Goal: Task Accomplishment & Management: Complete application form

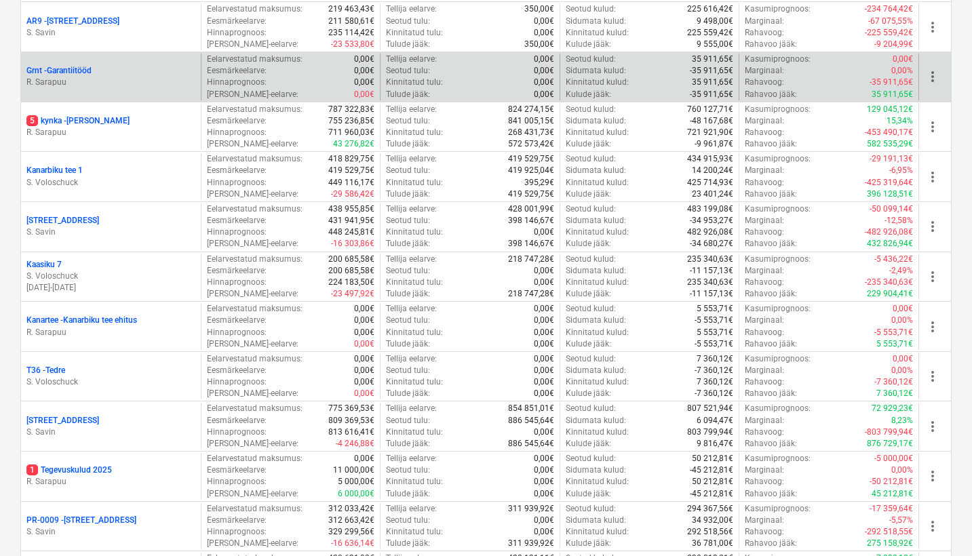
scroll to position [567, 0]
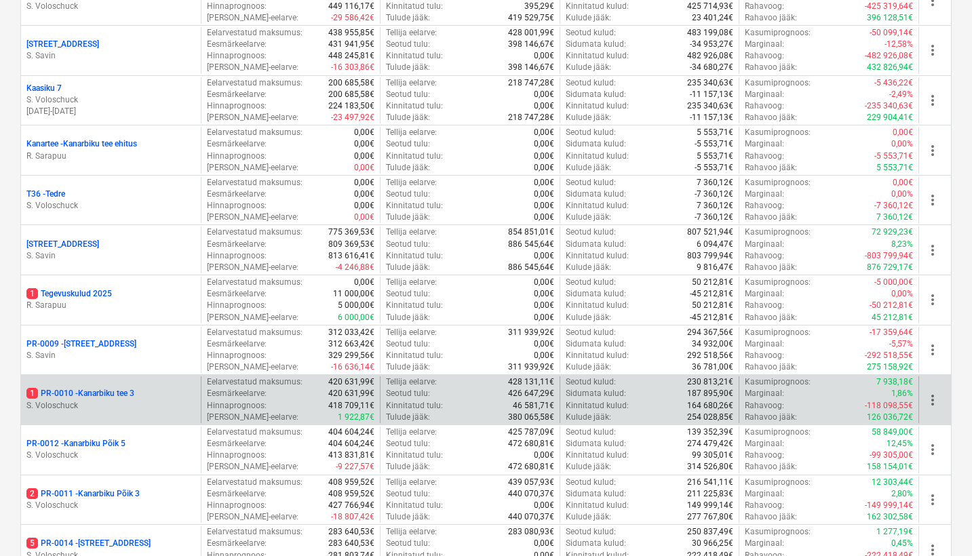
click at [114, 392] on p "1 PR-0010 - Kanarbiku tee 3" at bounding box center [80, 394] width 108 height 12
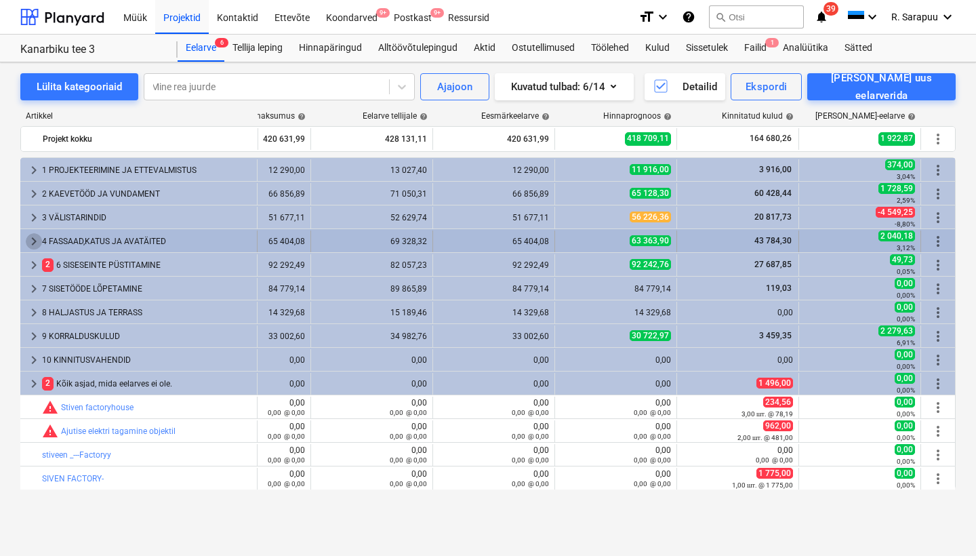
click at [32, 241] on span "keyboard_arrow_right" at bounding box center [34, 241] width 16 height 16
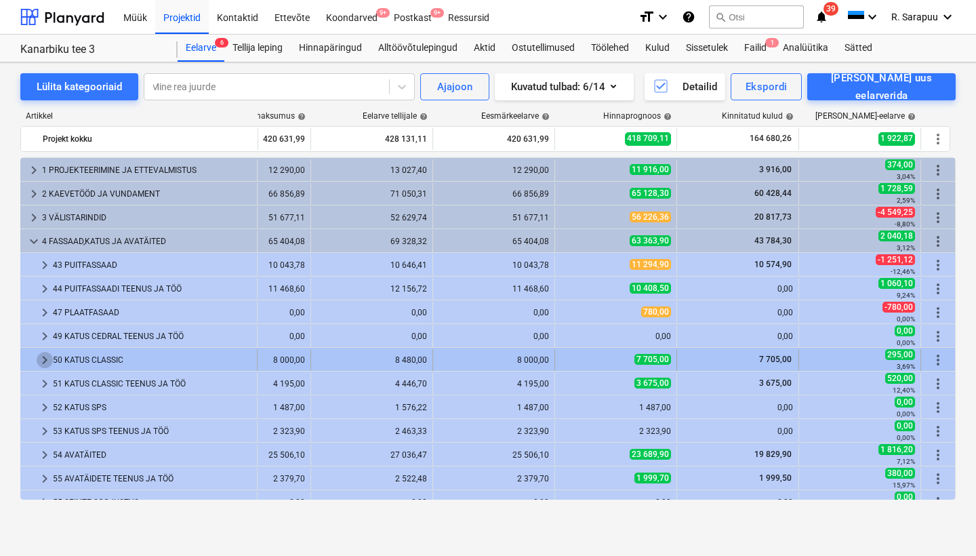
click at [43, 358] on span "keyboard_arrow_right" at bounding box center [45, 360] width 16 height 16
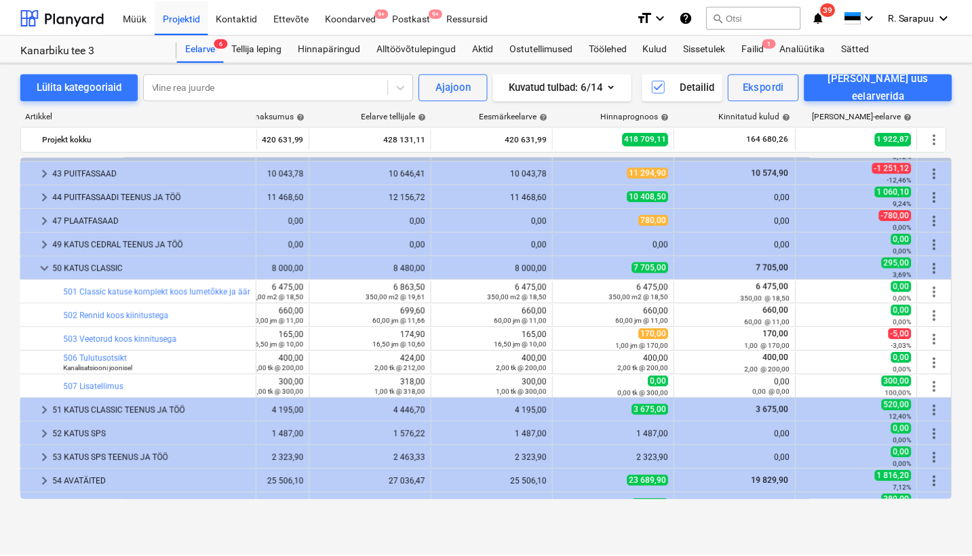
scroll to position [90, 69]
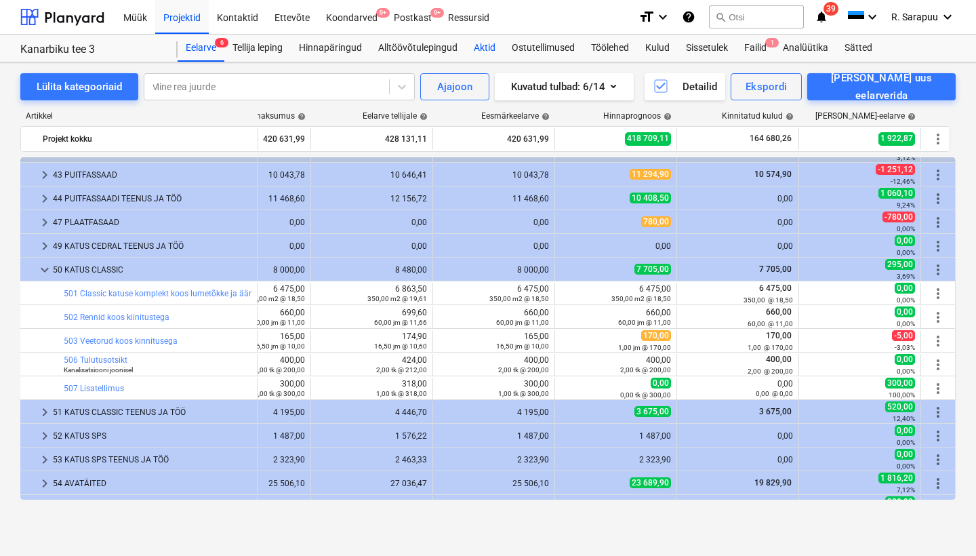
click at [473, 48] on div "Aktid" at bounding box center [485, 48] width 38 height 27
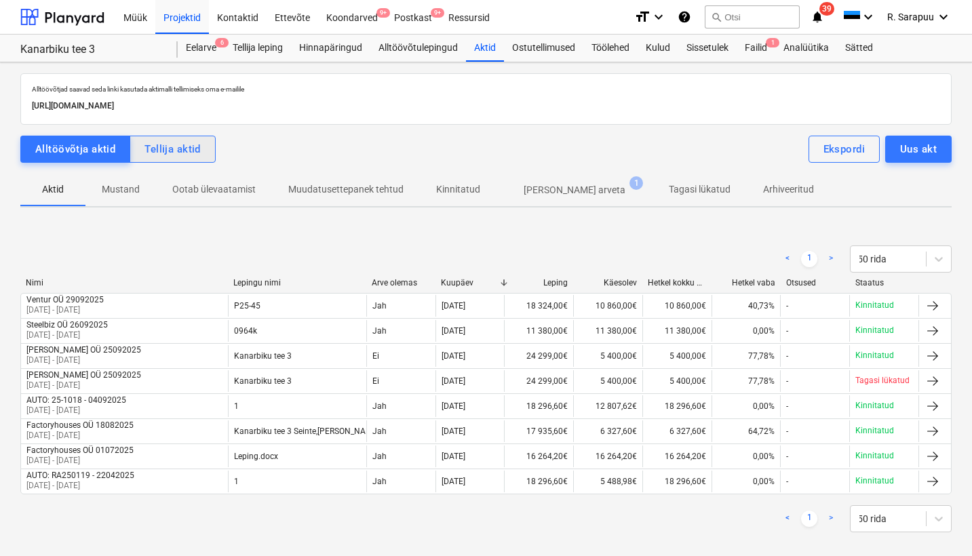
click at [182, 147] on div "Tellija aktid" at bounding box center [172, 149] width 56 height 18
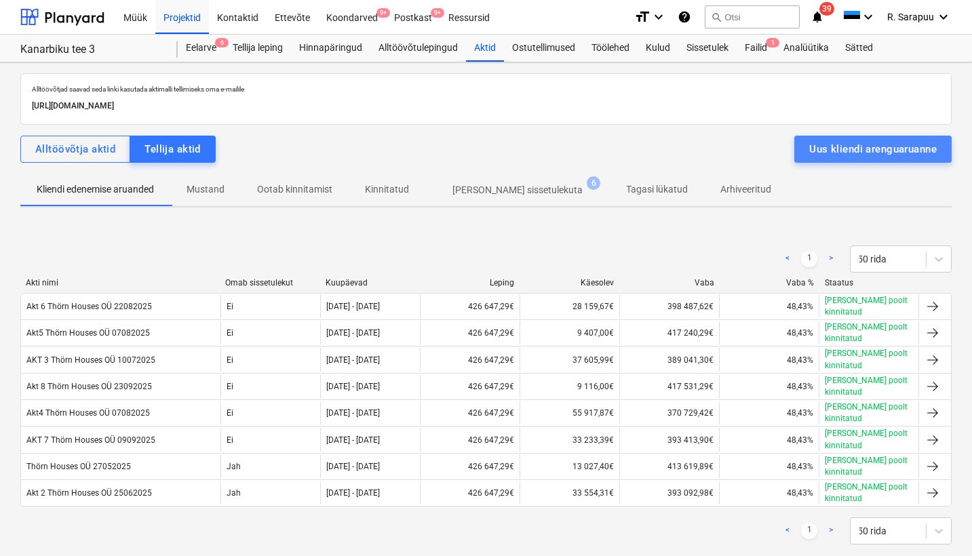
click at [851, 152] on div "Uus kliendi arenguaruanne" at bounding box center [872, 149] width 127 height 18
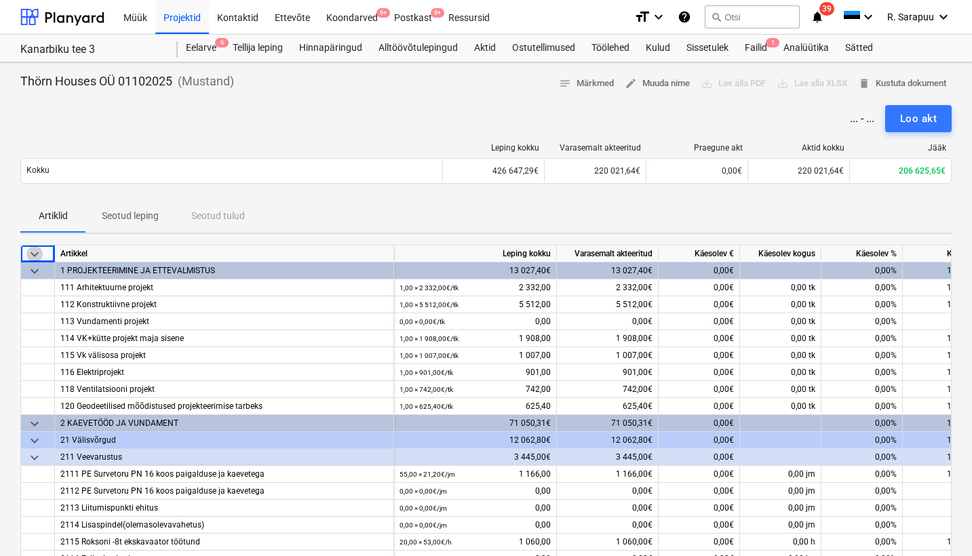
click at [37, 252] on span "keyboard_arrow_down" at bounding box center [34, 254] width 16 height 16
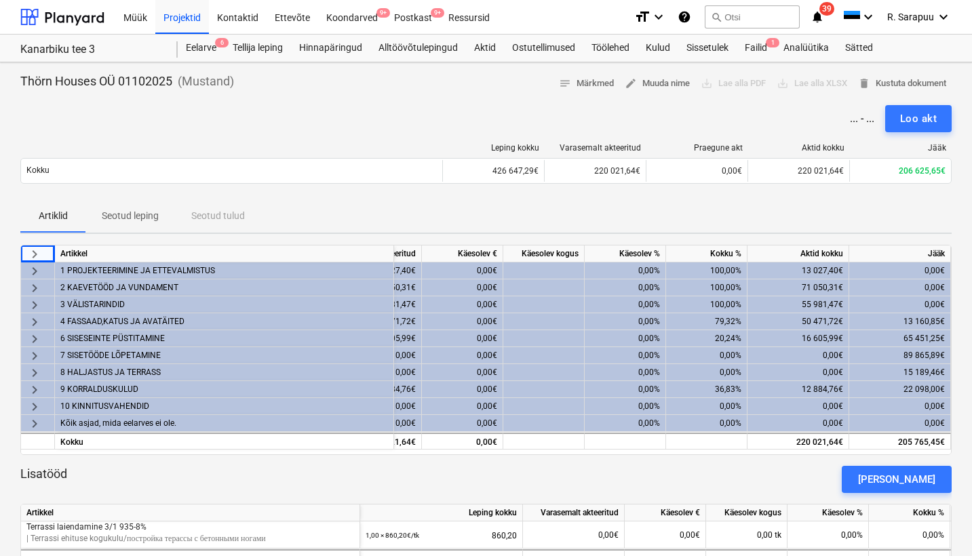
scroll to position [0, 237]
click at [30, 321] on span "keyboard_arrow_right" at bounding box center [34, 322] width 16 height 16
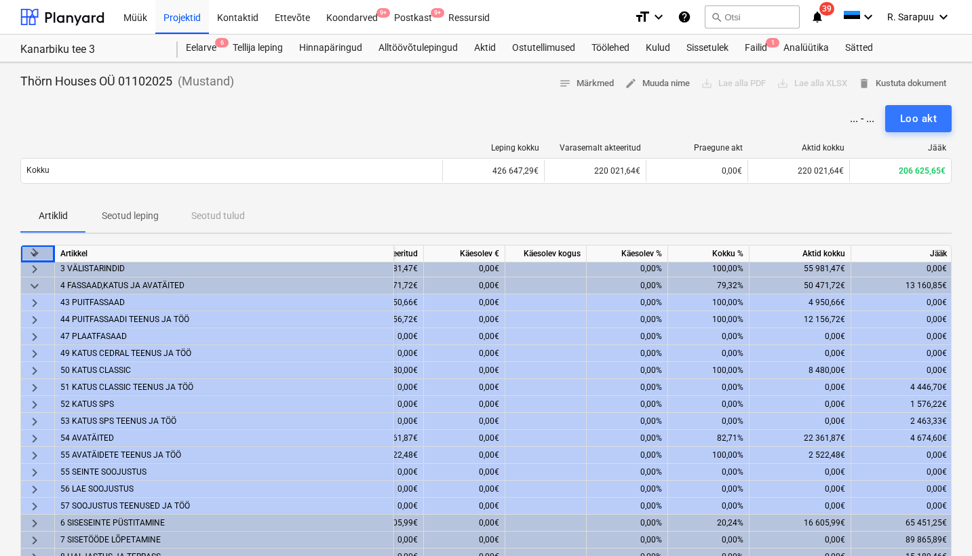
scroll to position [41, 233]
click at [28, 366] on span "keyboard_arrow_right" at bounding box center [34, 371] width 16 height 16
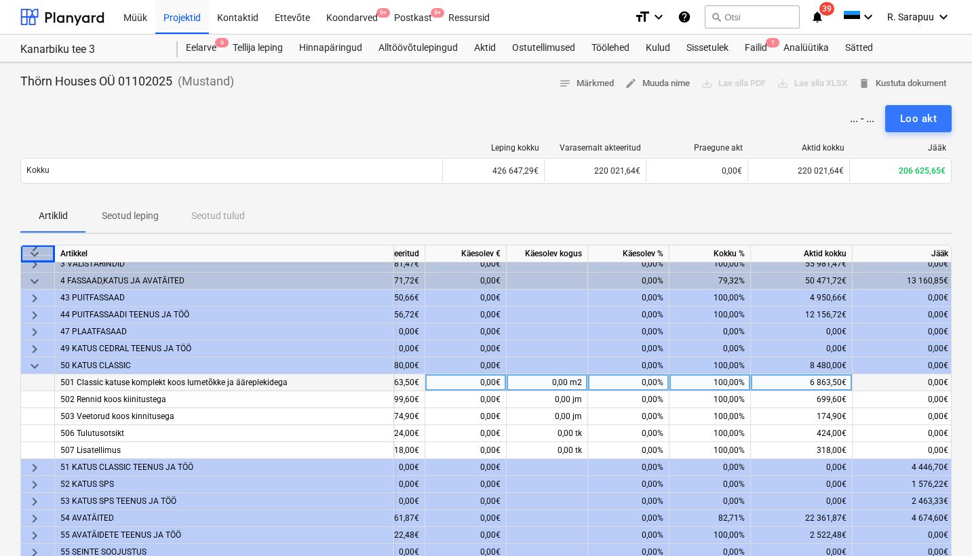
click at [656, 384] on div "0,00%" at bounding box center [628, 382] width 81 height 17
type input "100"
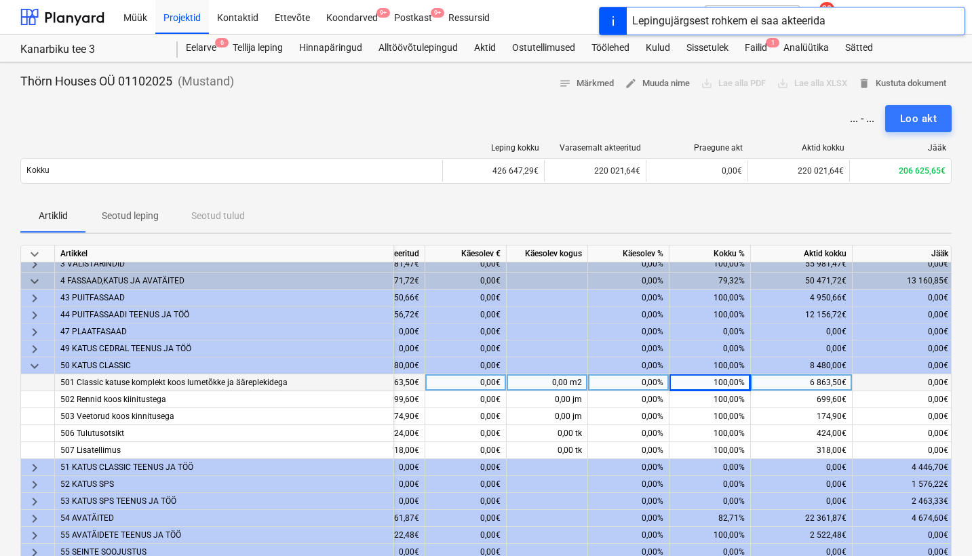
click at [495, 383] on div "0,00€" at bounding box center [465, 382] width 81 height 17
type input "100"
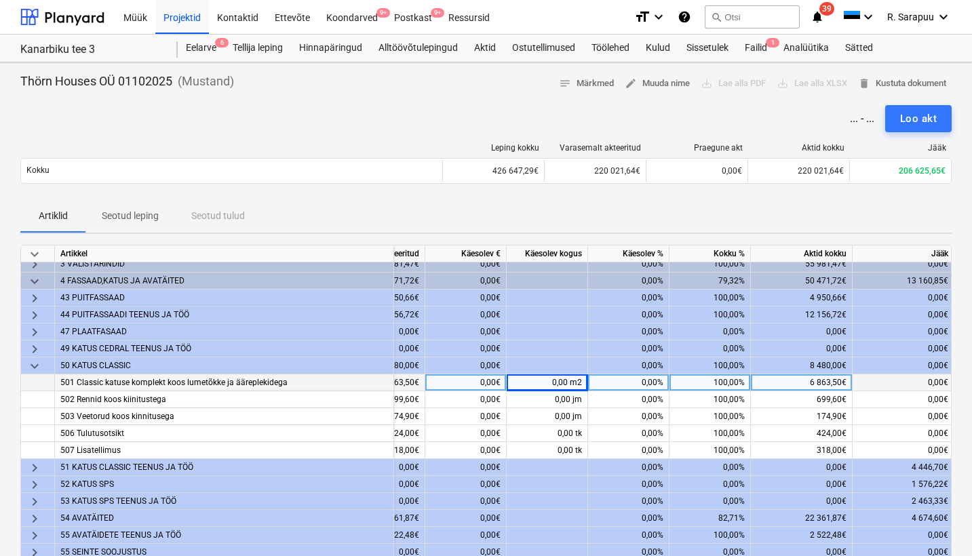
click at [475, 380] on div "0,00€" at bounding box center [465, 382] width 81 height 17
click at [657, 382] on div "0,00%" at bounding box center [628, 382] width 81 height 17
type input "100"
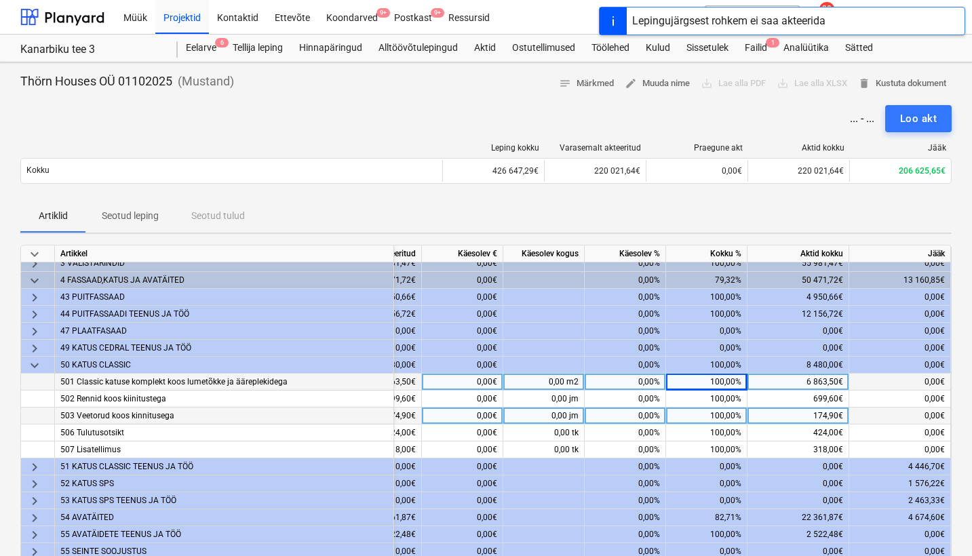
scroll to position [41, 242]
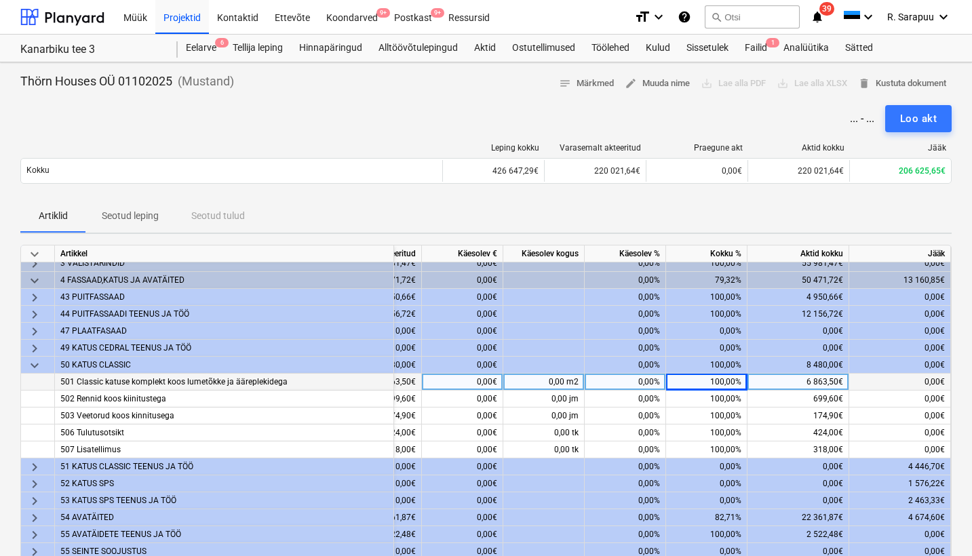
click at [35, 363] on span "keyboard_arrow_down" at bounding box center [34, 365] width 16 height 16
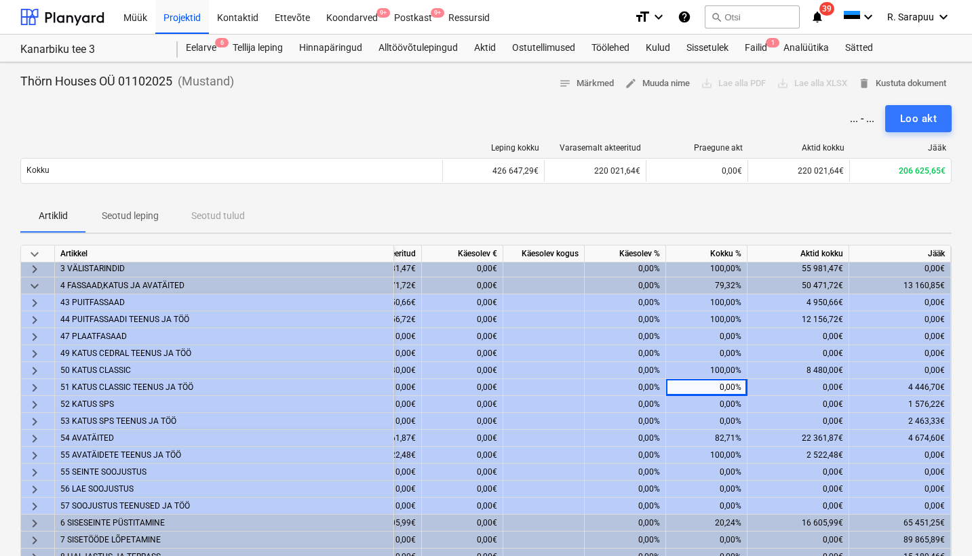
scroll to position [41, 242]
click at [39, 382] on span "keyboard_arrow_right" at bounding box center [34, 388] width 16 height 16
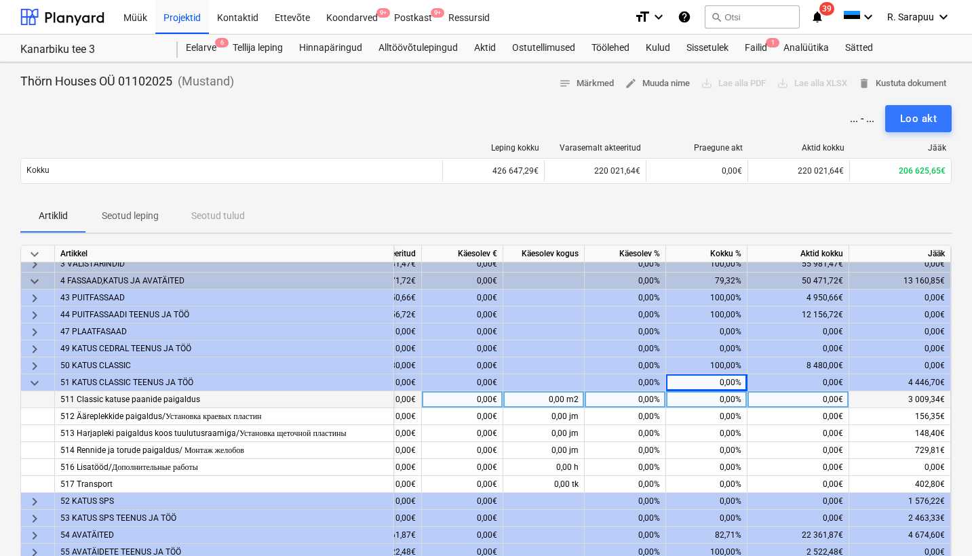
click at [728, 398] on div "0,00%" at bounding box center [706, 399] width 81 height 17
type input "100"
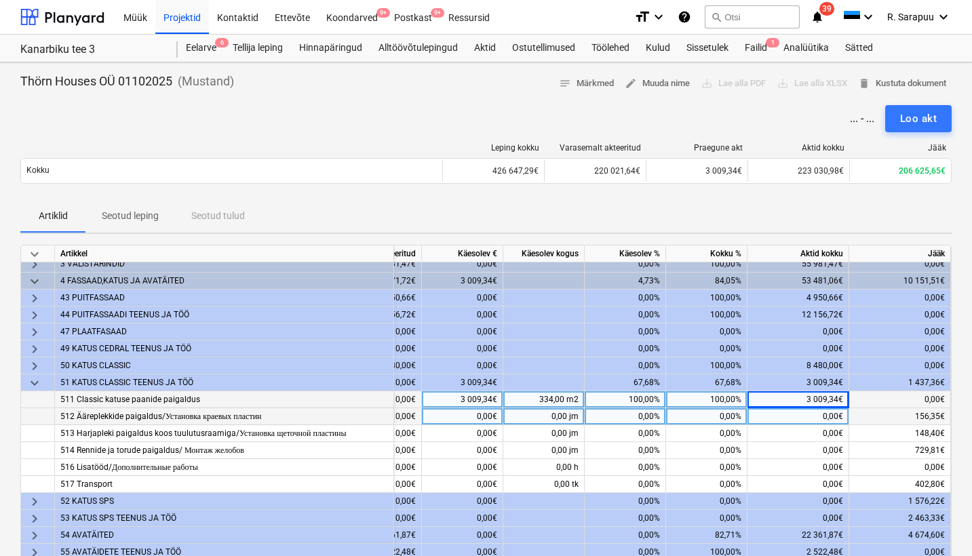
click at [714, 415] on div "0,00%" at bounding box center [706, 416] width 81 height 17
type input "100"
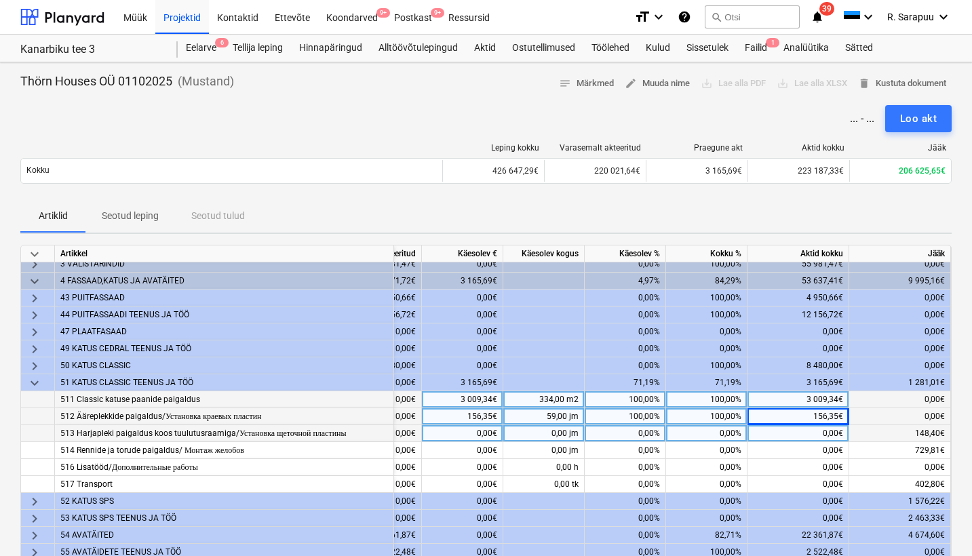
click at [711, 429] on div "0,00%" at bounding box center [706, 433] width 81 height 17
type input "100"
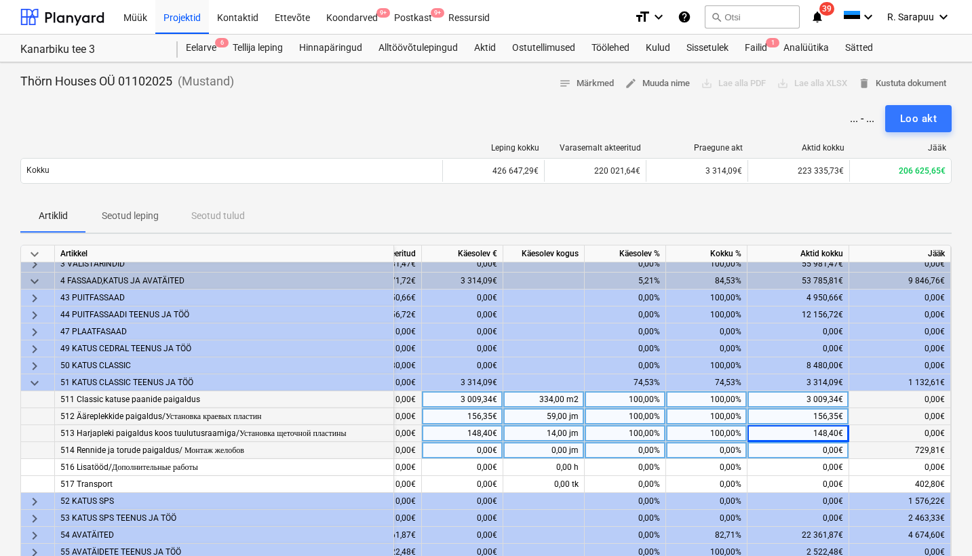
click at [706, 447] on div "0,00%" at bounding box center [706, 450] width 81 height 17
type input "100"
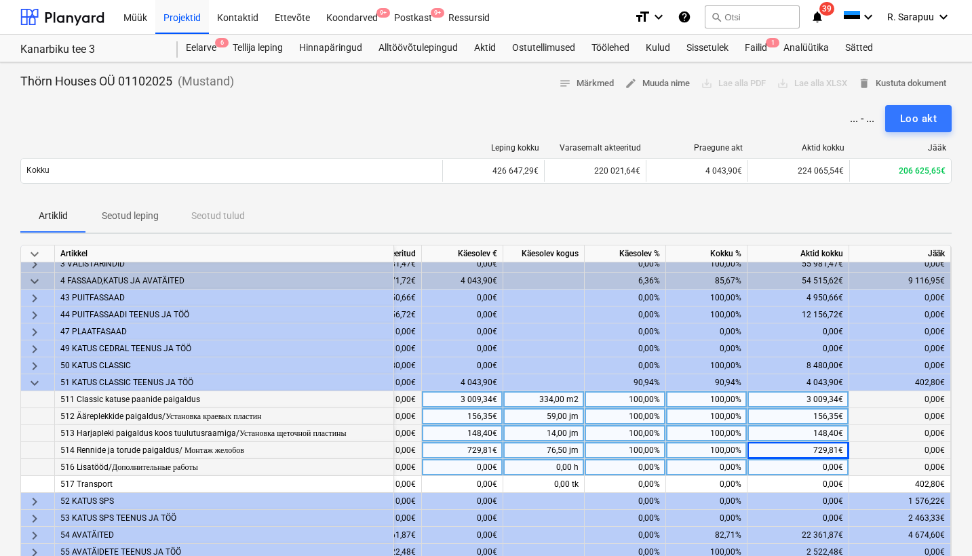
click at [701, 466] on div "0,00%" at bounding box center [706, 467] width 81 height 17
type input "100"
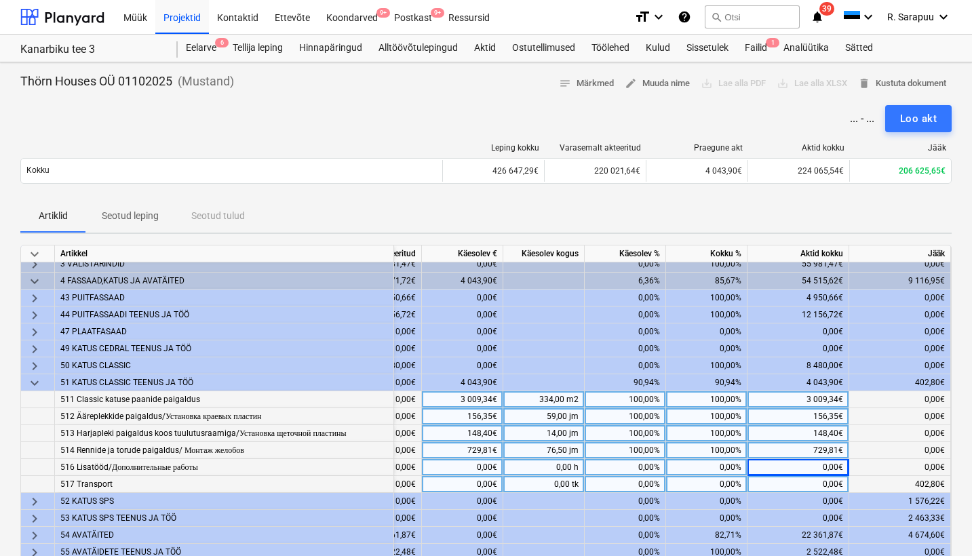
click at [704, 483] on div "0,00%" at bounding box center [706, 484] width 81 height 17
type input "100"
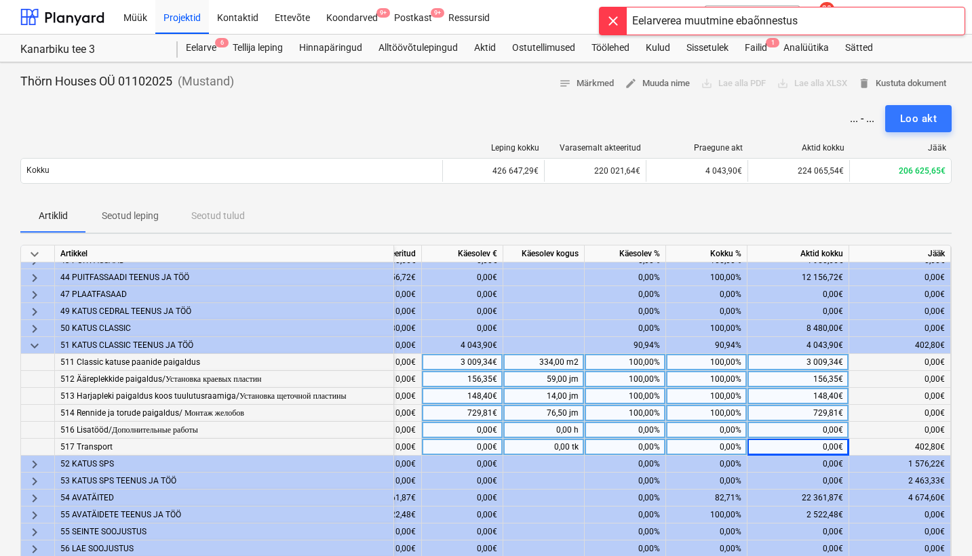
scroll to position [79, 242]
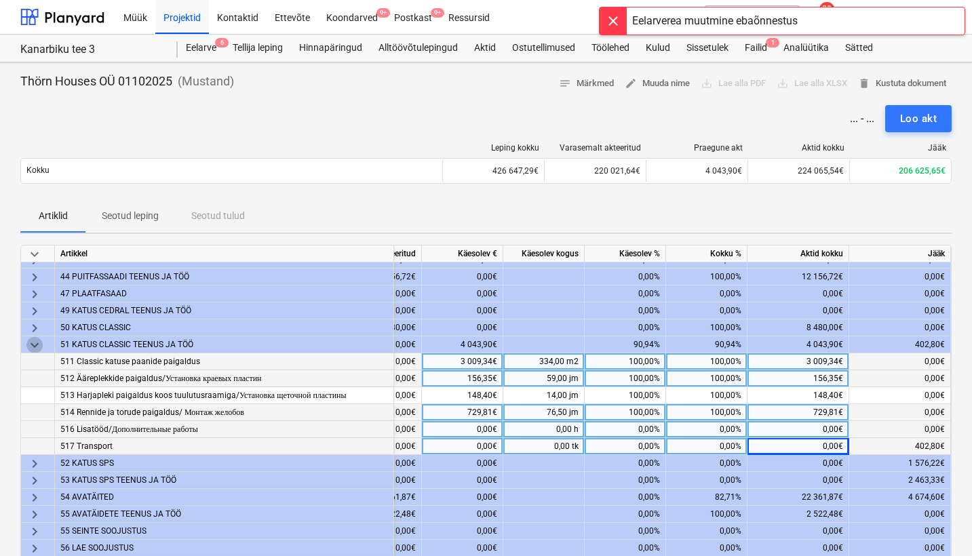
click at [39, 342] on span "keyboard_arrow_down" at bounding box center [34, 345] width 16 height 16
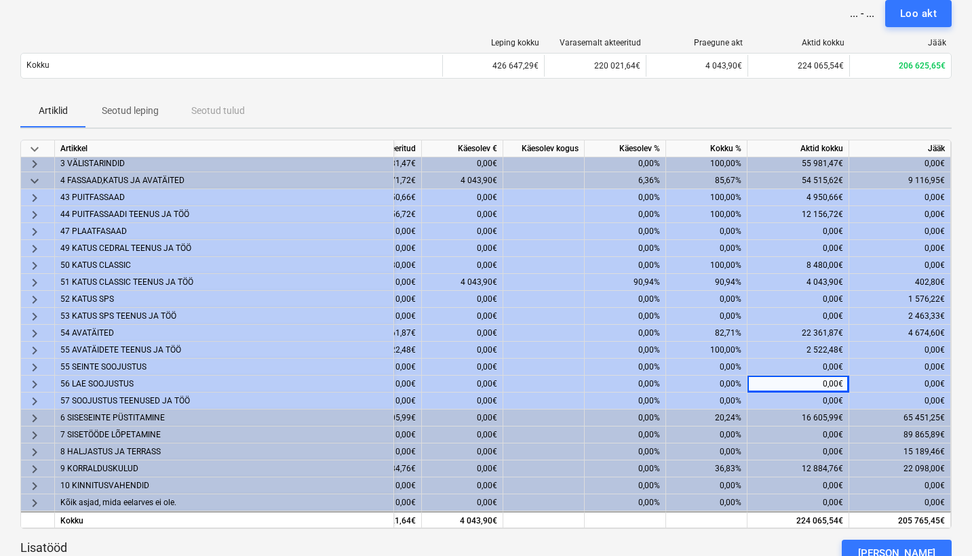
scroll to position [3, 242]
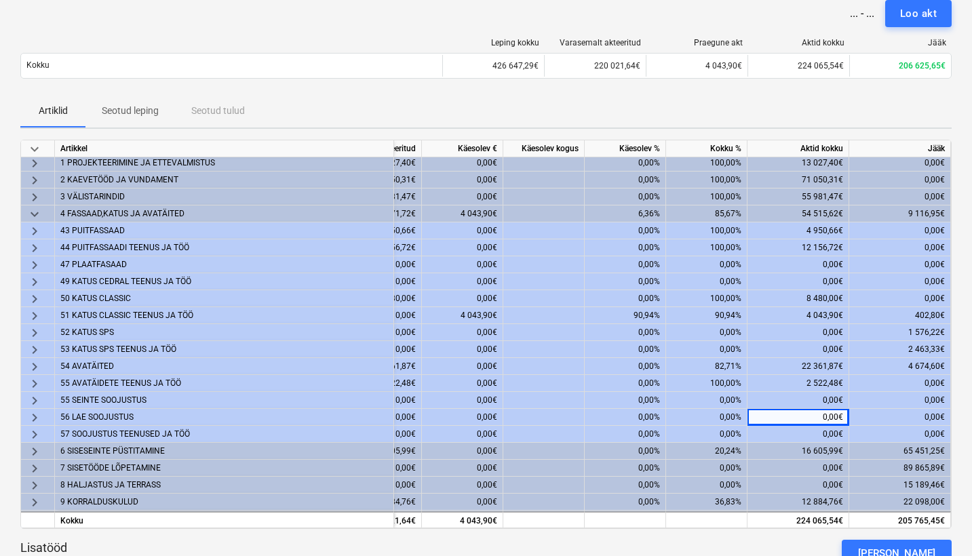
click at [36, 213] on span "keyboard_arrow_down" at bounding box center [34, 214] width 16 height 16
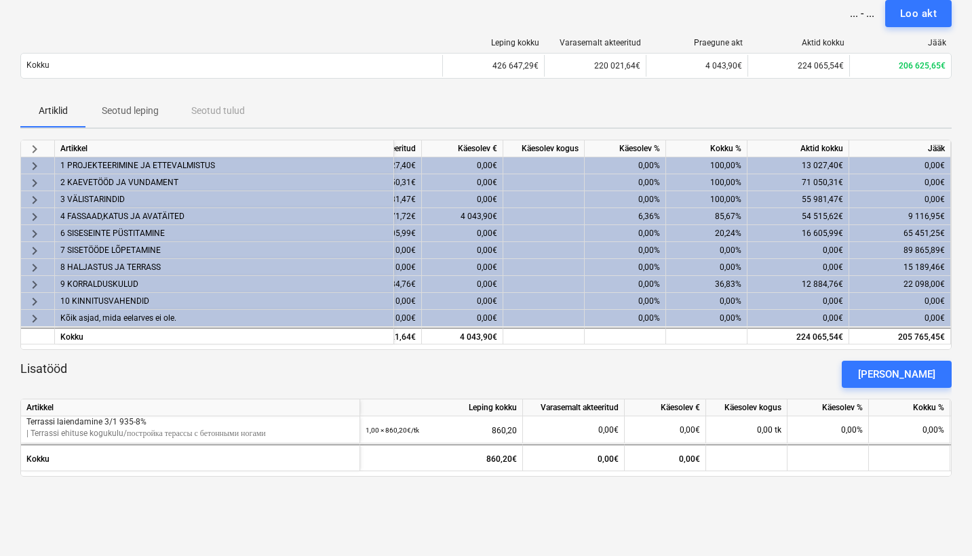
scroll to position [0, 237]
click at [37, 230] on span "keyboard_arrow_right" at bounding box center [34, 234] width 16 height 16
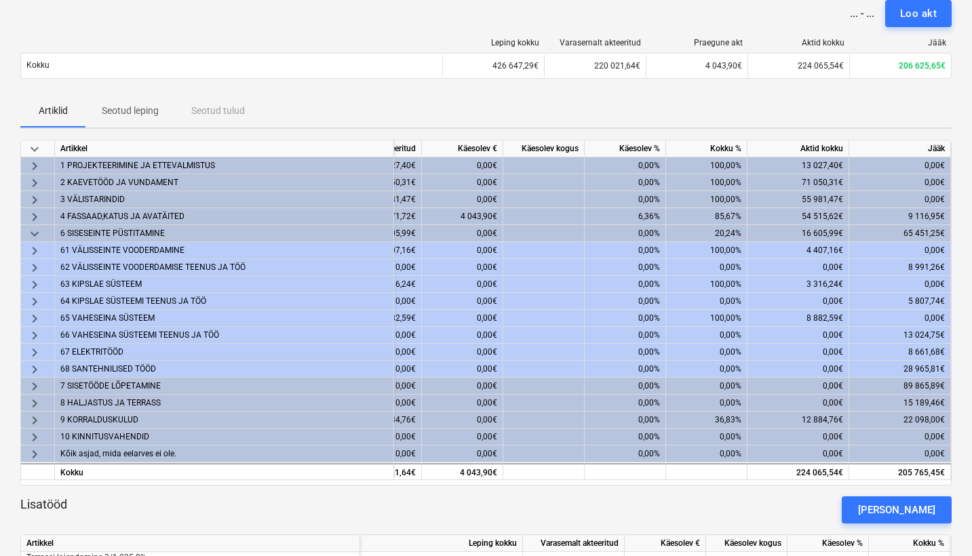
scroll to position [139, 0]
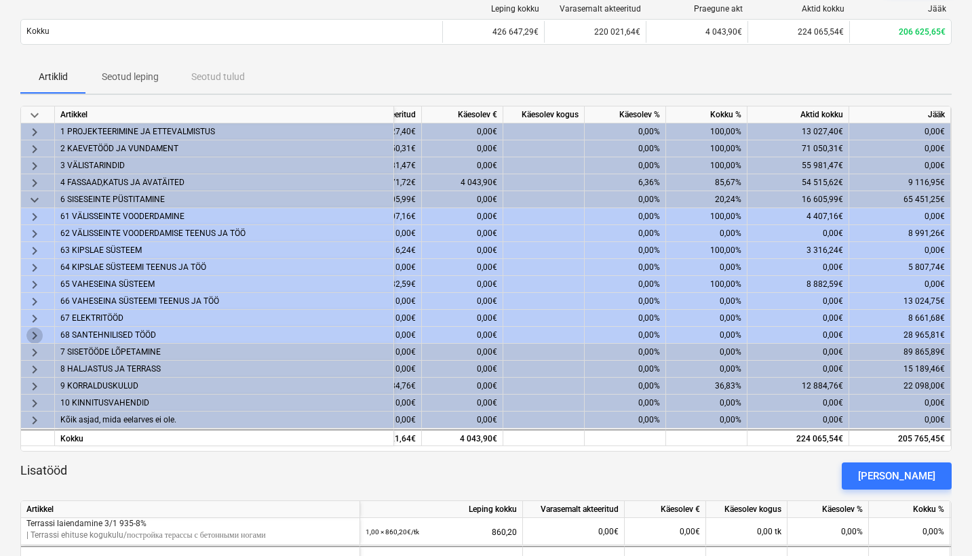
click at [37, 338] on span "keyboard_arrow_right" at bounding box center [34, 335] width 16 height 16
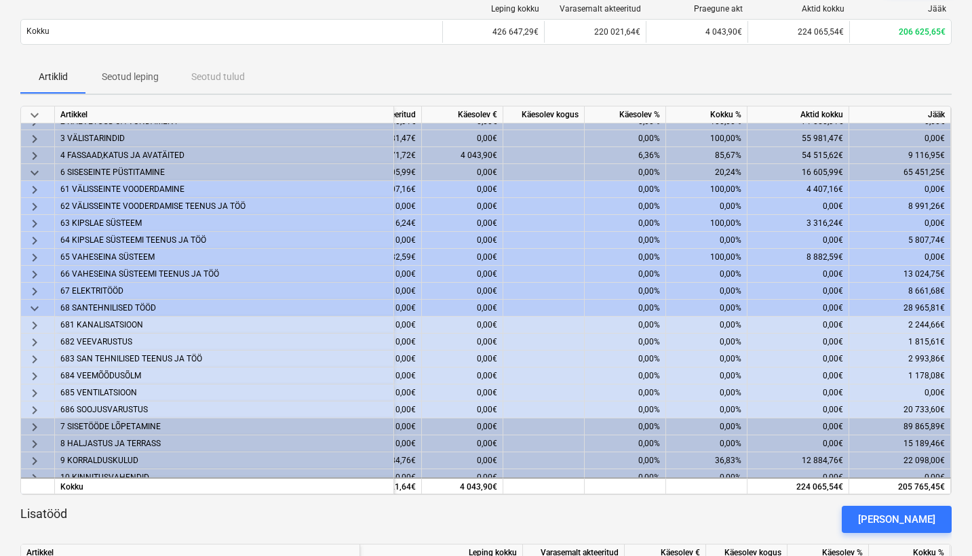
scroll to position [38, 237]
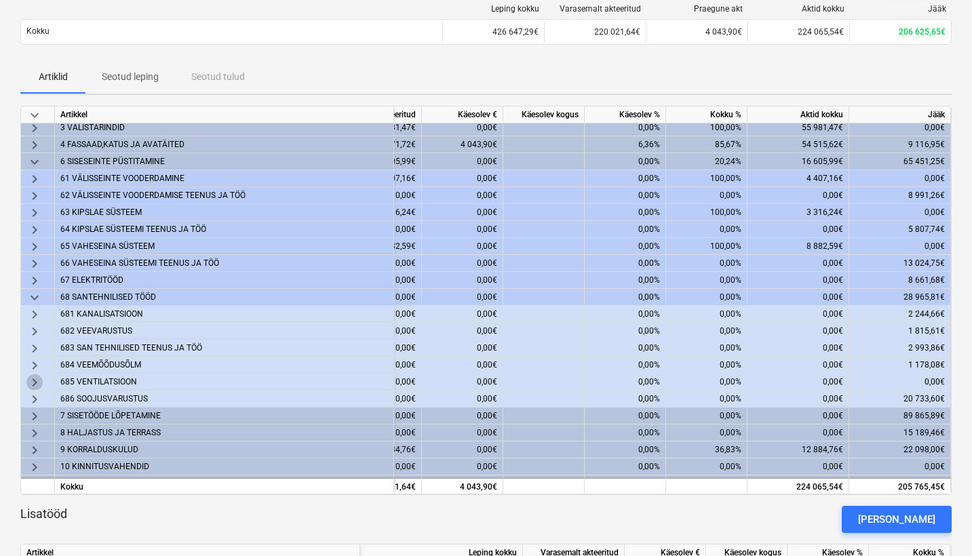
click at [39, 379] on span "keyboard_arrow_right" at bounding box center [34, 382] width 16 height 16
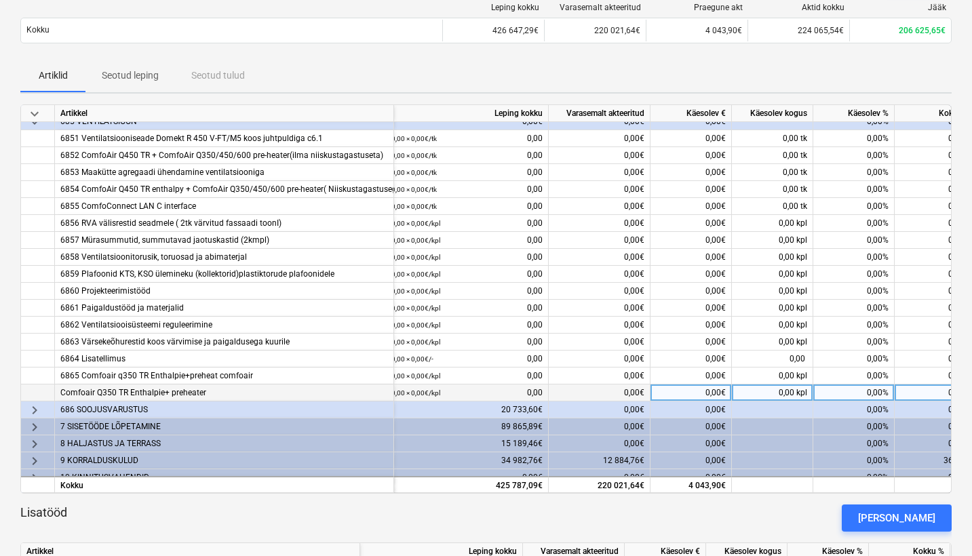
scroll to position [251, 8]
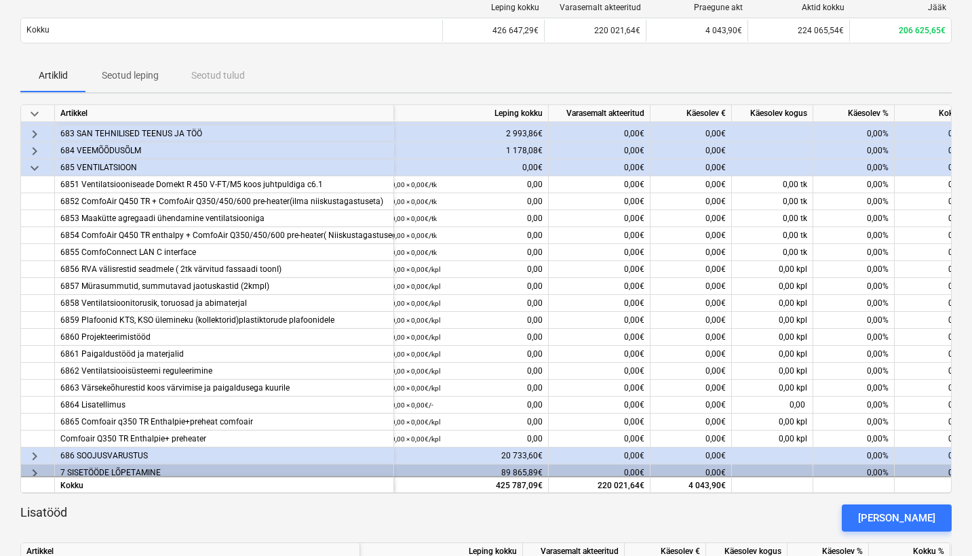
click at [37, 172] on span "keyboard_arrow_down" at bounding box center [34, 168] width 16 height 16
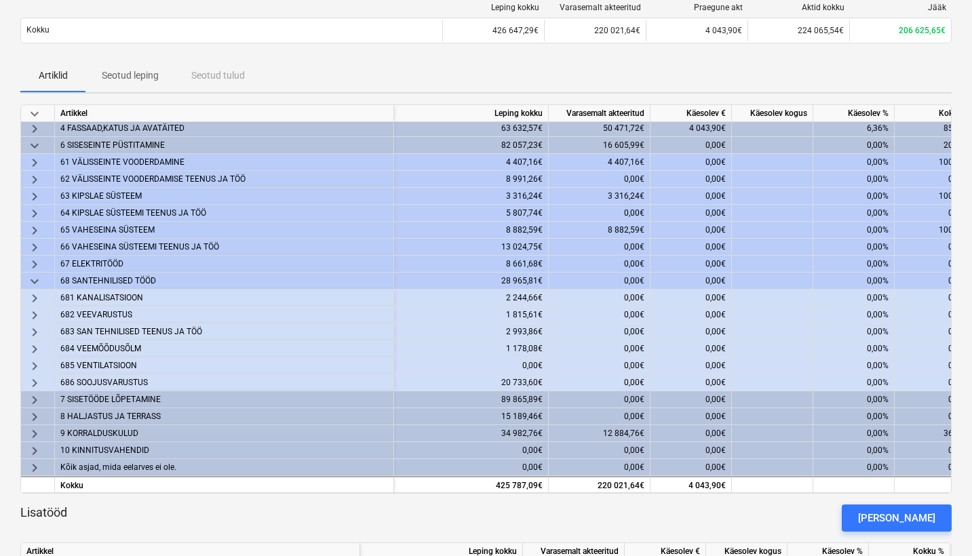
click at [30, 382] on span "keyboard_arrow_right" at bounding box center [34, 383] width 16 height 16
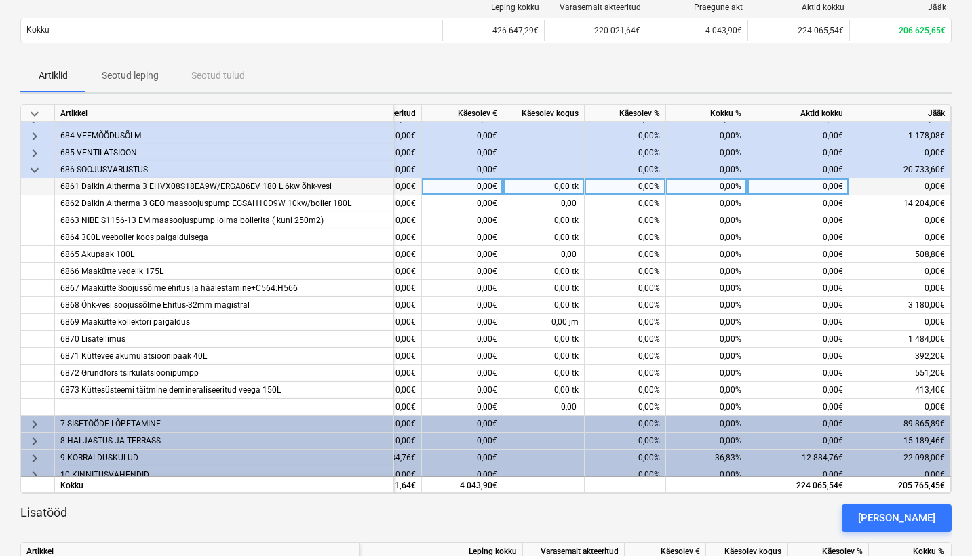
scroll to position [266, 242]
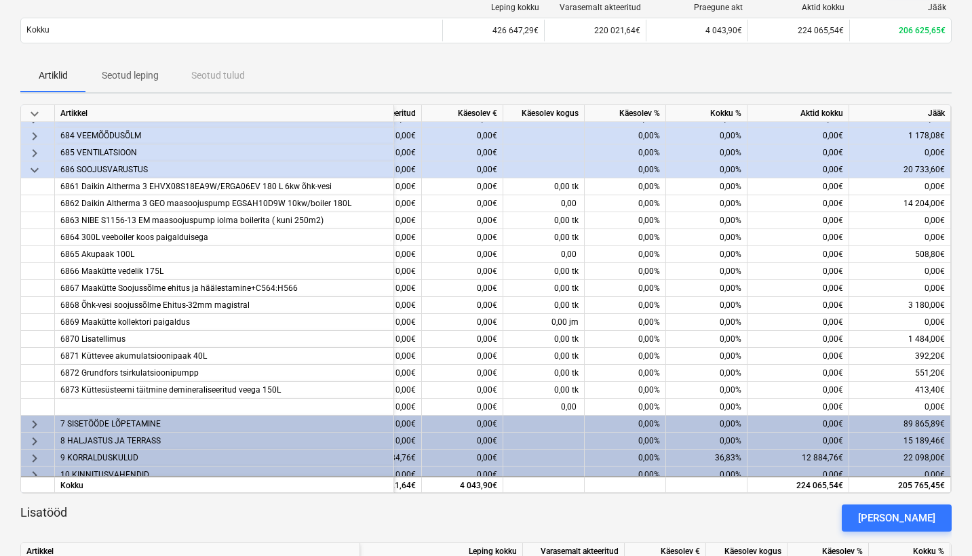
click at [39, 169] on span "keyboard_arrow_down" at bounding box center [34, 170] width 16 height 16
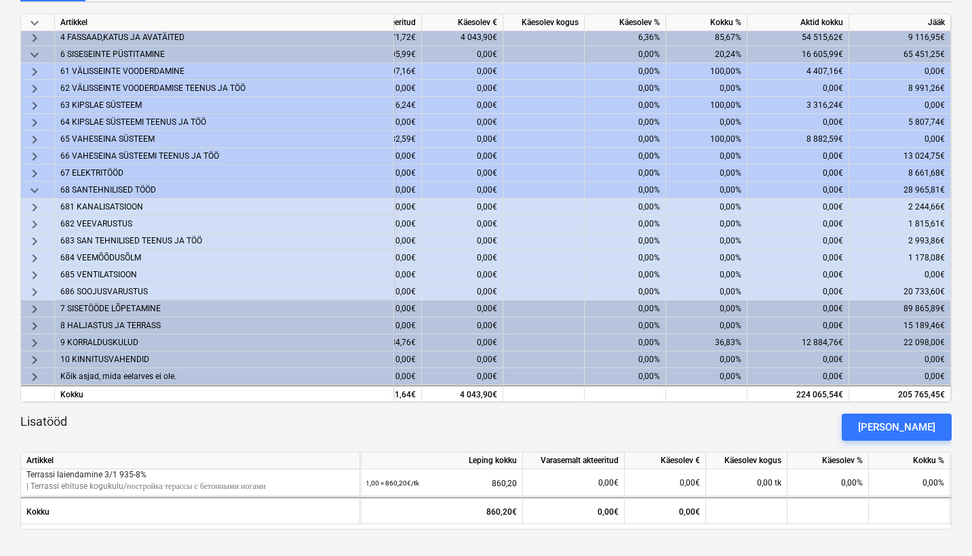
scroll to position [257, 0]
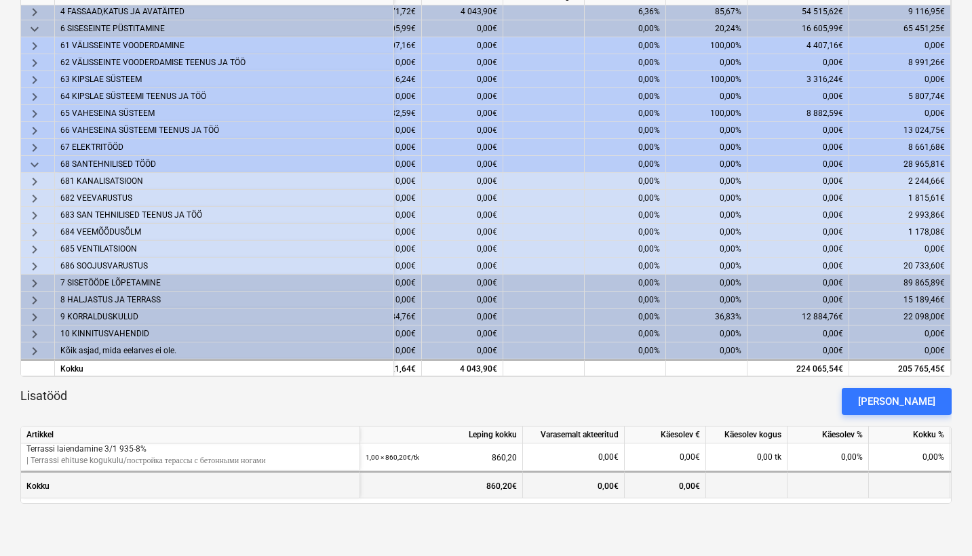
click at [156, 482] on div "Kokku" at bounding box center [190, 484] width 339 height 27
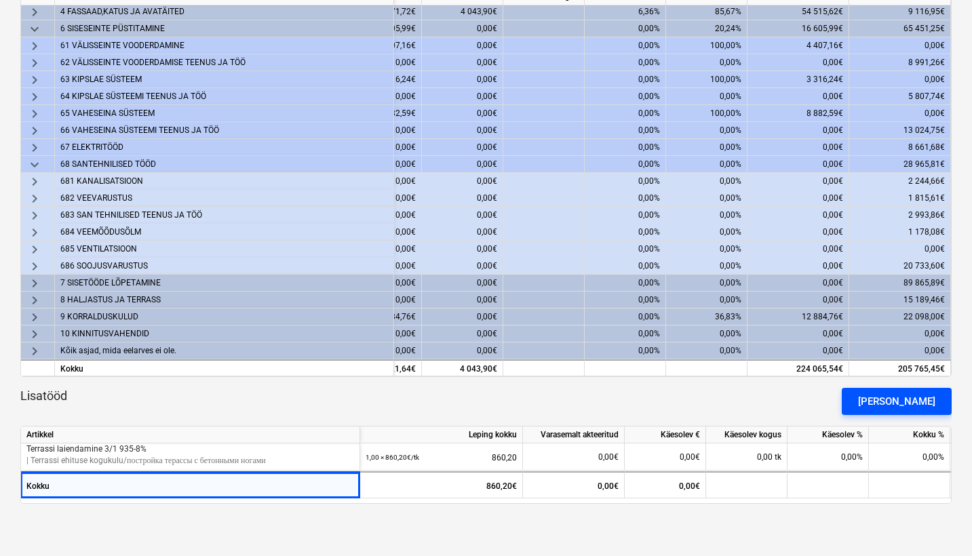
click at [906, 405] on div "[PERSON_NAME]" at bounding box center [896, 402] width 77 height 18
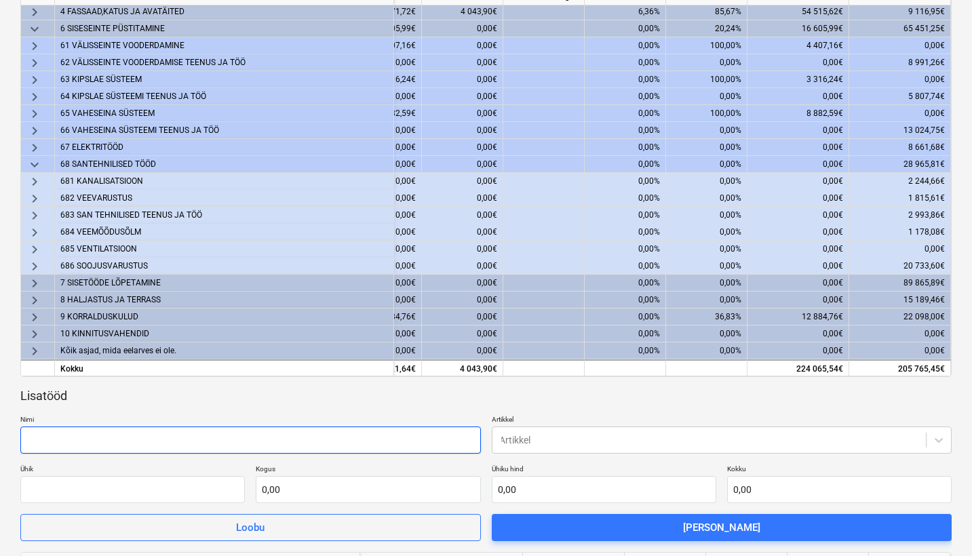
click at [376, 440] on input "text" at bounding box center [250, 439] width 460 height 27
type input "Ventilatsioonitööd( puuudub eelarvest)"
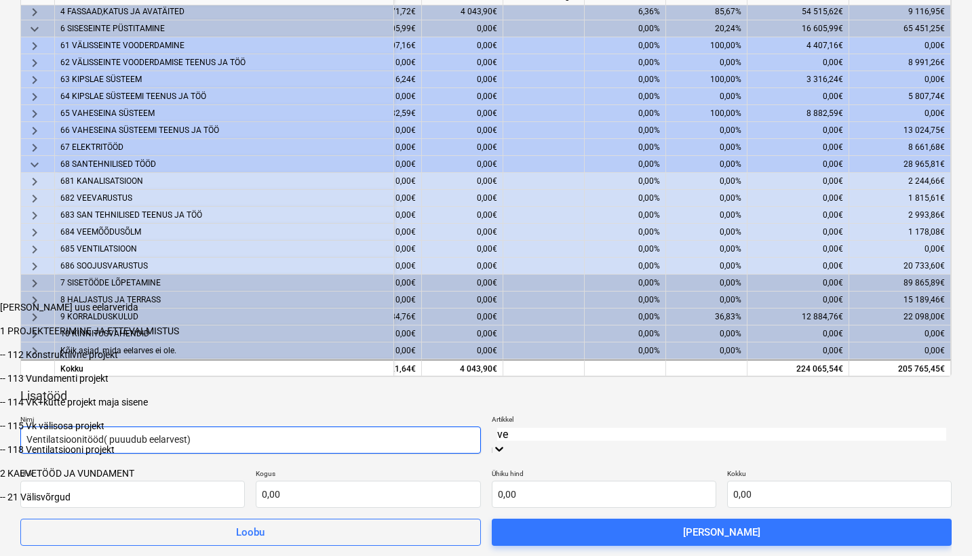
scroll to position [370, 0]
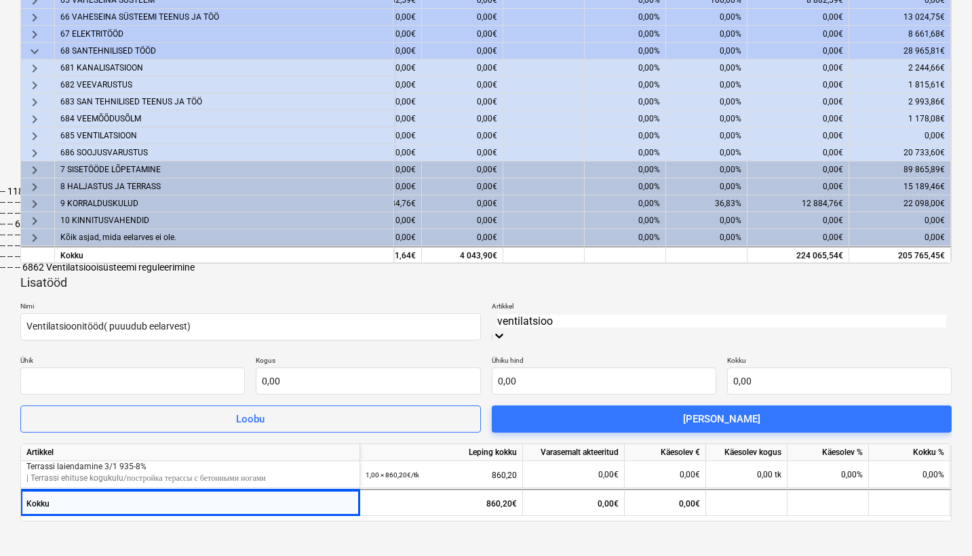
type input "ventilatsioon"
click at [574, 229] on div "-- -- 685 VENTILATSIOON" at bounding box center [486, 223] width 972 height 11
click at [575, 240] on div "-- -- -- 6851 Ventilatsiooniseade Domekt R 450 V-FT/M5 koos juhtpuldiga c6.1" at bounding box center [486, 234] width 972 height 11
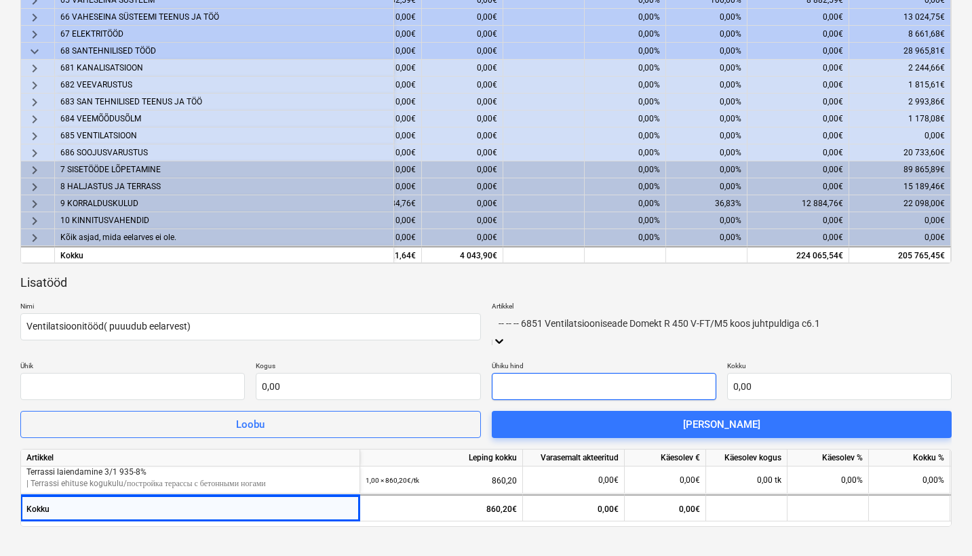
click at [551, 373] on input "text" at bounding box center [604, 386] width 224 height 27
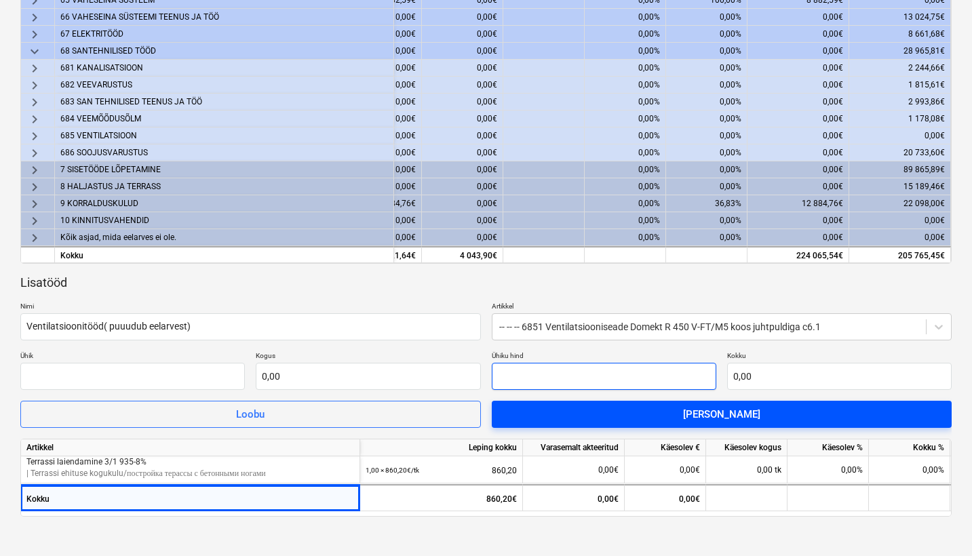
type input "tk"
type input "1"
type input "1,00"
type input "18"
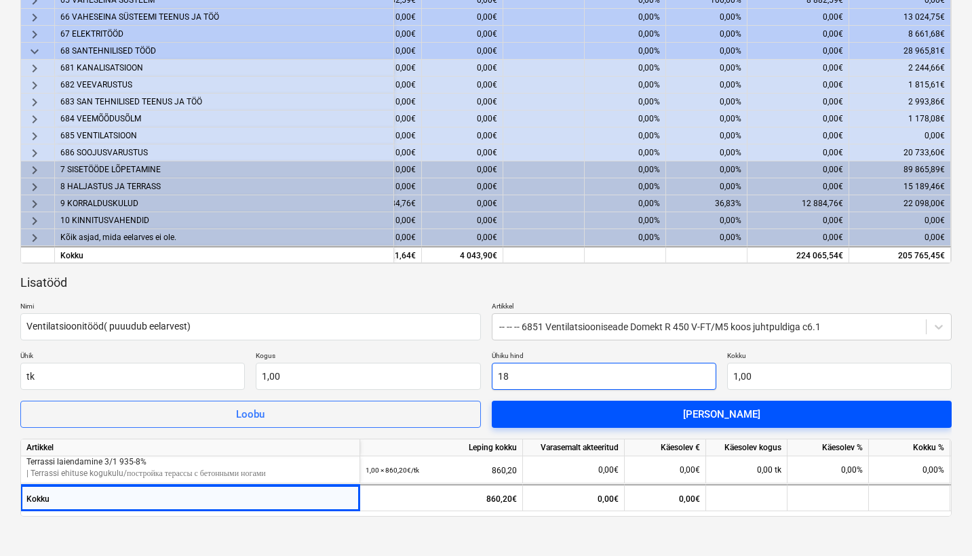
type input "18,00"
type input "183"
type input "183,00"
type input "1836"
type input "1 836,00"
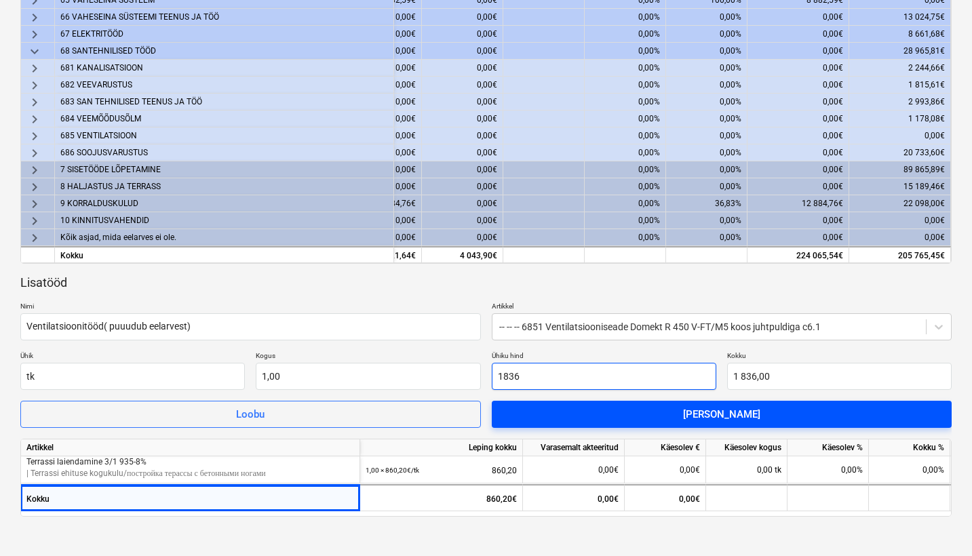
type input "18360"
type input "18 360,00"
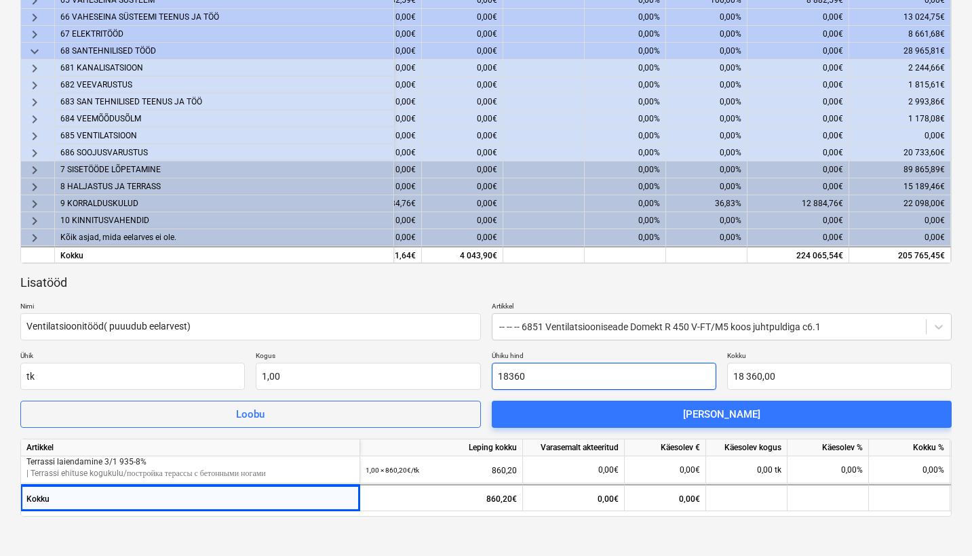
type input "1836"
type input "1 836,00"
type input "183"
type input "183,00"
type input "1832"
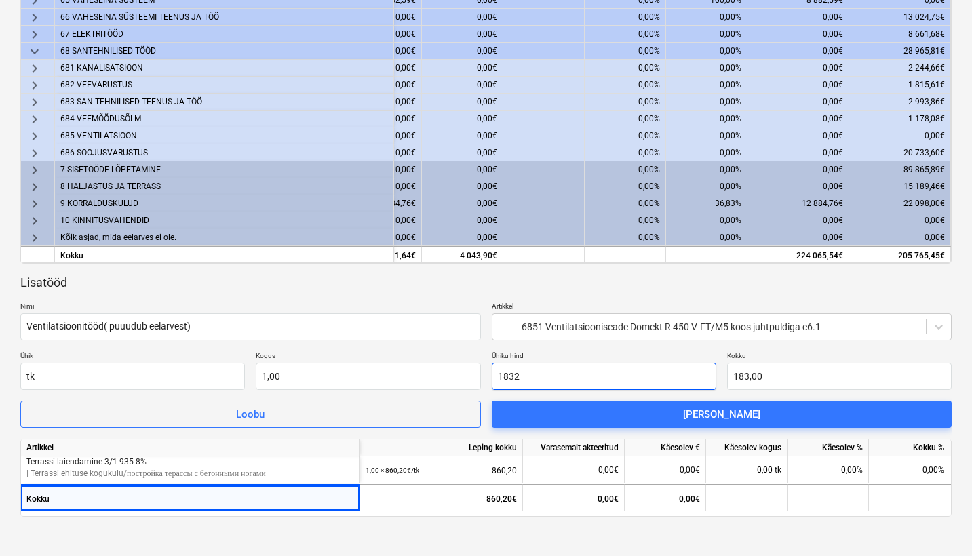
type input "1 832,00"
type input "18324"
type input "18 324,00"
type input "18324"
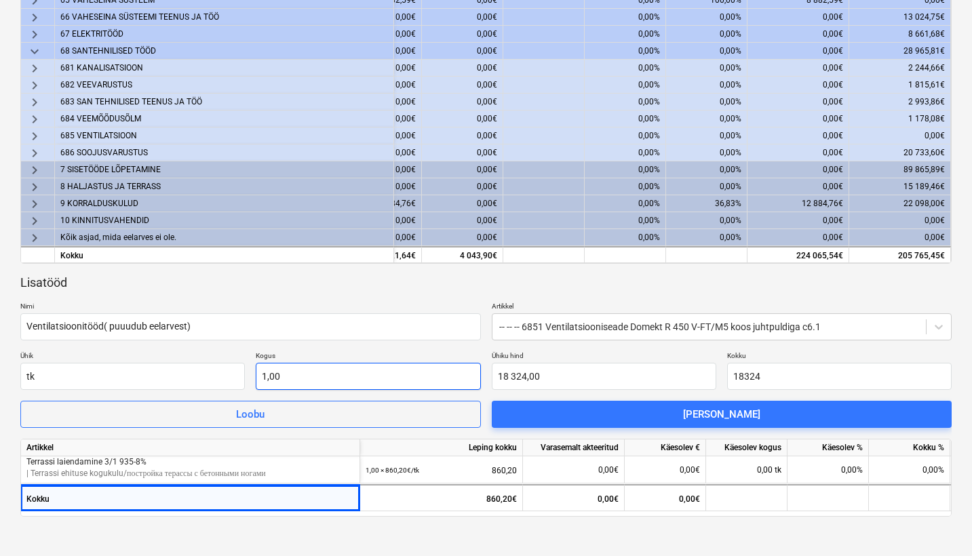
type input "1"
type input "18 324,00"
click at [351, 371] on input "1" at bounding box center [368, 376] width 224 height 27
type input "1,00"
click at [399, 342] on div "Lisatööd Nimi Ventilatsioonitööd( puuudub eelarvest) Artikkel -- -- -- 6851 Ven…" at bounding box center [485, 352] width 931 height 154
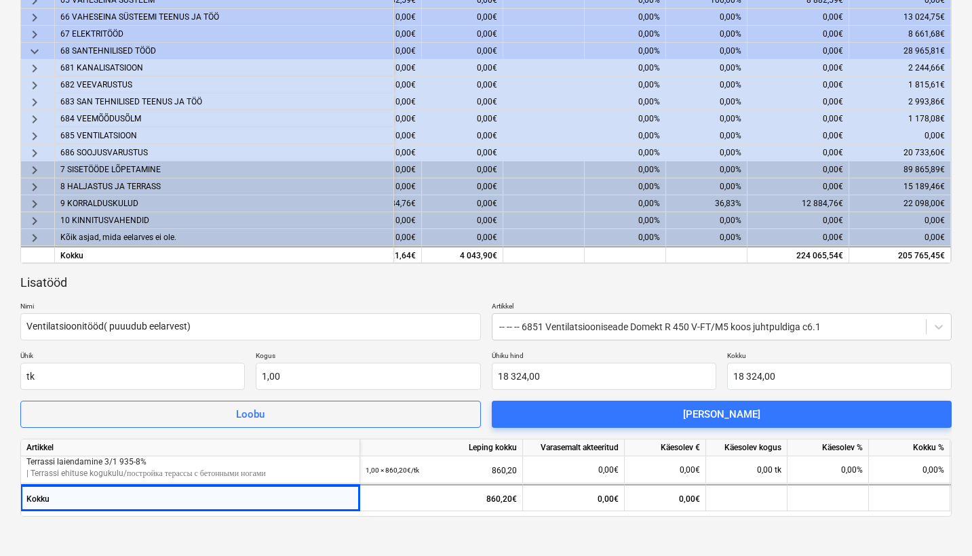
click at [562, 353] on p "Ühiku hind" at bounding box center [604, 357] width 224 height 12
click at [338, 294] on div "Lisatööd Nimi Ventilatsioonitööd( puuudub eelarvest) Artikkel -- -- -- 6851 Ven…" at bounding box center [485, 352] width 931 height 154
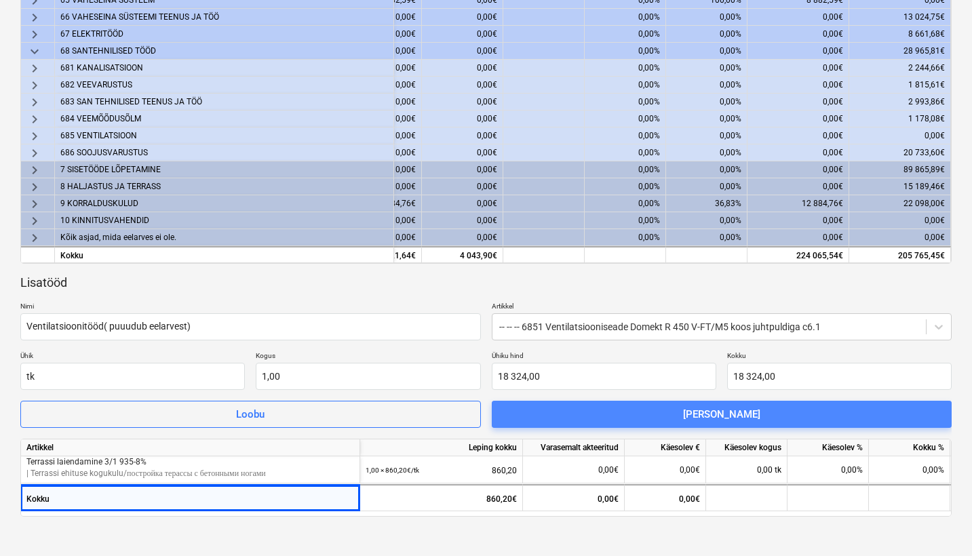
click at [709, 415] on div "[PERSON_NAME]" at bounding box center [721, 414] width 77 height 18
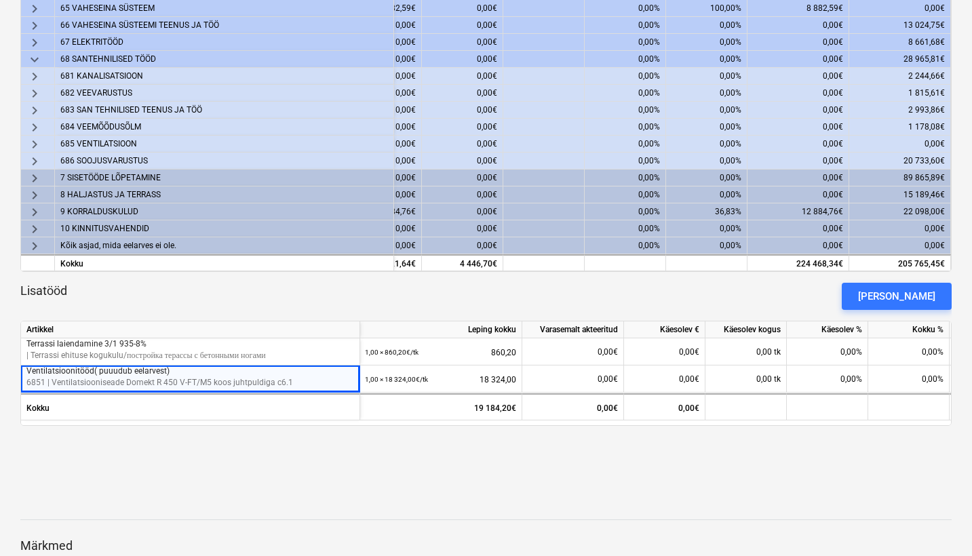
scroll to position [393, 0]
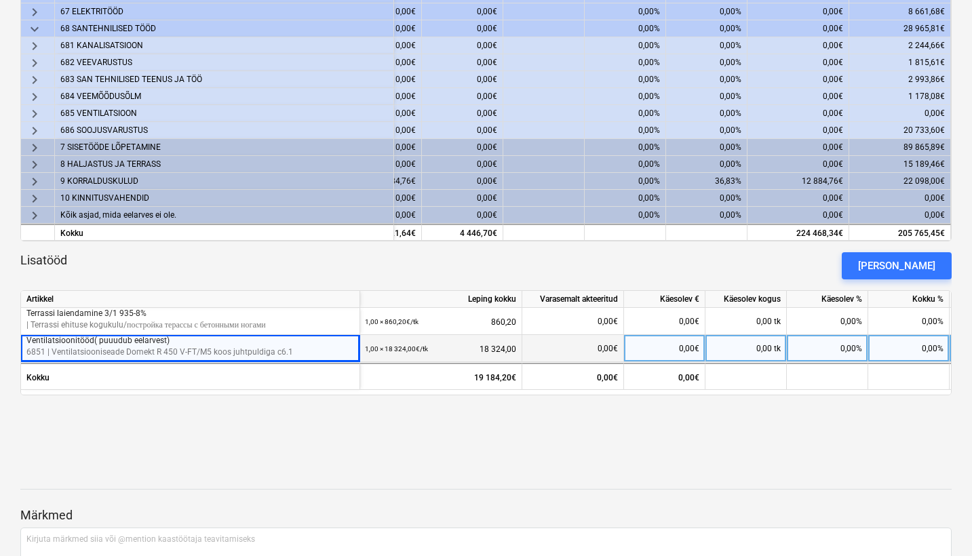
click at [673, 348] on div "0,00€" at bounding box center [664, 348] width 81 height 27
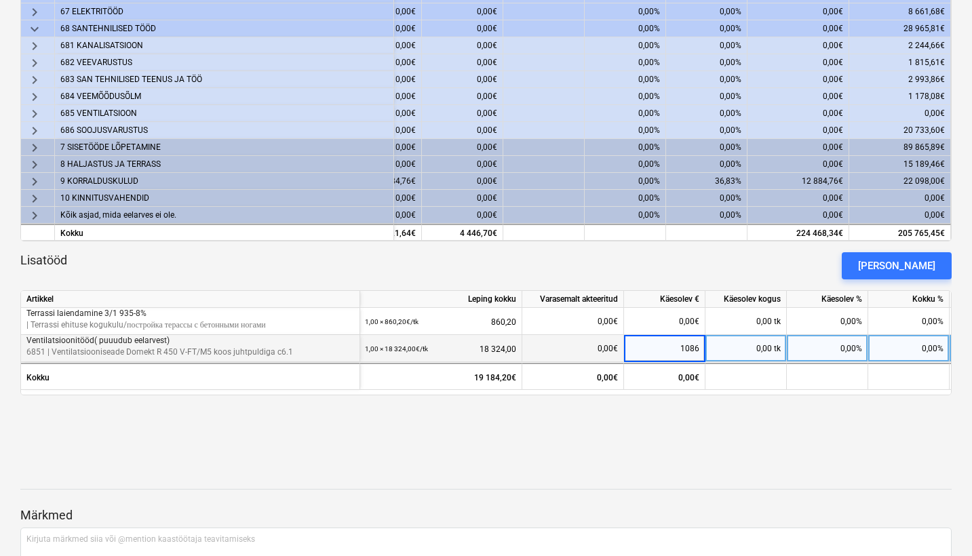
type input "10860"
click at [816, 481] on div "Märkmed Kirjuta märkmed siia või @mention kaastöötaja teavitamiseks ﻿ Salvesta" at bounding box center [485, 561] width 931 height 180
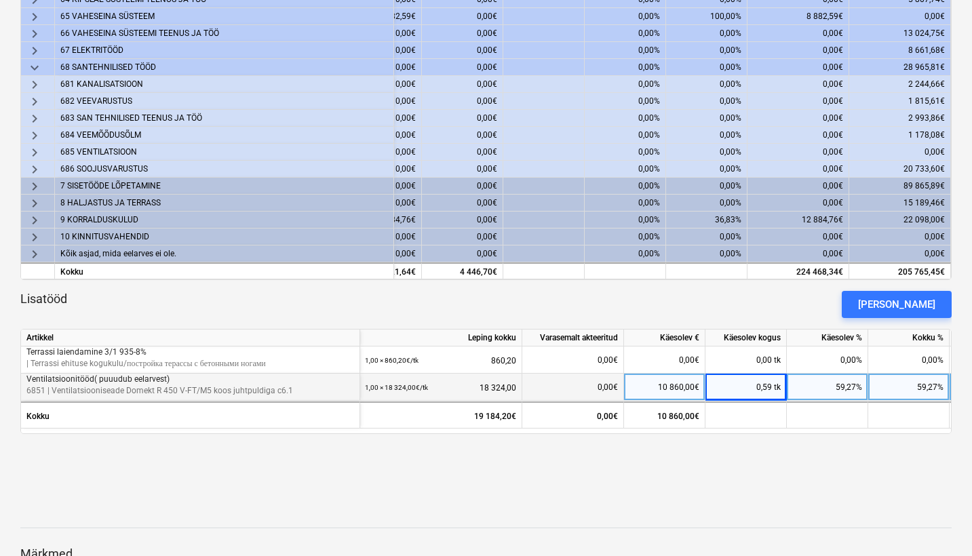
scroll to position [418, 0]
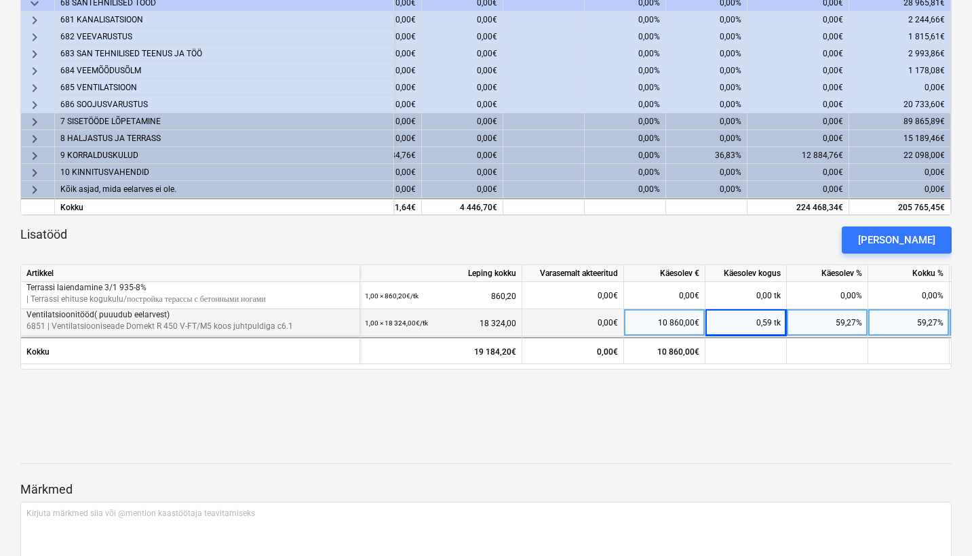
click at [787, 392] on div "keyboard_arrow_down Artikkel Leping kokku Varasemalt akteeritud Käesolev € Käes…" at bounding box center [485, 114] width 931 height 576
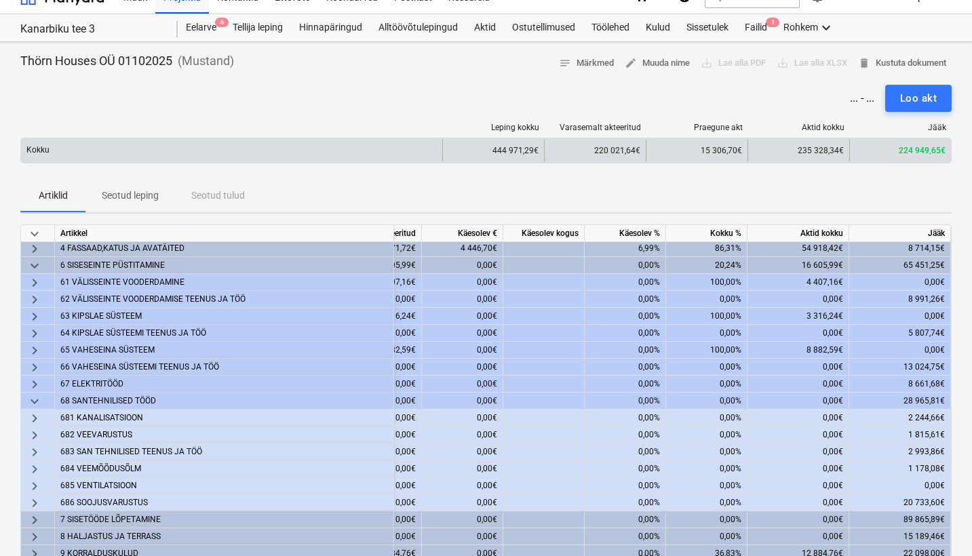
scroll to position [24, 0]
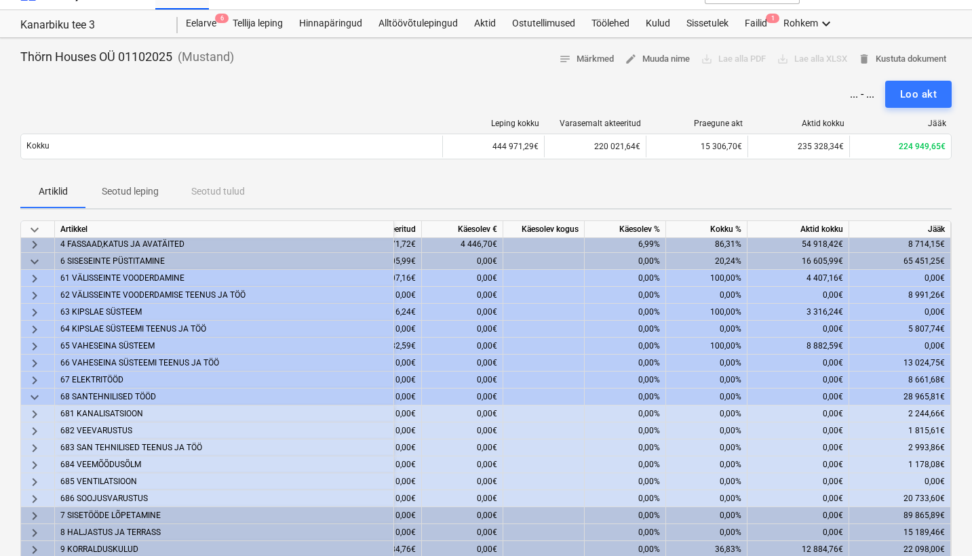
click at [35, 218] on div "Thörn Houses OÜ 01102025 ( Mustand ) notes Märkmed edit Muuda nime save_alt Lae…" at bounding box center [486, 534] width 972 height 992
click at [33, 227] on span "keyboard_arrow_down" at bounding box center [34, 230] width 16 height 16
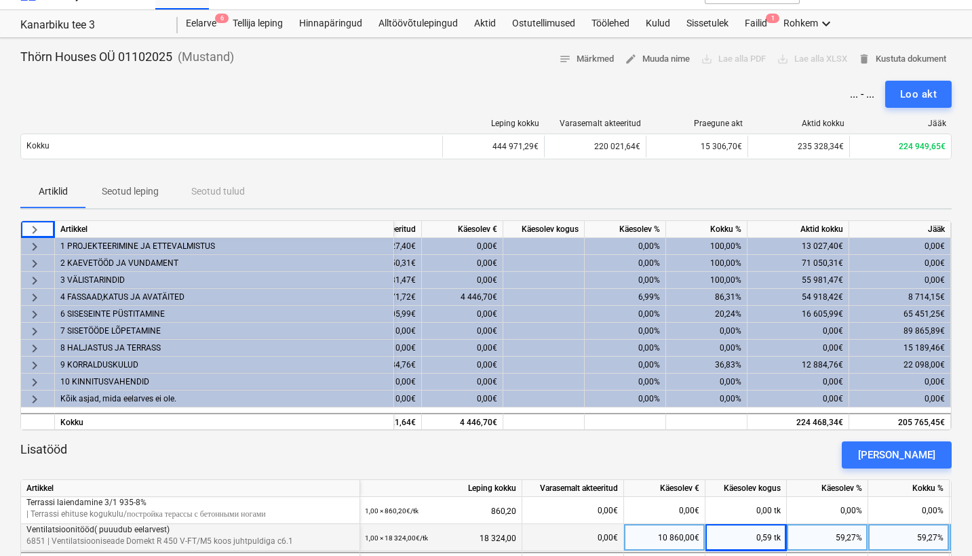
scroll to position [0, 237]
click at [34, 313] on span "keyboard_arrow_right" at bounding box center [34, 314] width 16 height 16
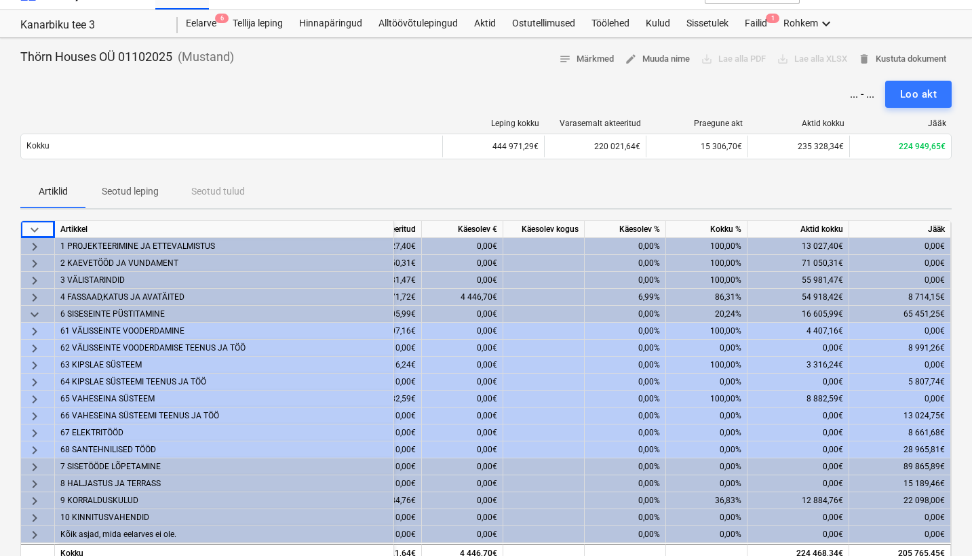
scroll to position [60, 0]
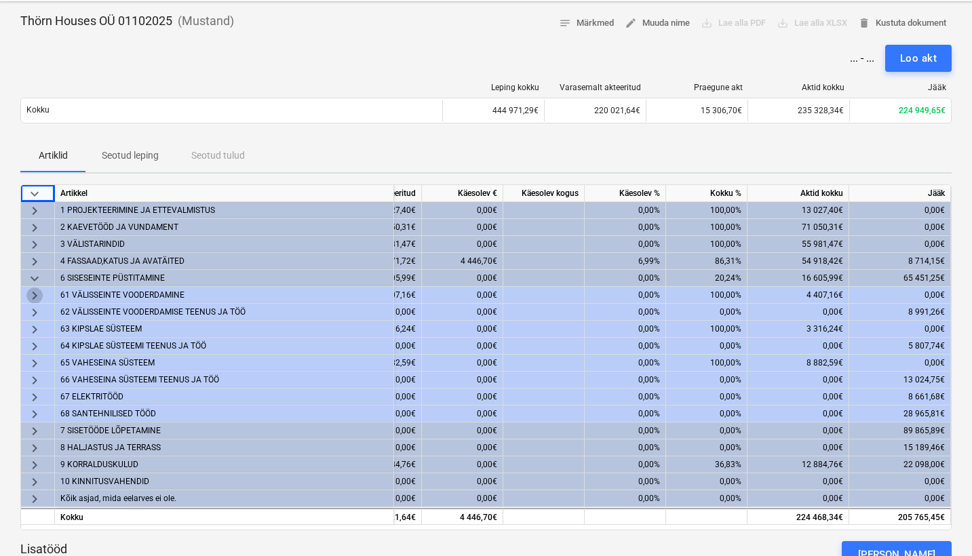
click at [35, 290] on span "keyboard_arrow_right" at bounding box center [34, 295] width 16 height 16
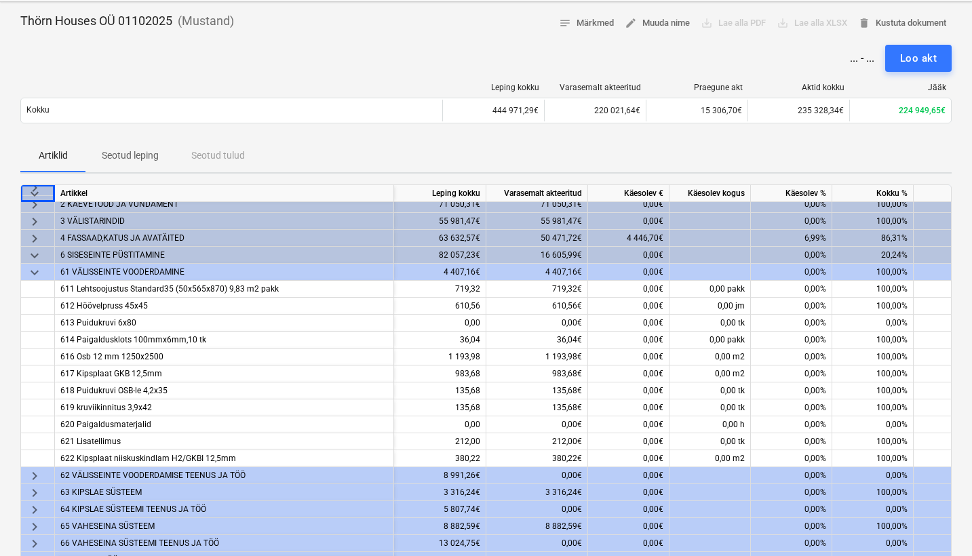
scroll to position [20, 71]
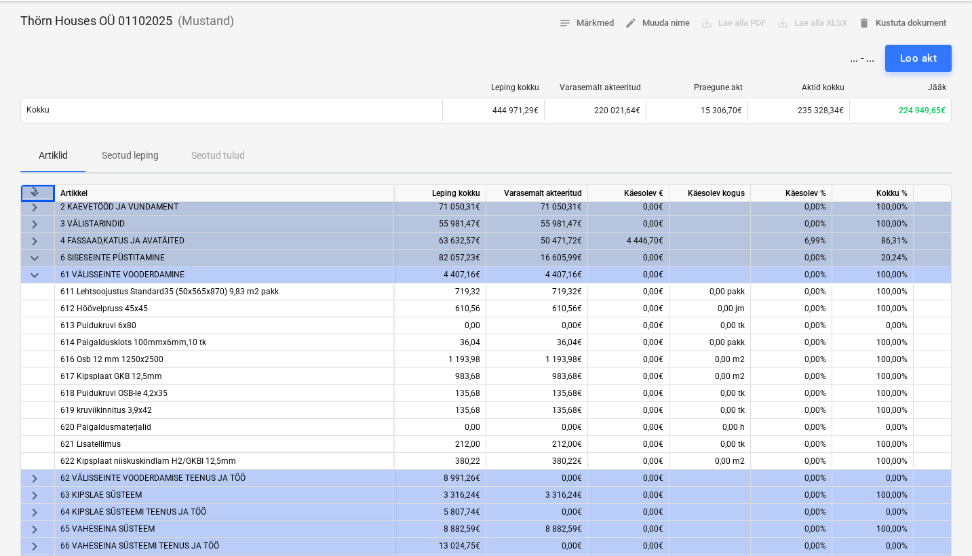
click at [36, 271] on span "keyboard_arrow_down" at bounding box center [34, 275] width 16 height 16
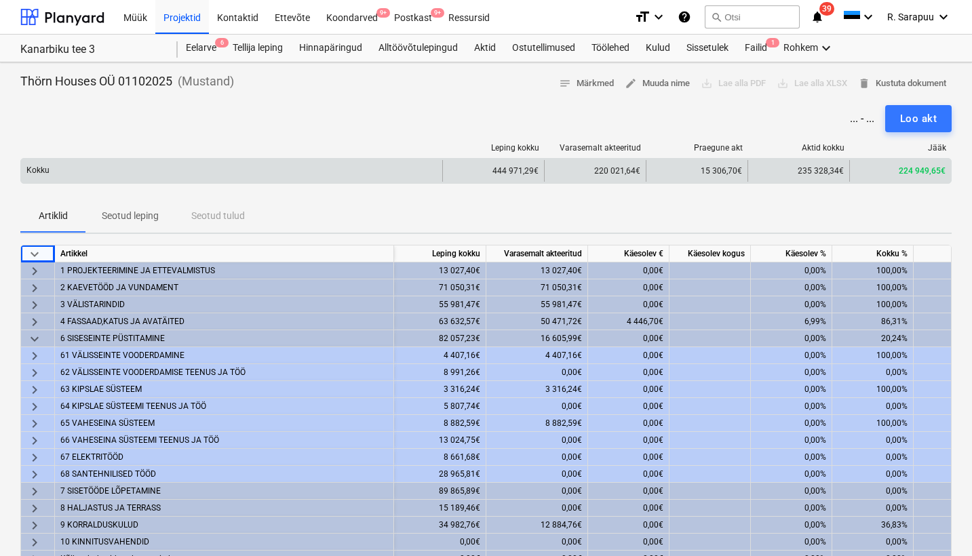
scroll to position [0, 0]
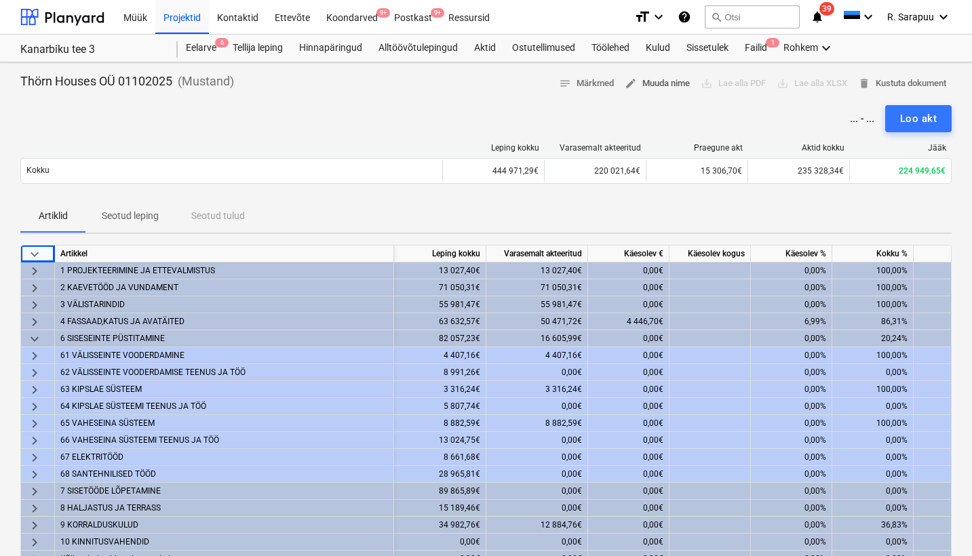
click at [677, 77] on span "edit Muuda nime" at bounding box center [656, 84] width 65 height 16
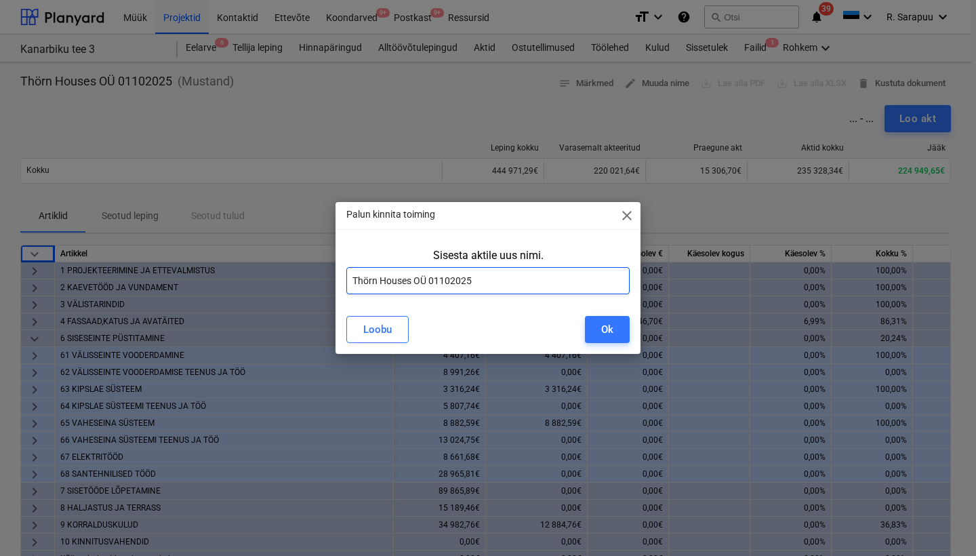
click at [349, 278] on input "Thörn Houses OÜ 01102025" at bounding box center [487, 280] width 283 height 27
type input "Akt 9 Thörn Houses OÜ 01102025"
click at [620, 330] on button "Ok" at bounding box center [607, 329] width 45 height 27
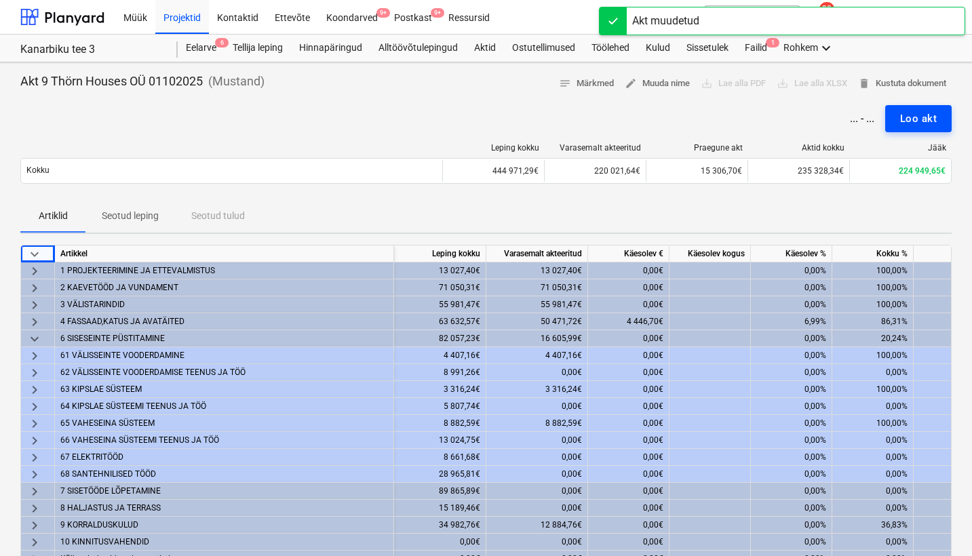
click at [900, 117] on button "Loo akt" at bounding box center [918, 118] width 66 height 27
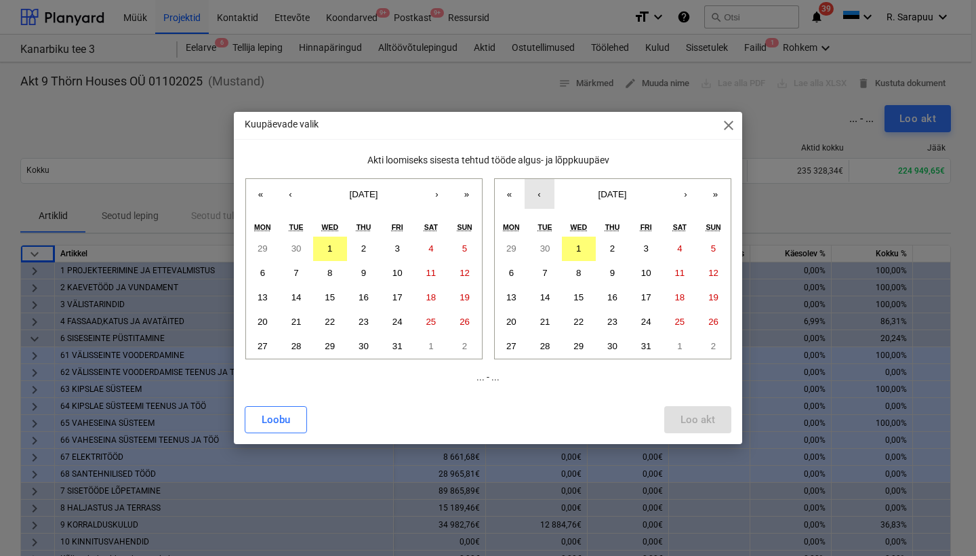
click at [545, 193] on button "‹" at bounding box center [540, 194] width 30 height 30
click at [508, 322] on abbr "22" at bounding box center [511, 322] width 10 height 10
click at [583, 344] on button "1" at bounding box center [579, 346] width 34 height 24
click at [292, 196] on button "‹" at bounding box center [291, 194] width 30 height 30
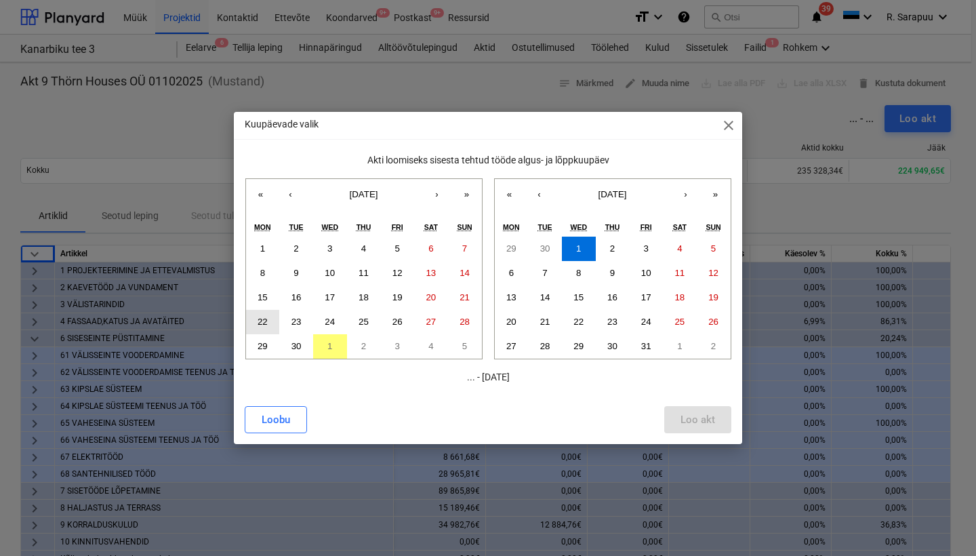
click at [263, 325] on abbr "22" at bounding box center [263, 322] width 10 height 10
click at [711, 413] on div "Loo akt" at bounding box center [698, 420] width 35 height 18
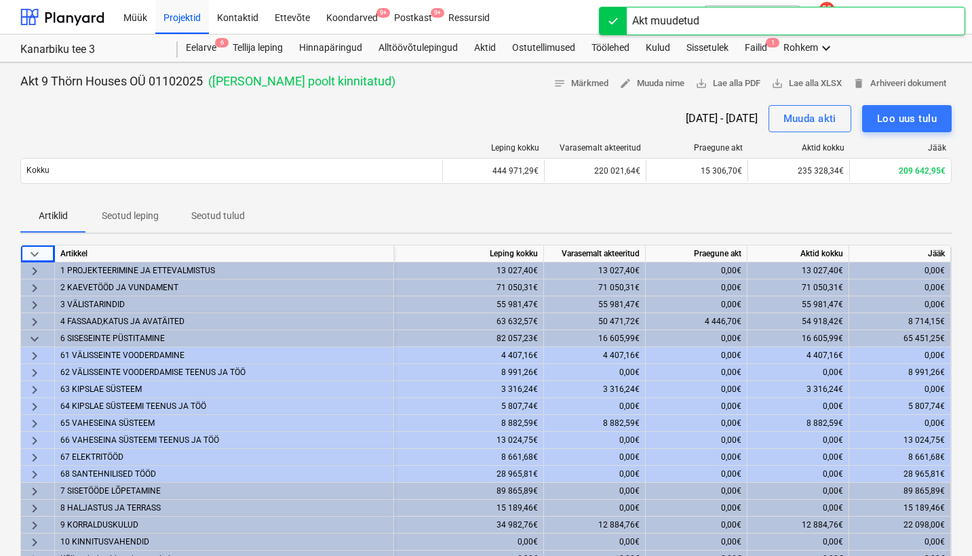
scroll to position [0, 14]
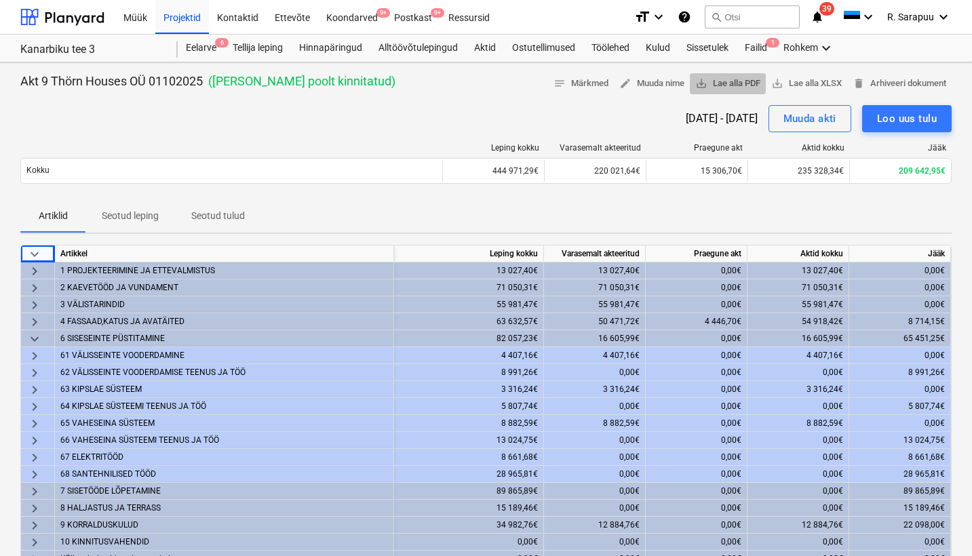
click at [720, 77] on span "save_alt Lae alla PDF" at bounding box center [727, 84] width 65 height 16
click at [194, 22] on div "Projektid" at bounding box center [182, 16] width 54 height 35
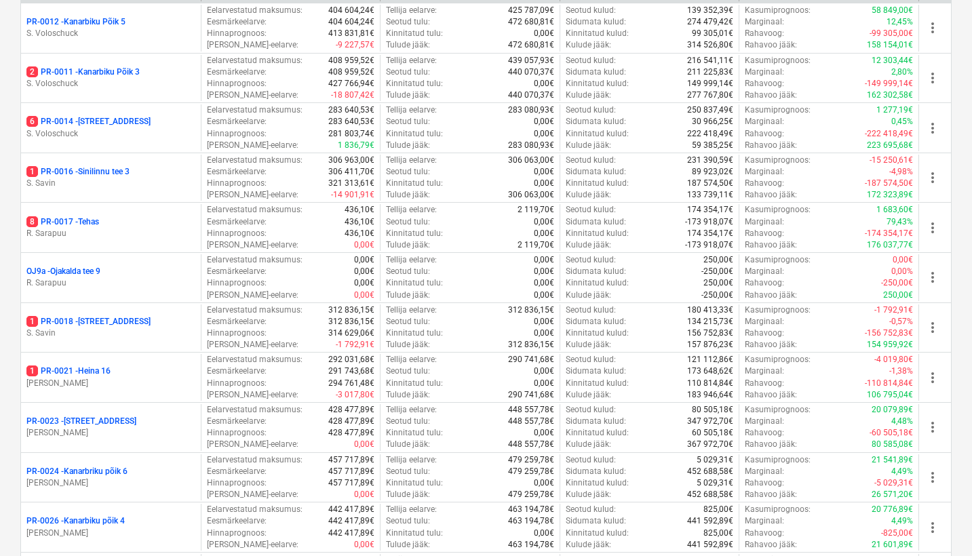
scroll to position [999, 0]
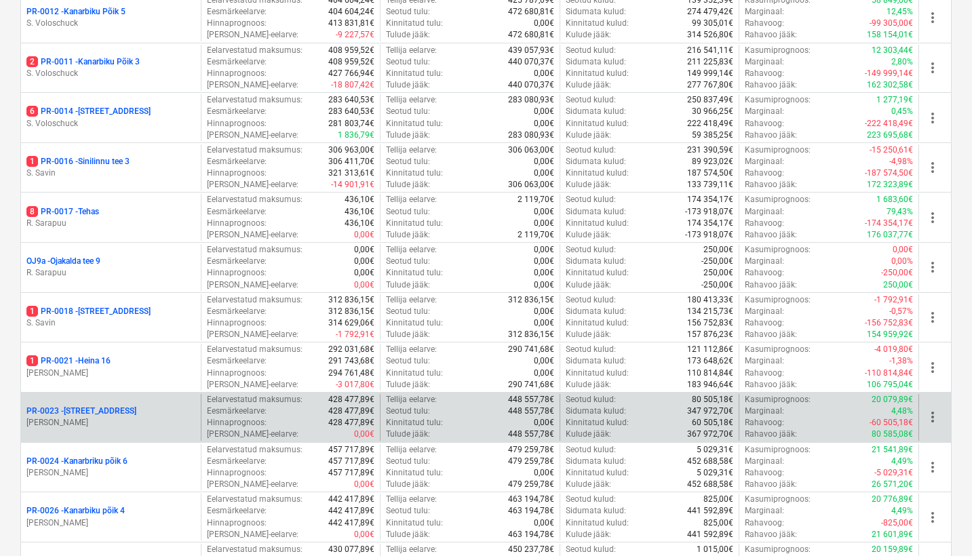
click at [98, 405] on p "PR-0023 - Kanarbriku tee 7" at bounding box center [81, 411] width 110 height 12
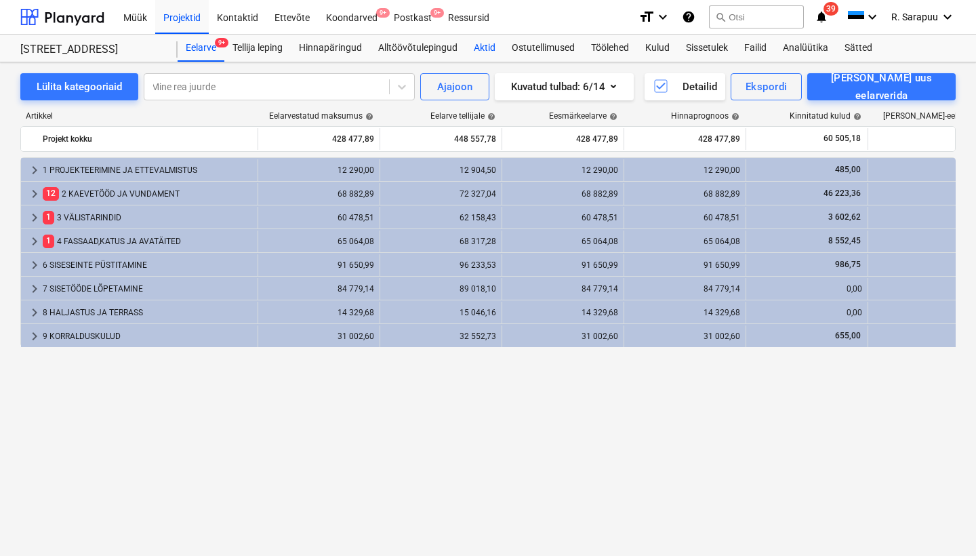
click at [473, 46] on div "Aktid" at bounding box center [485, 48] width 38 height 27
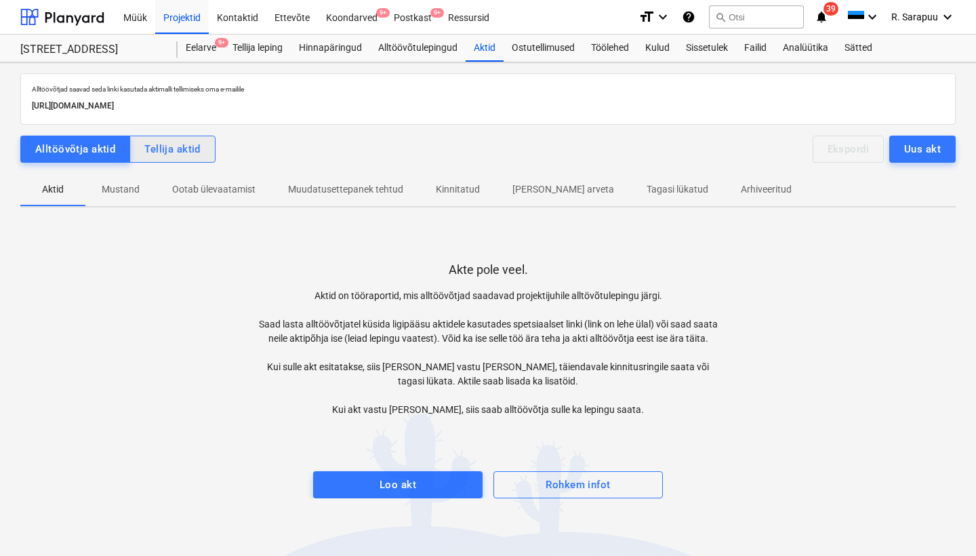
click at [188, 140] on div "Tellija aktid" at bounding box center [172, 149] width 56 height 18
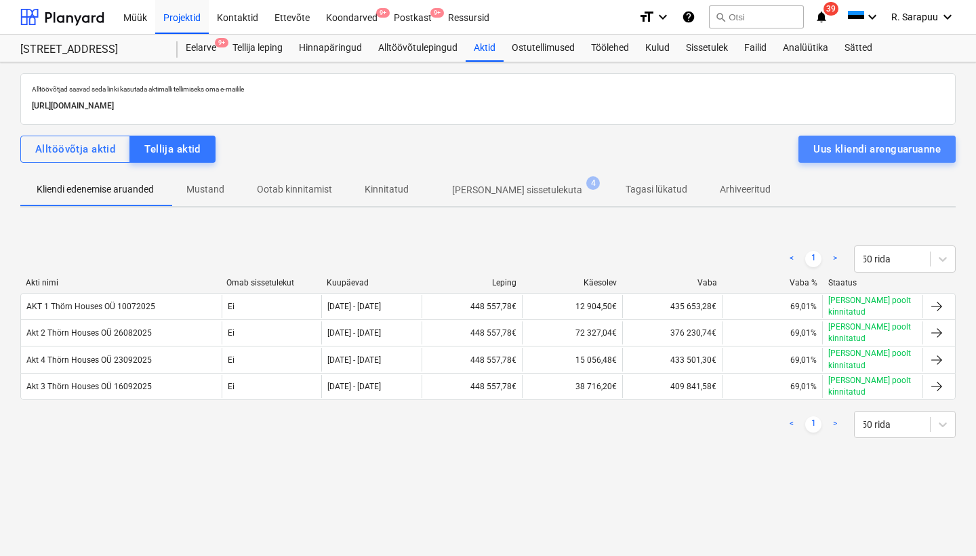
click at [822, 145] on div "Uus kliendi arenguaruanne" at bounding box center [877, 149] width 127 height 18
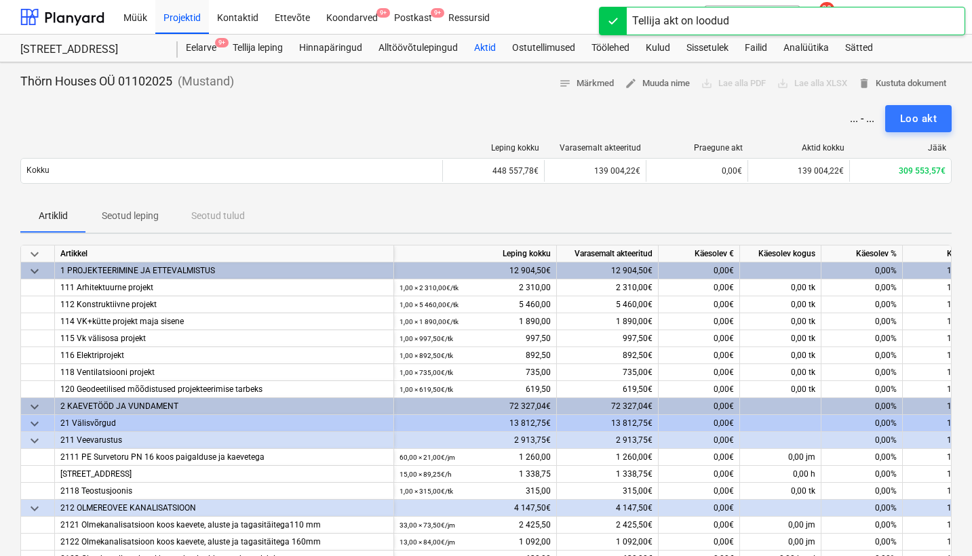
click at [485, 43] on div "Aktid" at bounding box center [485, 48] width 38 height 27
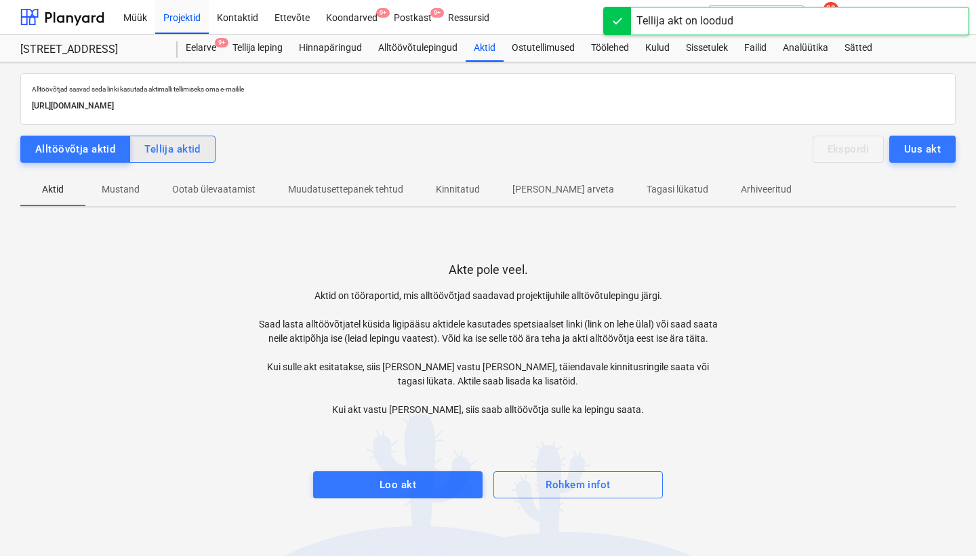
click at [195, 151] on div "Tellija aktid" at bounding box center [172, 149] width 56 height 18
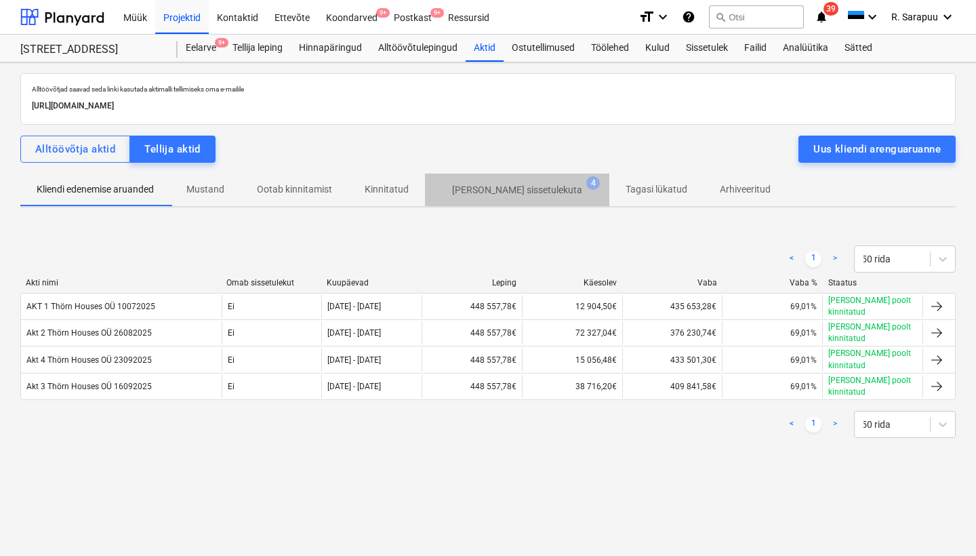
click at [525, 187] on p "Ilma sissetulekuta" at bounding box center [517, 190] width 130 height 14
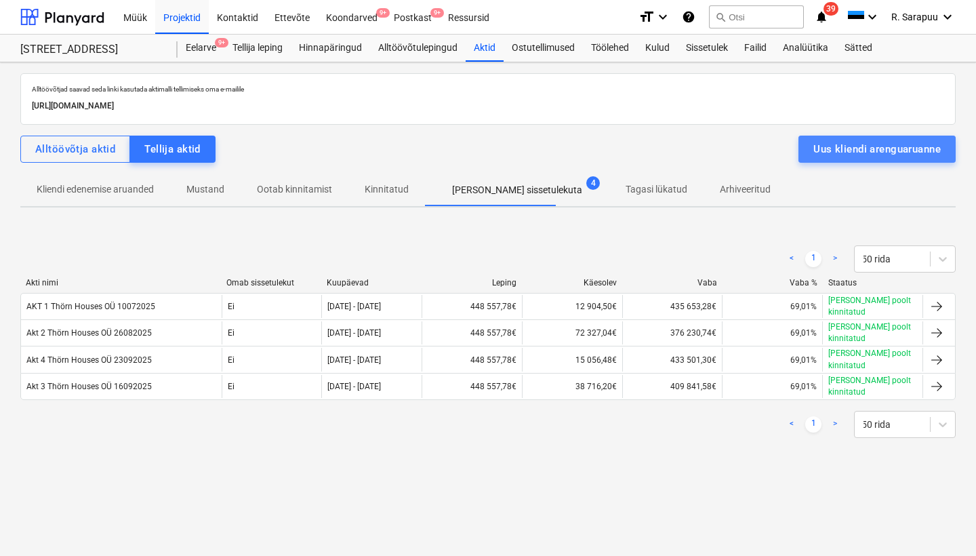
click at [830, 152] on div "Uus kliendi arenguaruanne" at bounding box center [877, 149] width 127 height 18
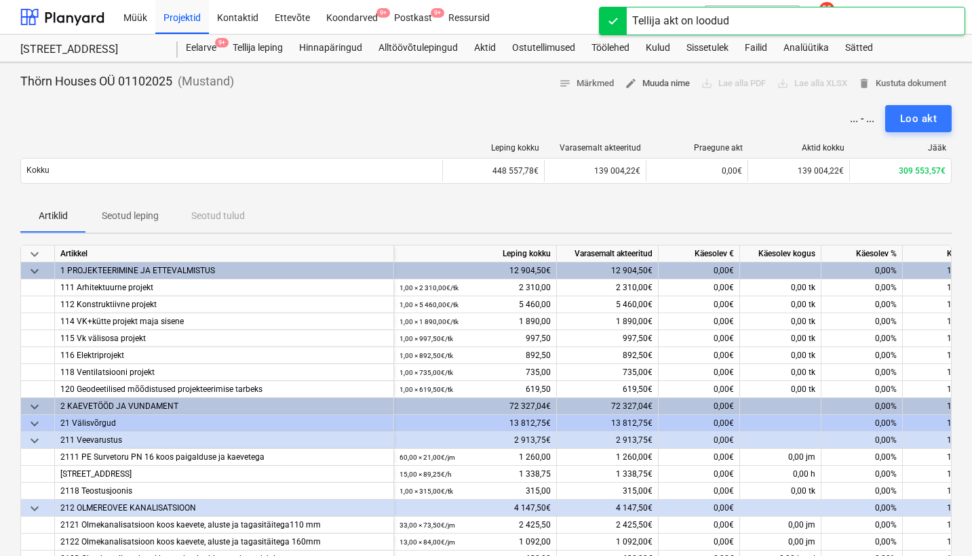
click at [647, 79] on span "edit Muuda nime" at bounding box center [656, 84] width 65 height 16
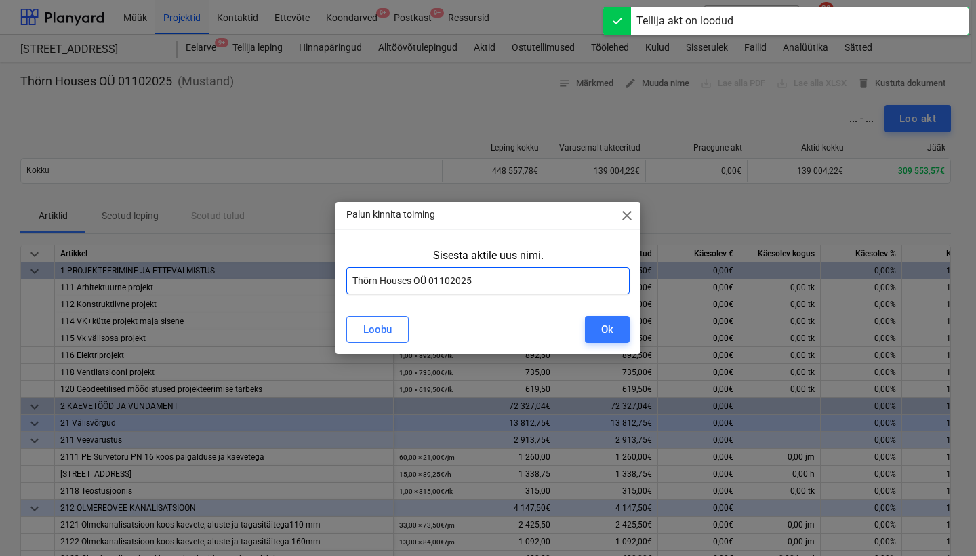
click at [353, 277] on input "Thörn Houses OÜ 01102025" at bounding box center [487, 280] width 283 height 27
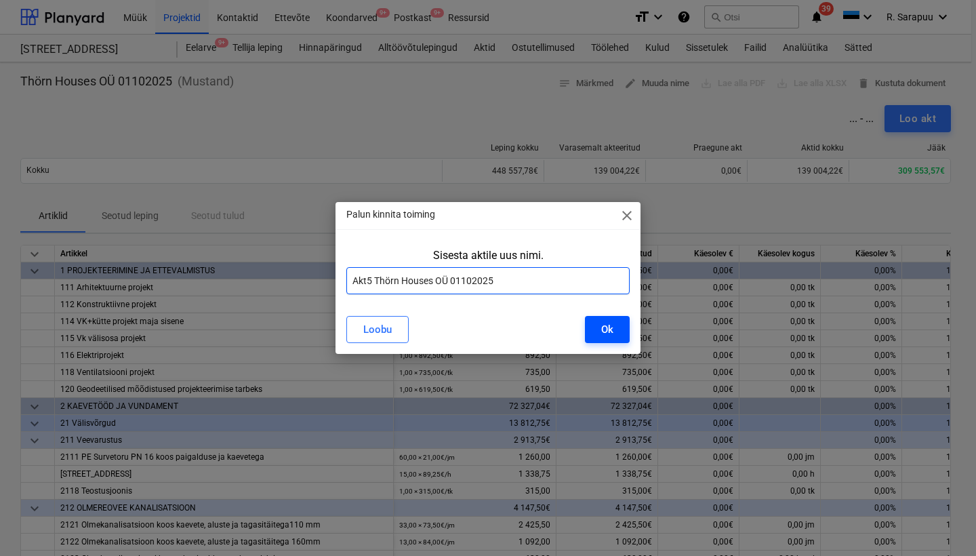
type input "Akt5 Thörn Houses OÜ 01102025"
click at [618, 323] on button "Ok" at bounding box center [607, 329] width 45 height 27
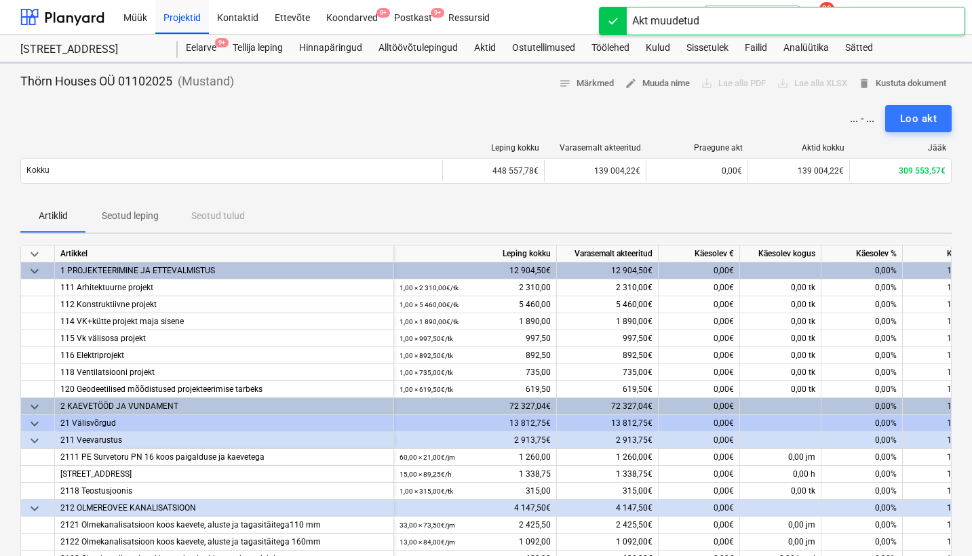
click at [39, 247] on span "keyboard_arrow_down" at bounding box center [34, 254] width 16 height 16
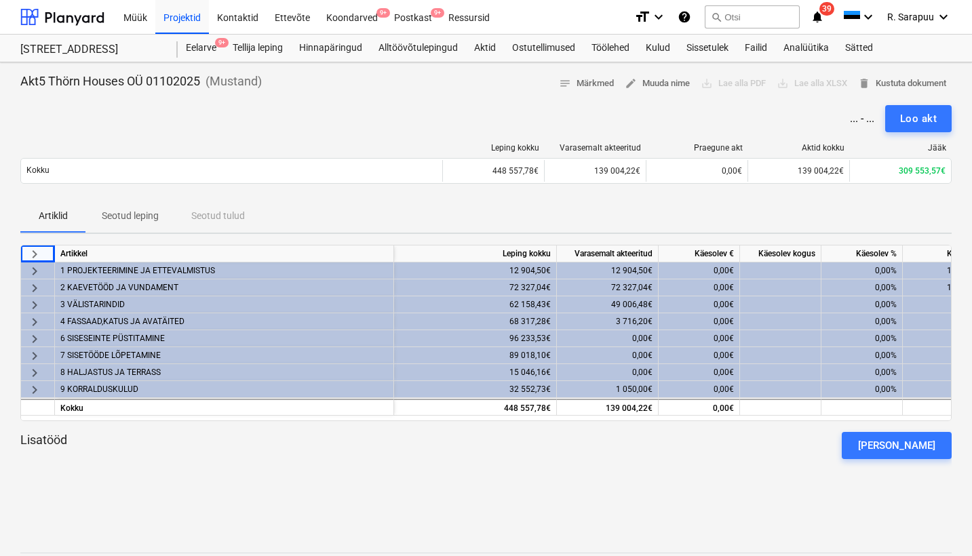
click at [34, 318] on span "keyboard_arrow_right" at bounding box center [34, 322] width 16 height 16
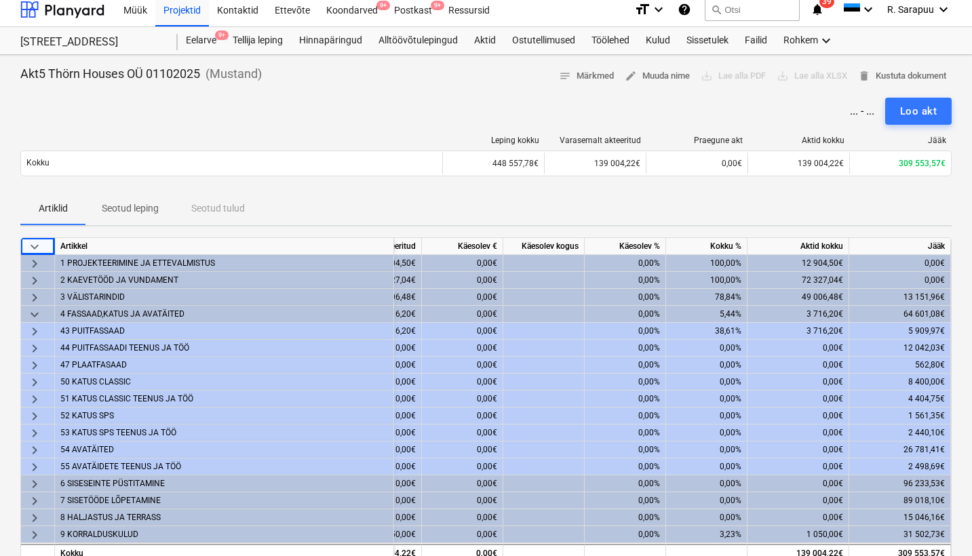
scroll to position [0, 237]
click at [35, 330] on span "keyboard_arrow_right" at bounding box center [34, 331] width 16 height 16
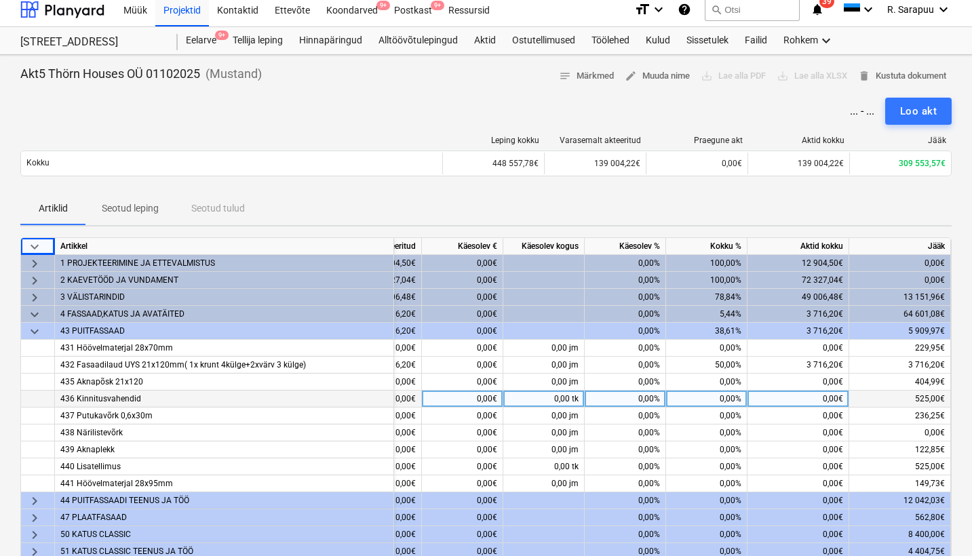
scroll to position [7, 0]
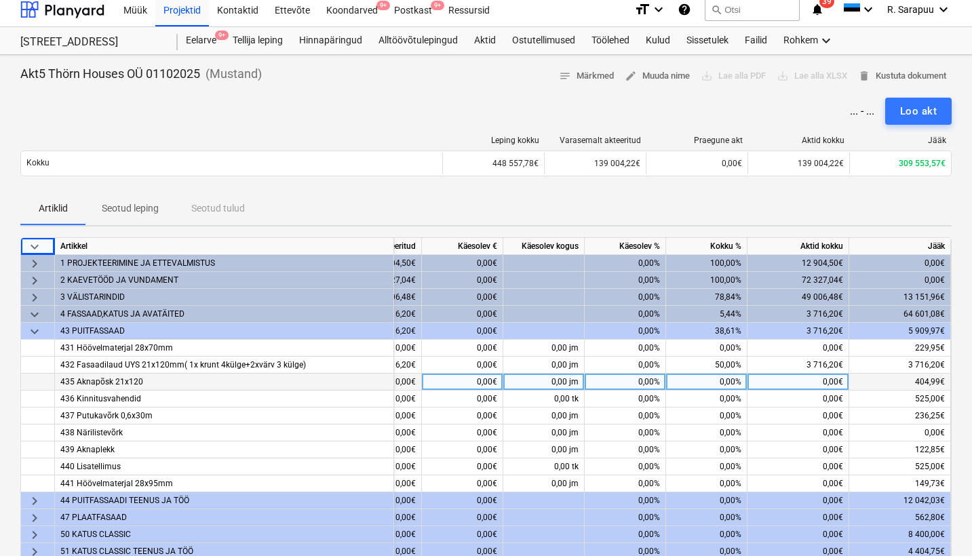
click at [637, 379] on div "0,00%" at bounding box center [624, 382] width 81 height 17
type input "100"
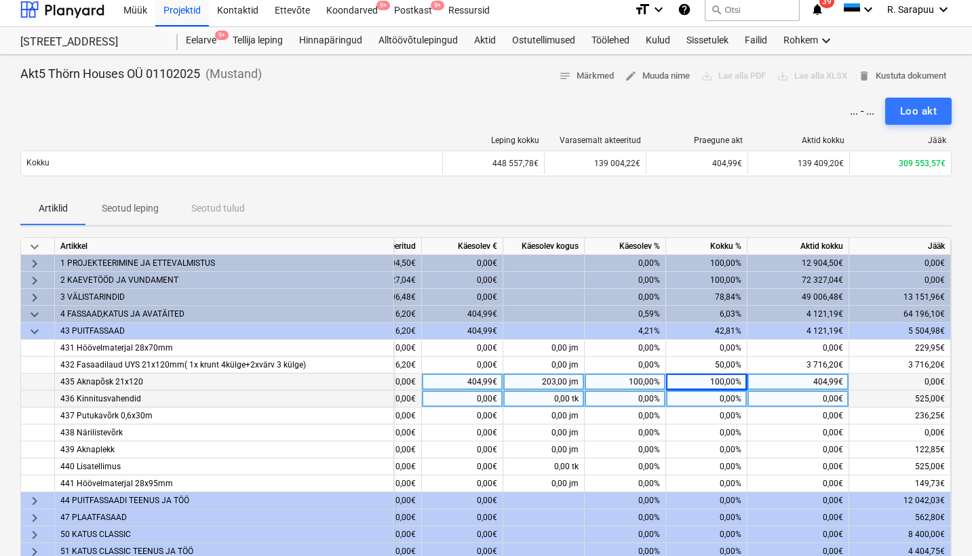
click at [641, 395] on div "0,00%" at bounding box center [624, 399] width 81 height 17
type input "100"
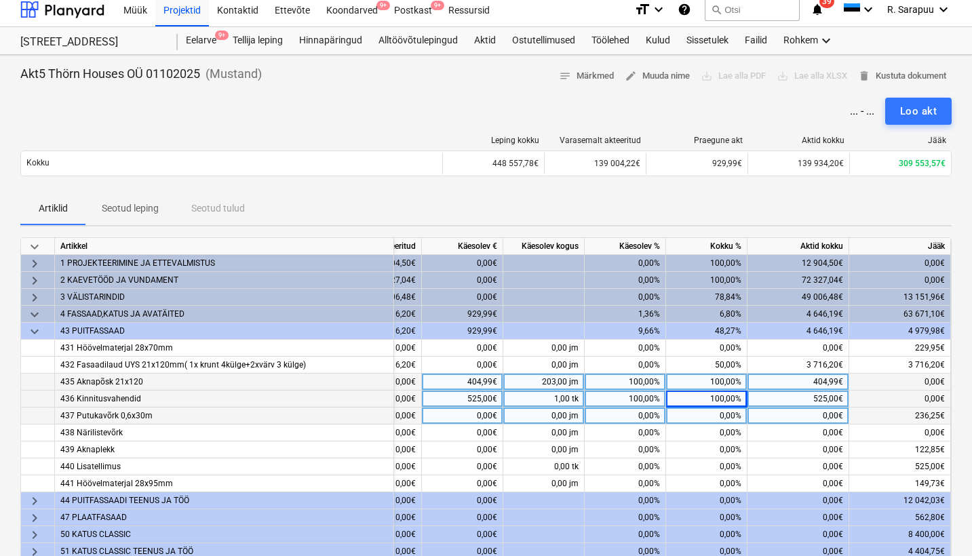
click at [638, 418] on div "0,00%" at bounding box center [624, 415] width 81 height 17
type input "100"
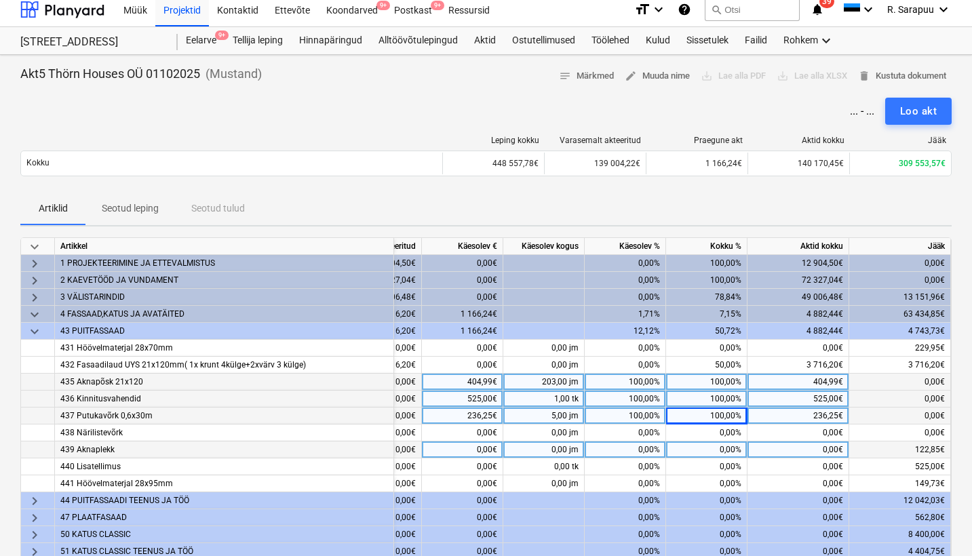
click at [641, 450] on div "0,00%" at bounding box center [624, 449] width 81 height 17
type input "100"
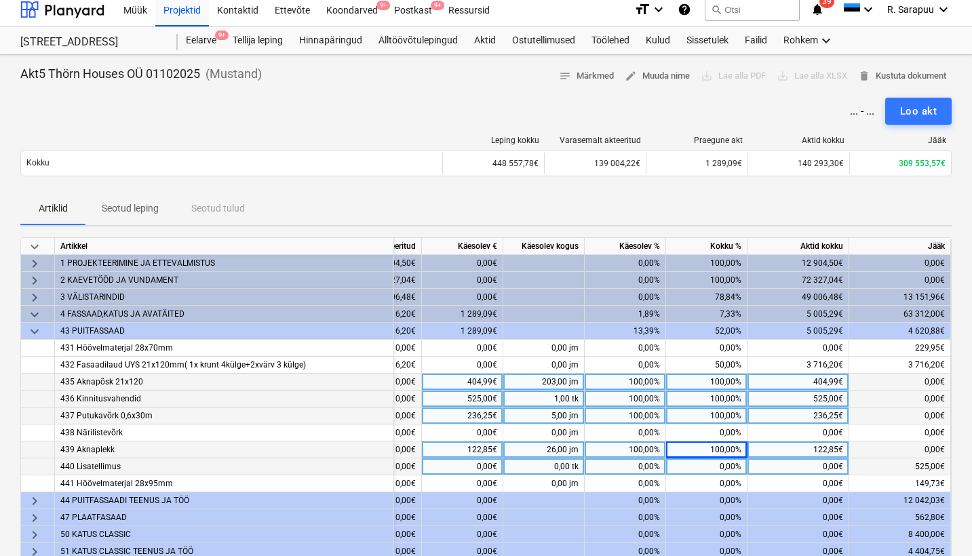
click at [639, 465] on div "0,00%" at bounding box center [624, 466] width 81 height 17
type input "100"
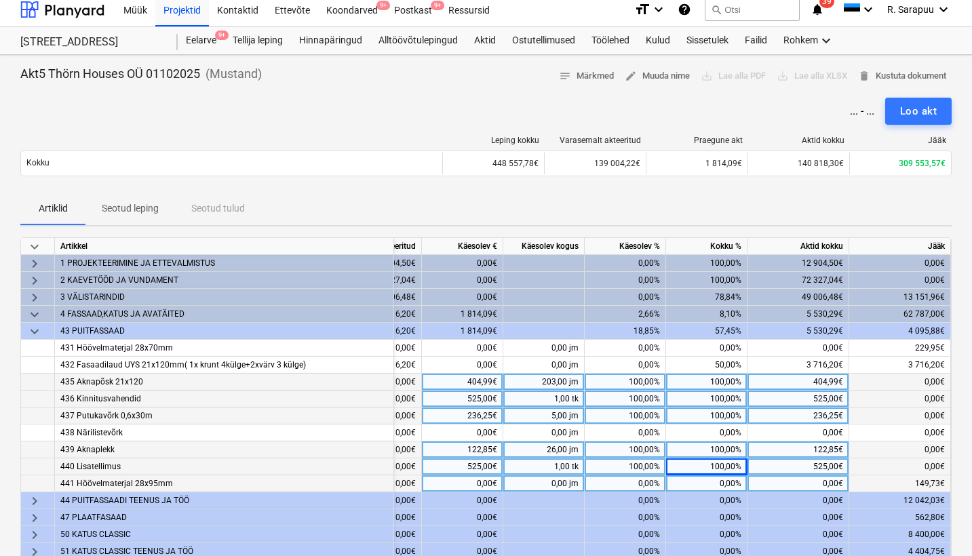
click at [635, 481] on div "0,00%" at bounding box center [624, 483] width 81 height 17
type input "100"
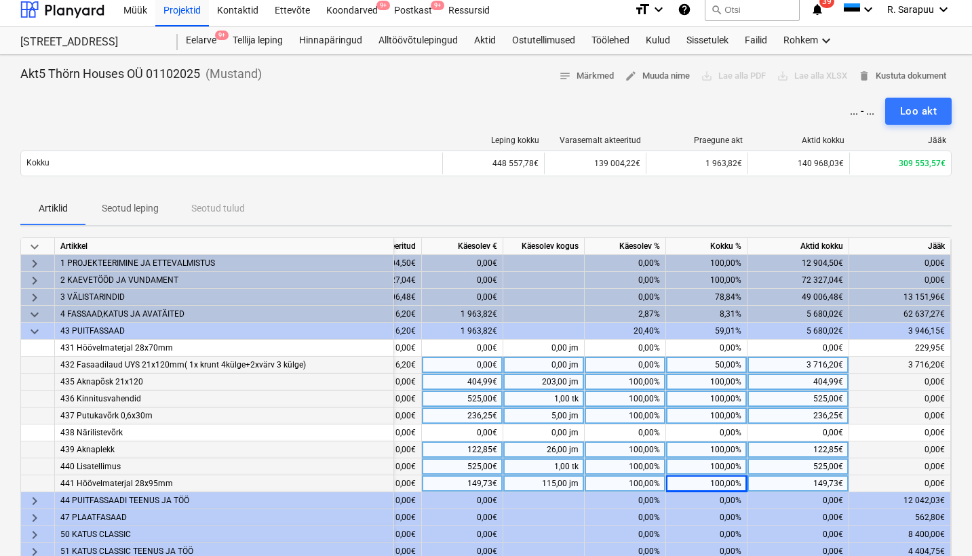
click at [640, 367] on div "0,00%" at bounding box center [624, 365] width 81 height 17
type input "100"
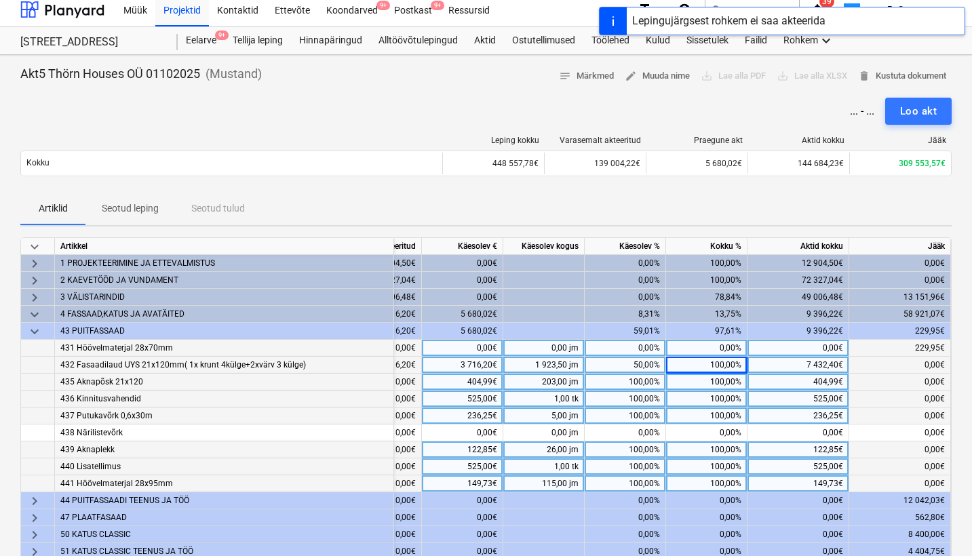
click at [637, 347] on div "0,00%" at bounding box center [624, 348] width 81 height 17
type input "100"
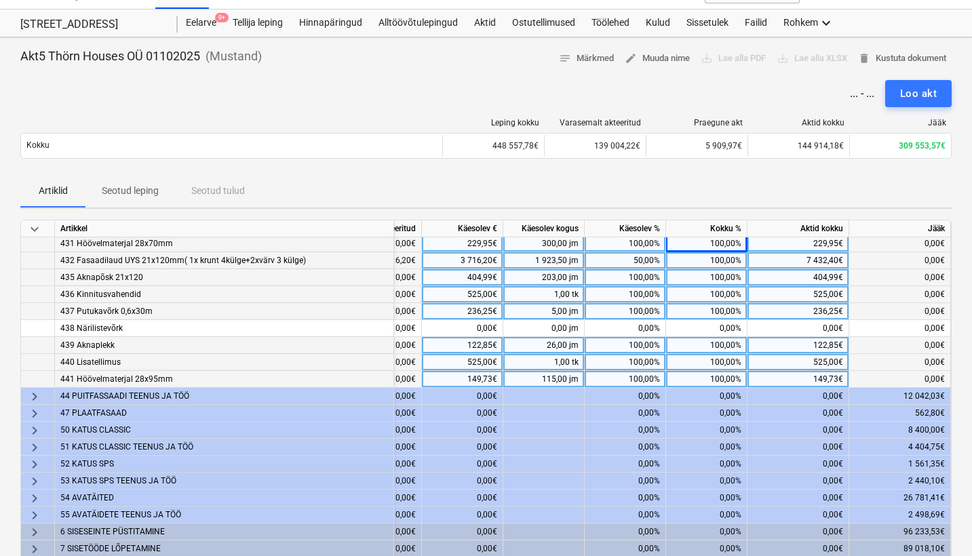
scroll to position [30, 0]
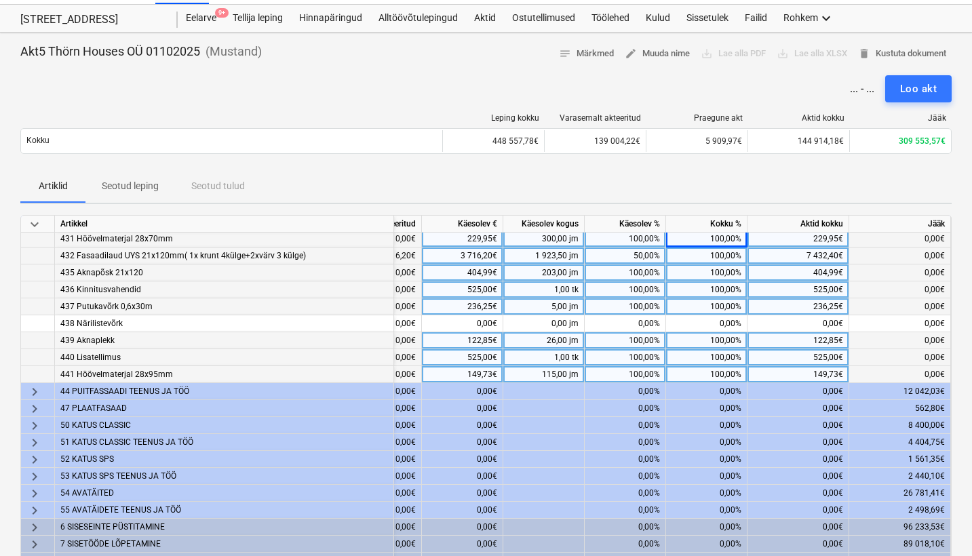
click at [24, 389] on div "keyboard_arrow_right" at bounding box center [38, 391] width 34 height 17
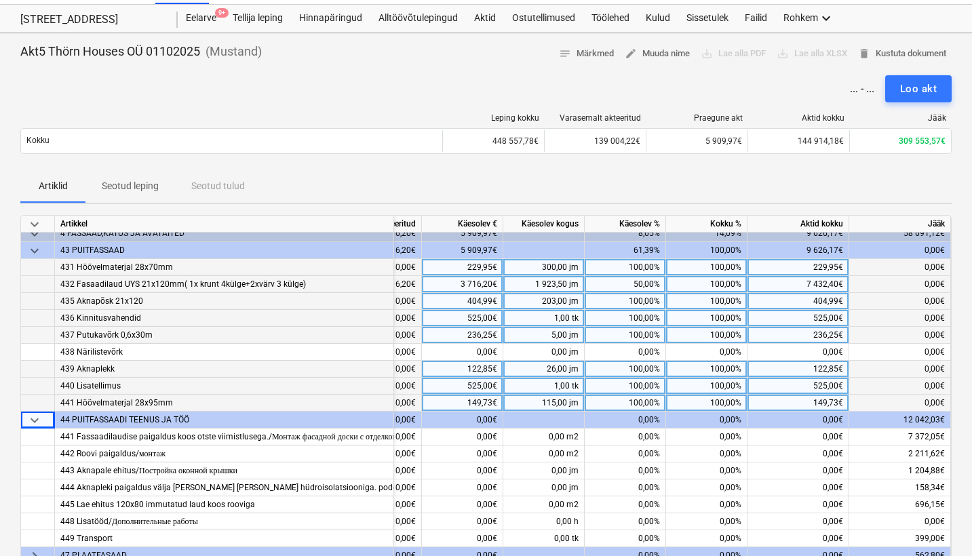
scroll to position [79, 242]
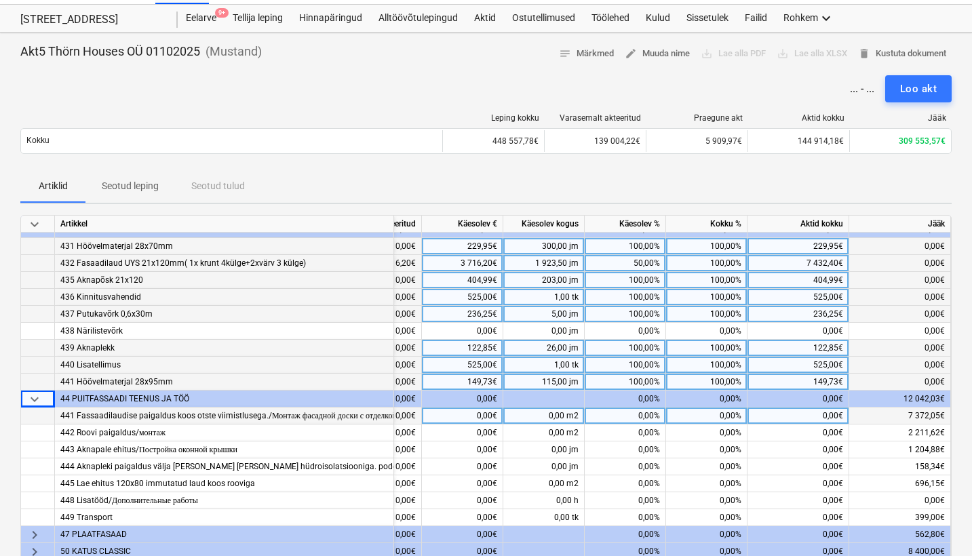
click at [634, 414] on div "0,00%" at bounding box center [624, 415] width 81 height 17
type input "10"
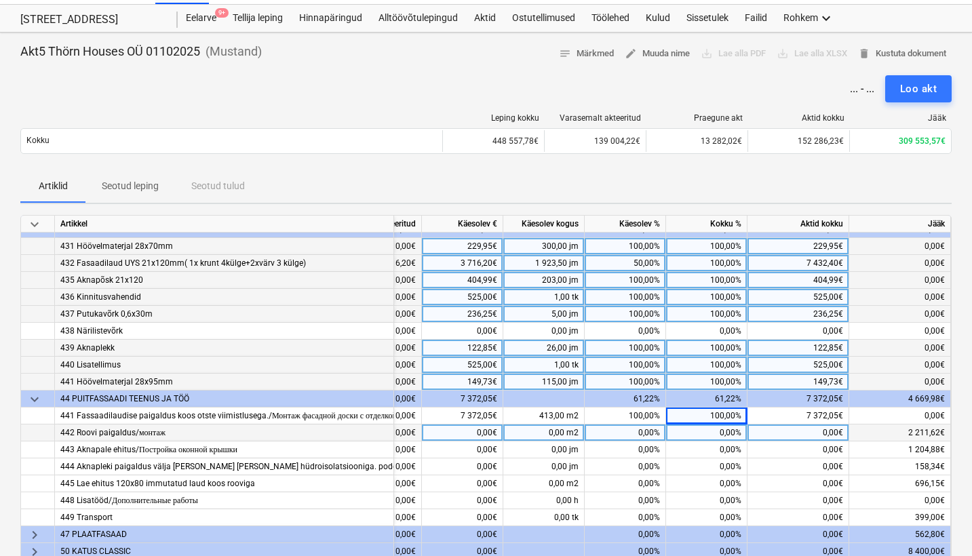
click at [637, 429] on div "0,00%" at bounding box center [624, 432] width 81 height 17
type input "100"
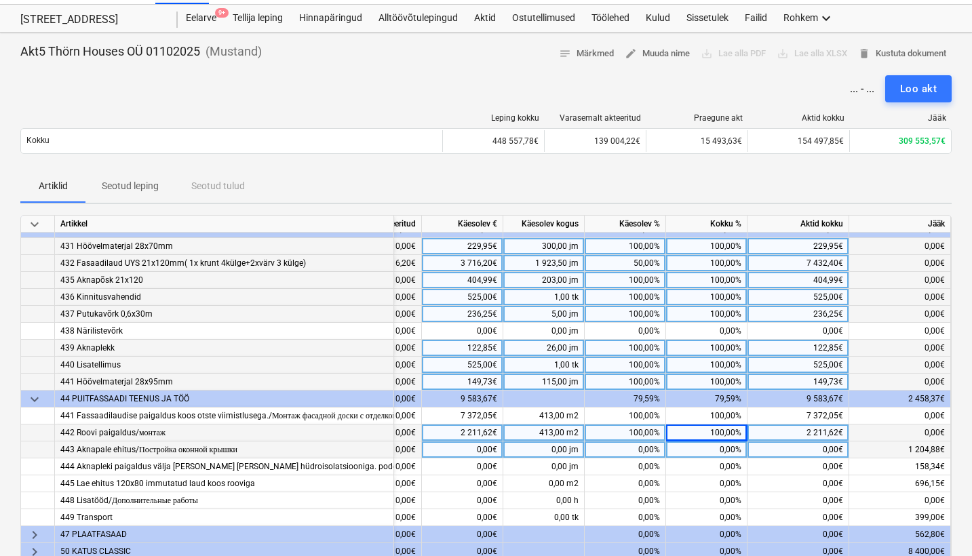
click at [639, 451] on div "0,00%" at bounding box center [624, 449] width 81 height 17
type input "100"
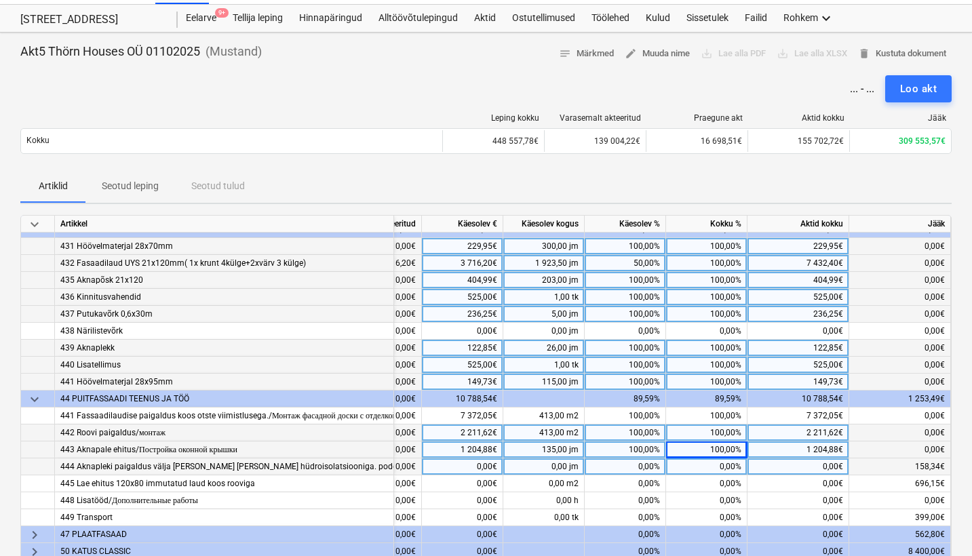
click at [637, 473] on div "0,00%" at bounding box center [624, 466] width 81 height 17
type input "100"
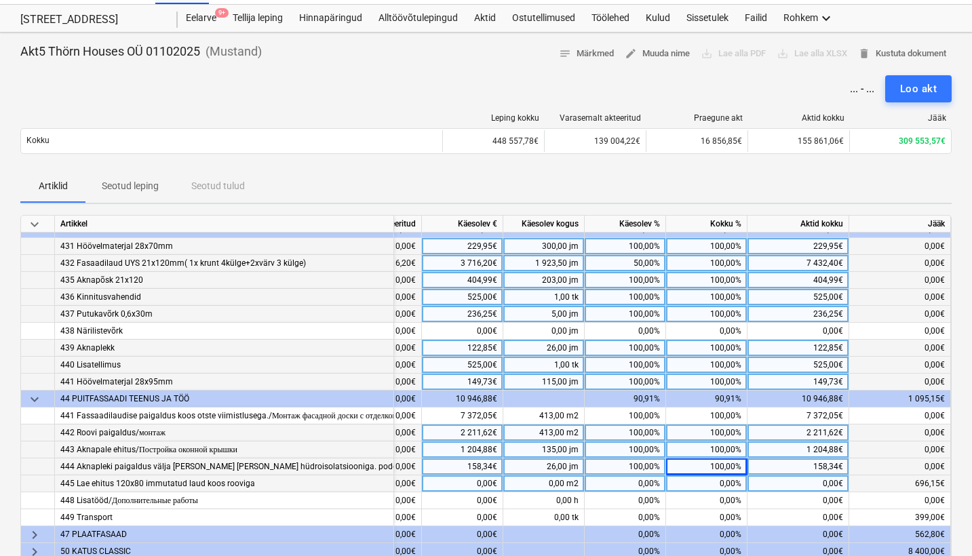
click at [635, 485] on div "0,00%" at bounding box center [624, 483] width 81 height 17
type input "100"
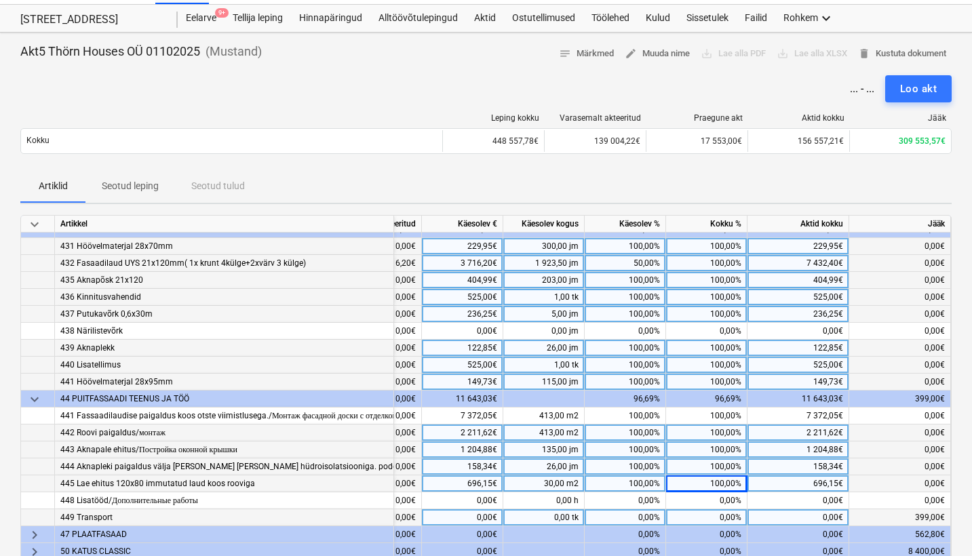
click at [633, 513] on div "0,00%" at bounding box center [624, 517] width 81 height 17
type input "100"
click at [746, 178] on div "Artiklid Seotud leping Seotud tulud" at bounding box center [485, 186] width 931 height 33
click at [716, 483] on div "100,00%" at bounding box center [706, 483] width 81 height 17
type input "0"
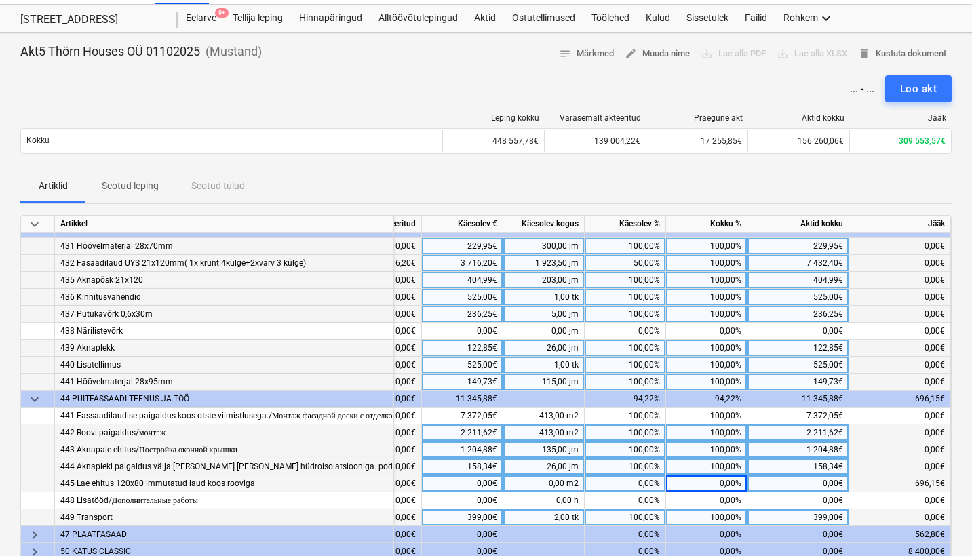
click at [718, 469] on div "100,00%" at bounding box center [706, 466] width 81 height 17
type input "0"
click at [711, 452] on div "100,00%" at bounding box center [706, 449] width 81 height 17
type input "0"
click at [711, 452] on input "0" at bounding box center [706, 449] width 81 height 16
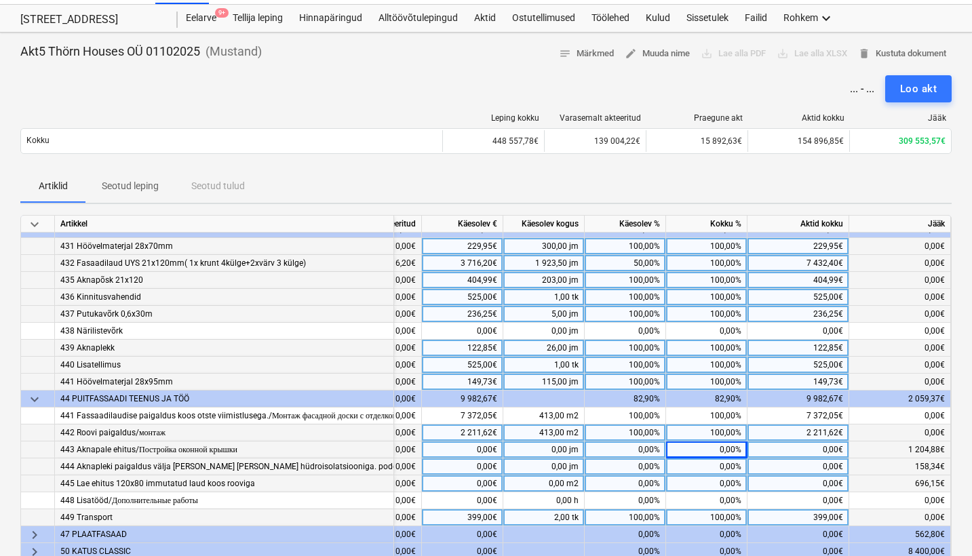
click at [712, 168] on div "Leping kokku Varasemalt akteeritud Praegune akt Aktid kokku Jääk Kokku 448 557,…" at bounding box center [485, 136] width 931 height 68
click at [915, 89] on div "Loo akt" at bounding box center [918, 89] width 37 height 18
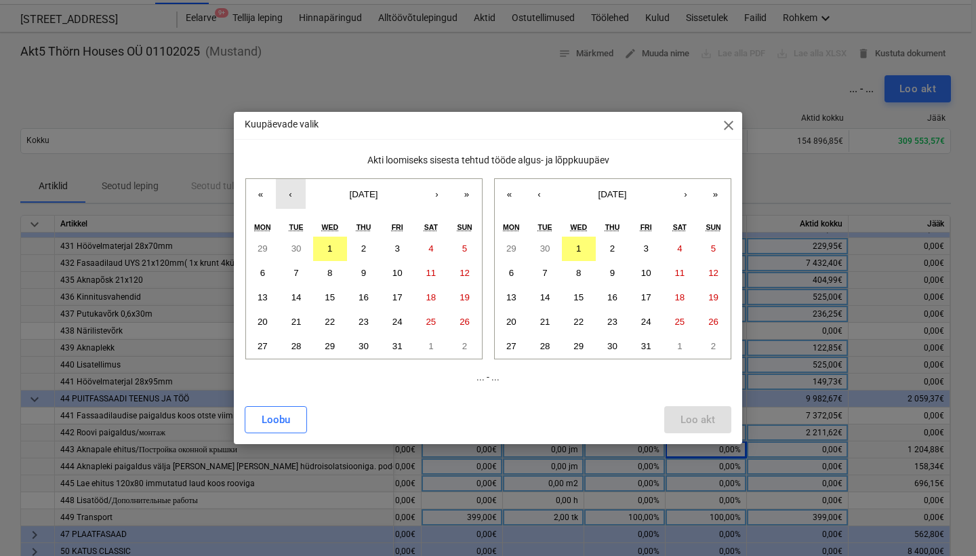
click at [287, 189] on button "‹" at bounding box center [291, 194] width 30 height 30
click at [272, 319] on button "22" at bounding box center [263, 322] width 34 height 24
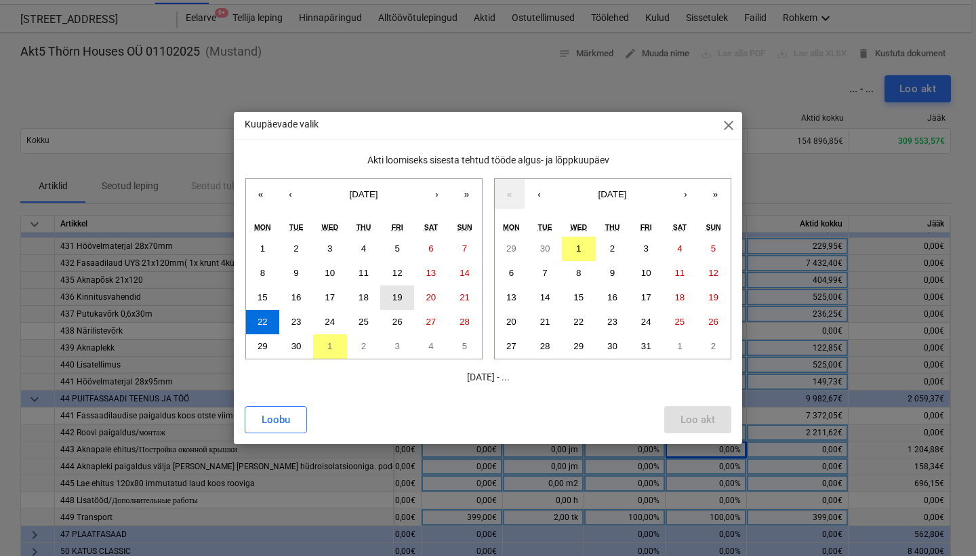
click at [392, 299] on button "19" at bounding box center [397, 297] width 34 height 24
click at [572, 255] on button "1" at bounding box center [579, 249] width 34 height 24
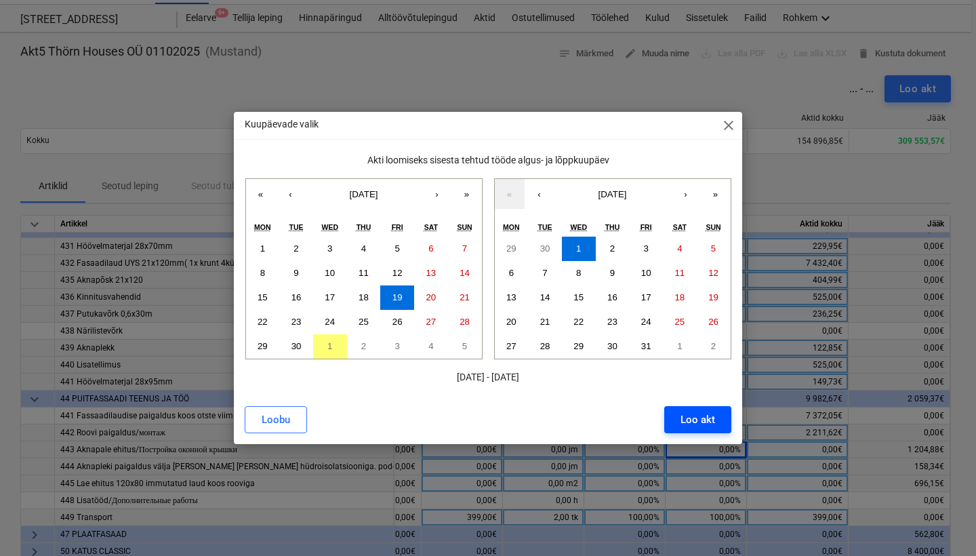
click at [704, 426] on div "Loo akt" at bounding box center [698, 420] width 35 height 18
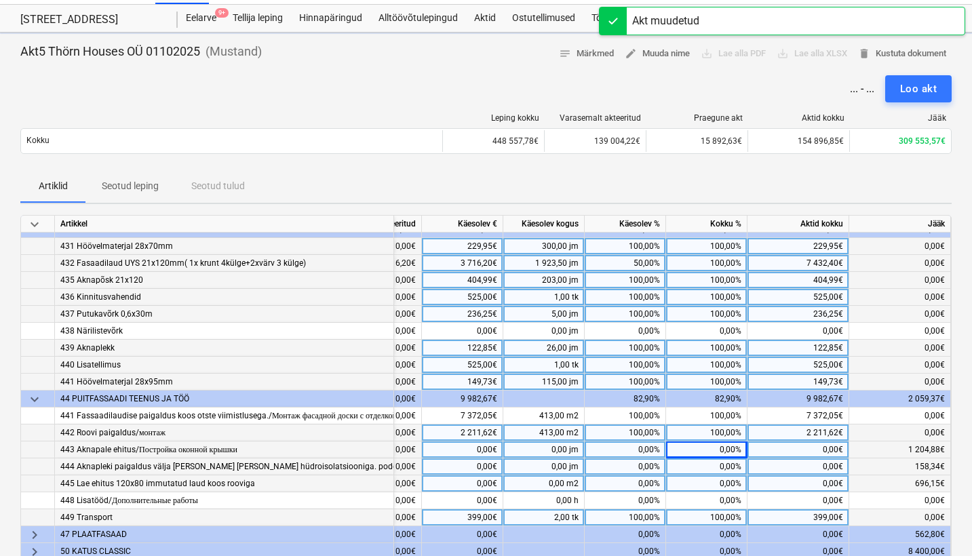
scroll to position [79, 18]
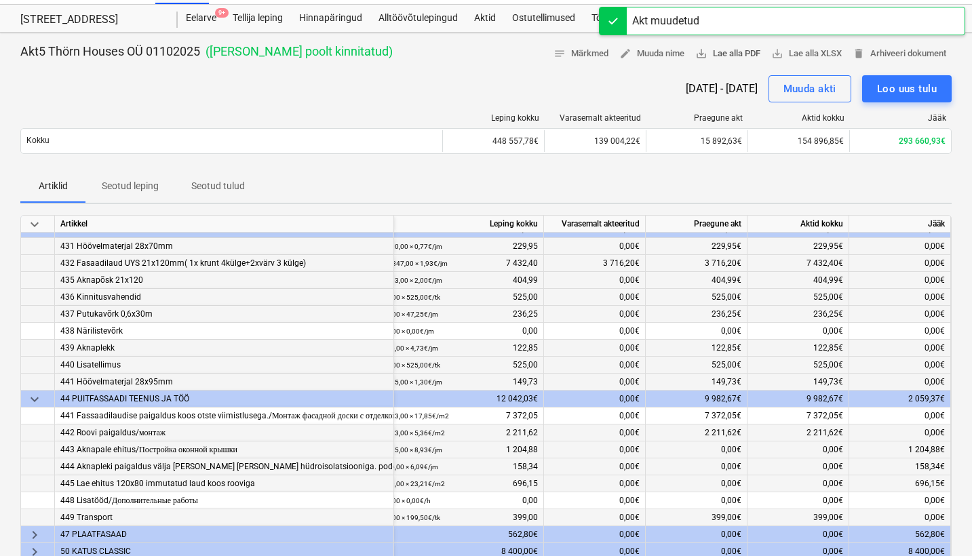
click at [714, 52] on span "save_alt Lae alla PDF" at bounding box center [727, 54] width 65 height 16
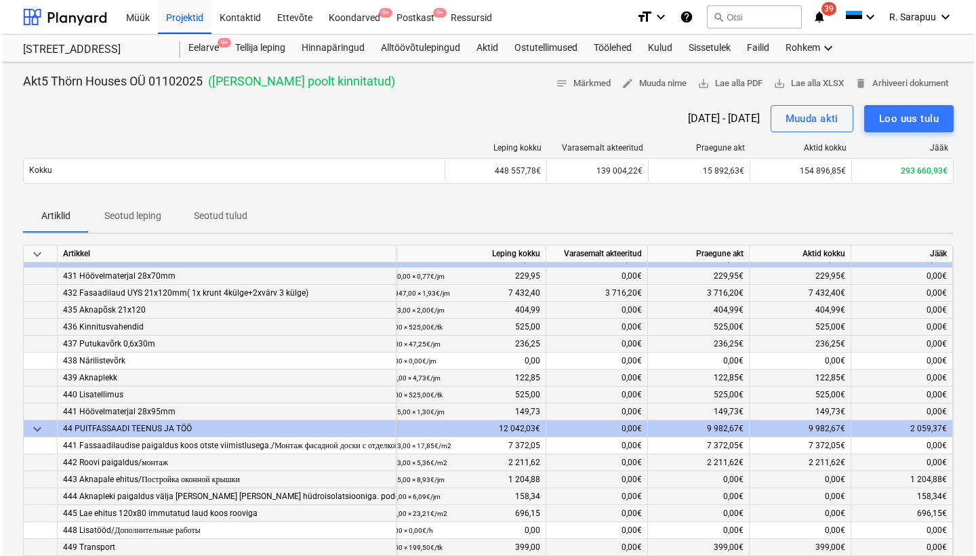
scroll to position [0, 0]
click at [485, 47] on div "Aktid" at bounding box center [485, 48] width 38 height 27
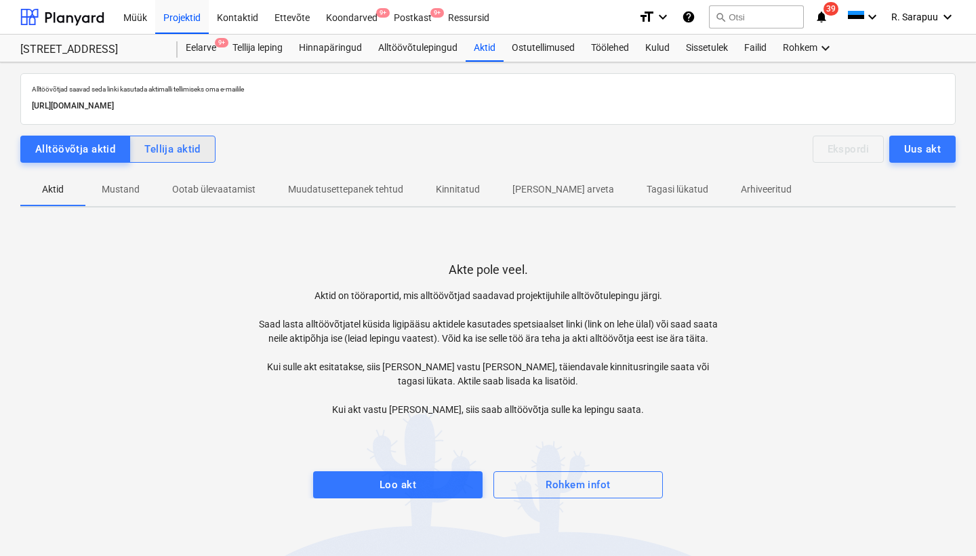
click at [171, 155] on div "Tellija aktid" at bounding box center [172, 149] width 56 height 18
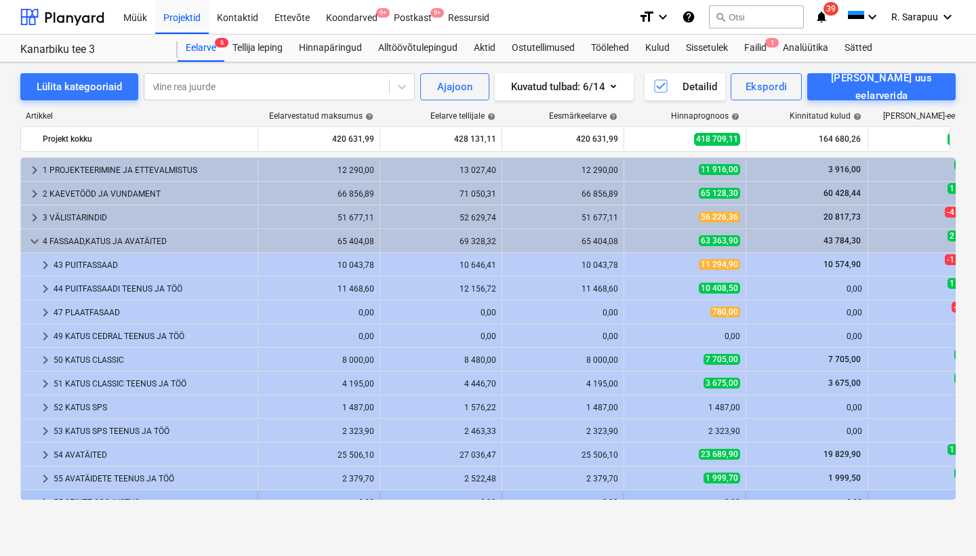
scroll to position [182, 38]
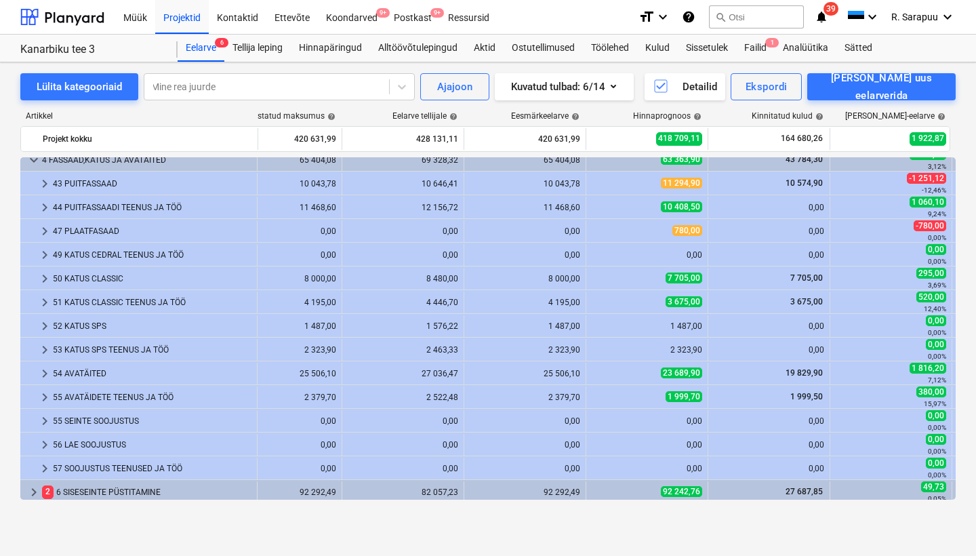
scroll to position [68, 38]
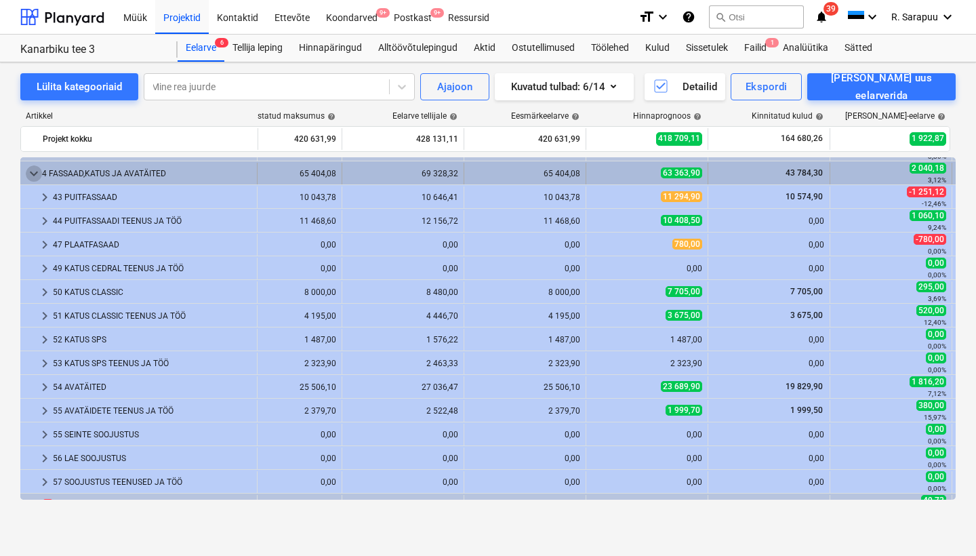
click at [37, 175] on span "keyboard_arrow_down" at bounding box center [34, 173] width 16 height 16
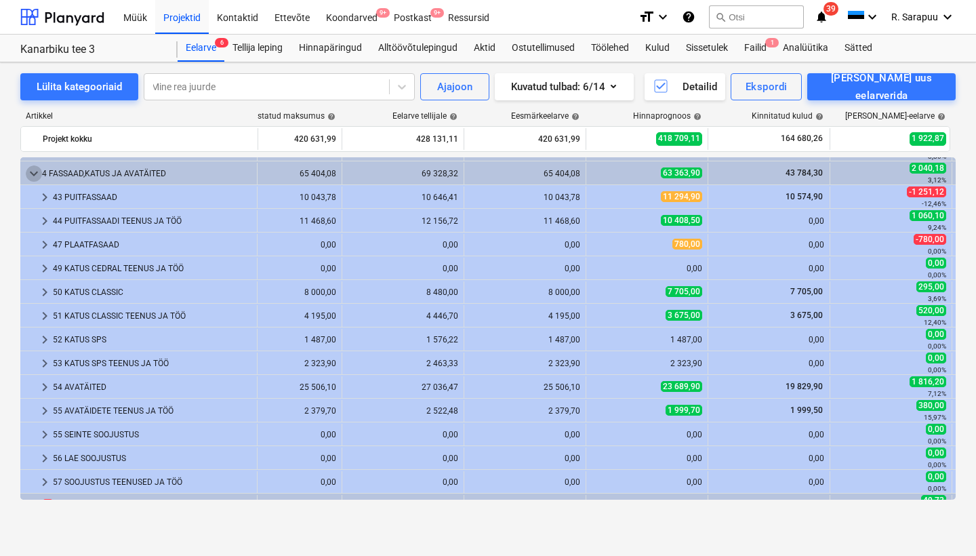
scroll to position [0, 38]
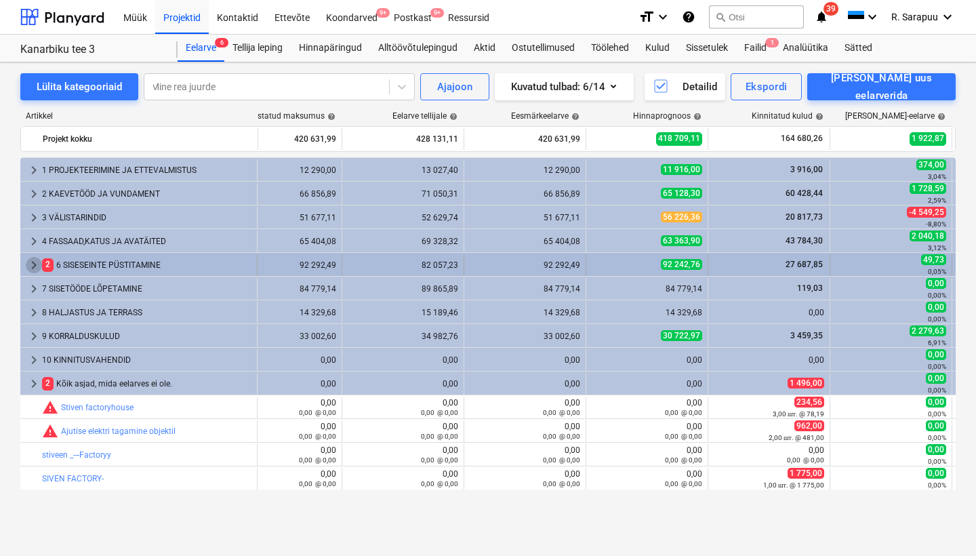
click at [35, 260] on span "keyboard_arrow_right" at bounding box center [34, 265] width 16 height 16
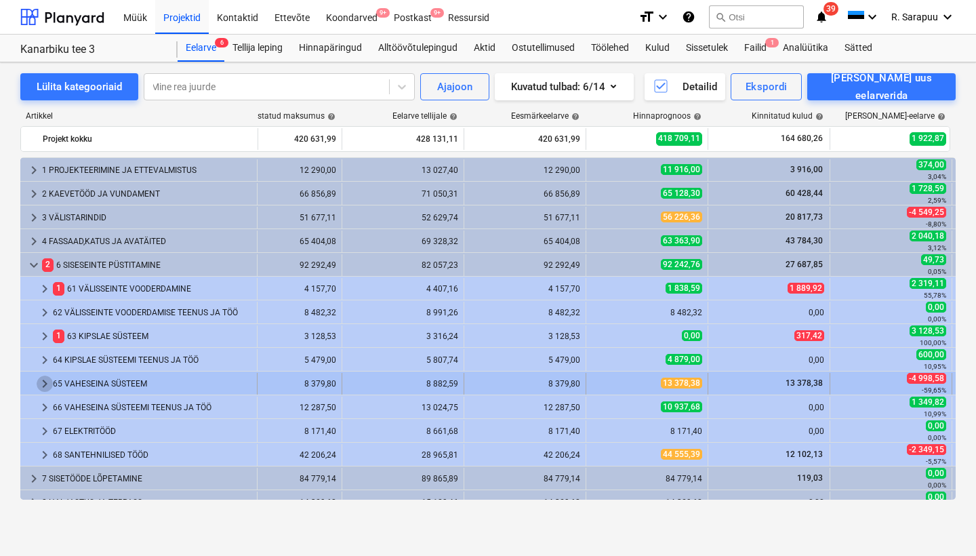
click at [43, 380] on span "keyboard_arrow_right" at bounding box center [45, 384] width 16 height 16
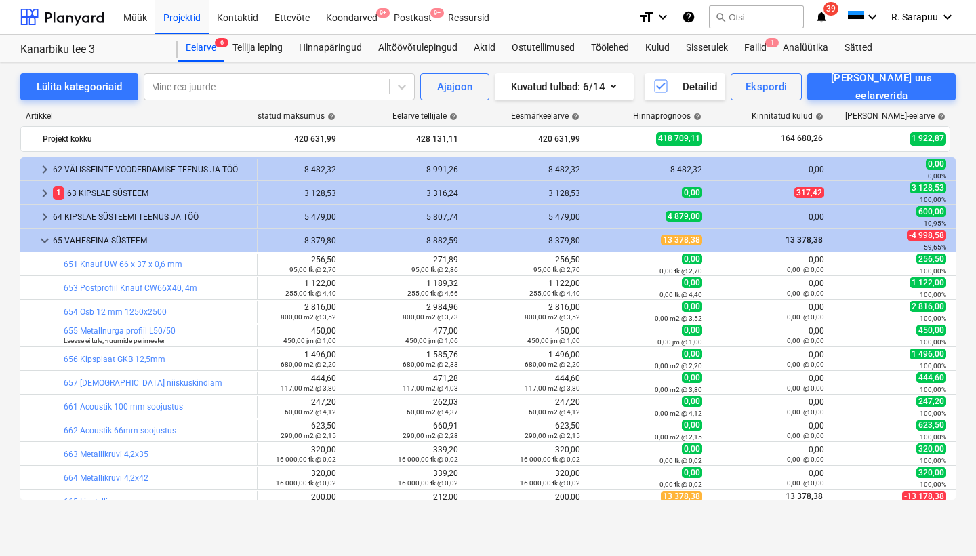
scroll to position [104, 38]
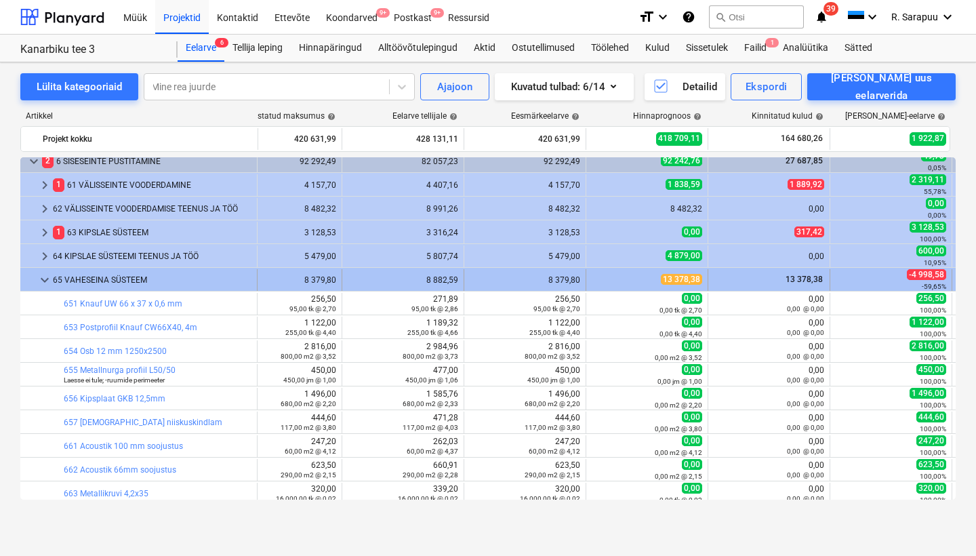
click at [45, 279] on span "keyboard_arrow_down" at bounding box center [45, 280] width 16 height 16
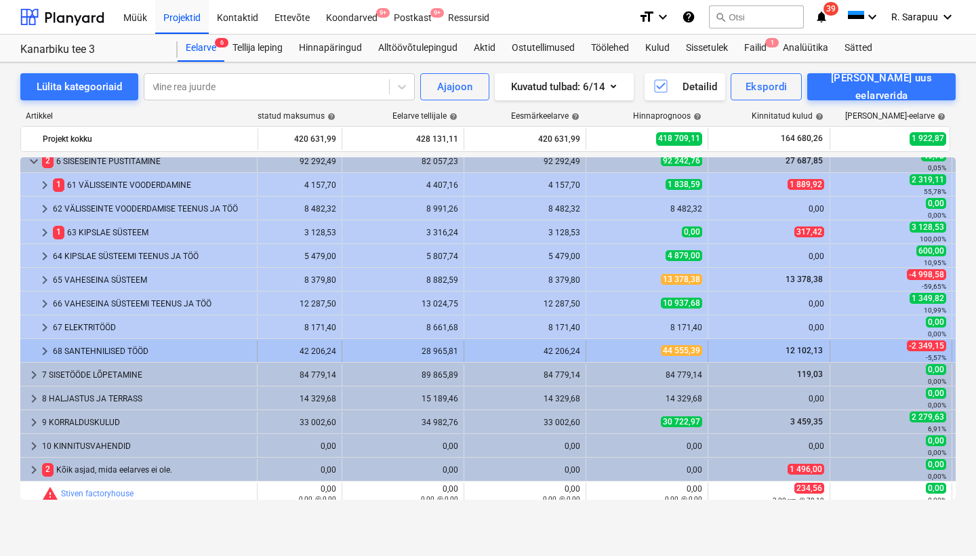
click at [42, 349] on span "keyboard_arrow_right" at bounding box center [45, 351] width 16 height 16
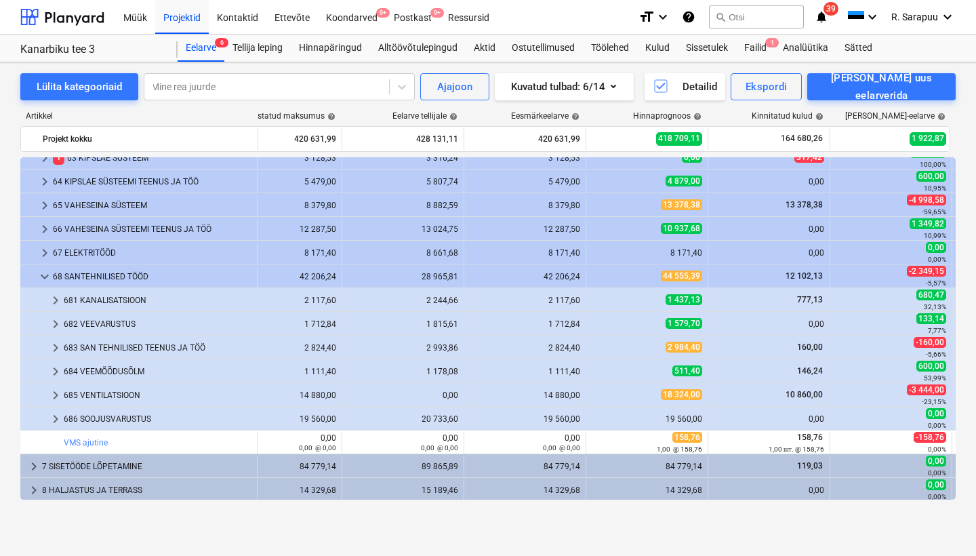
scroll to position [216, 38]
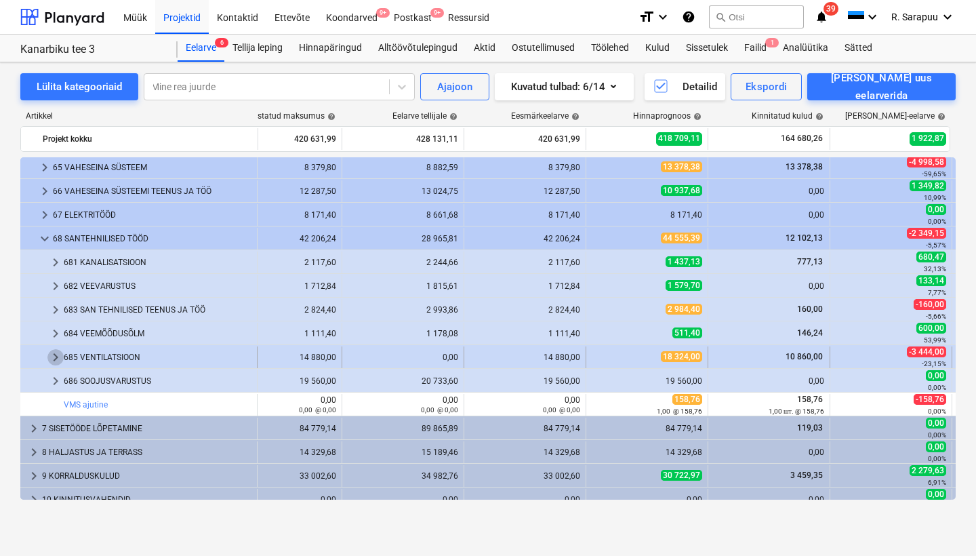
click at [61, 360] on span "keyboard_arrow_right" at bounding box center [55, 357] width 16 height 16
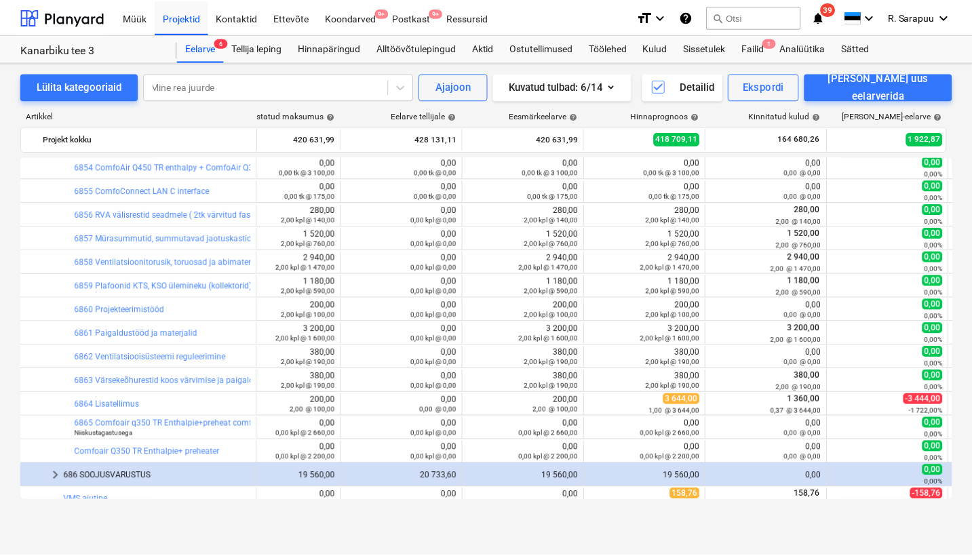
scroll to position [475, 38]
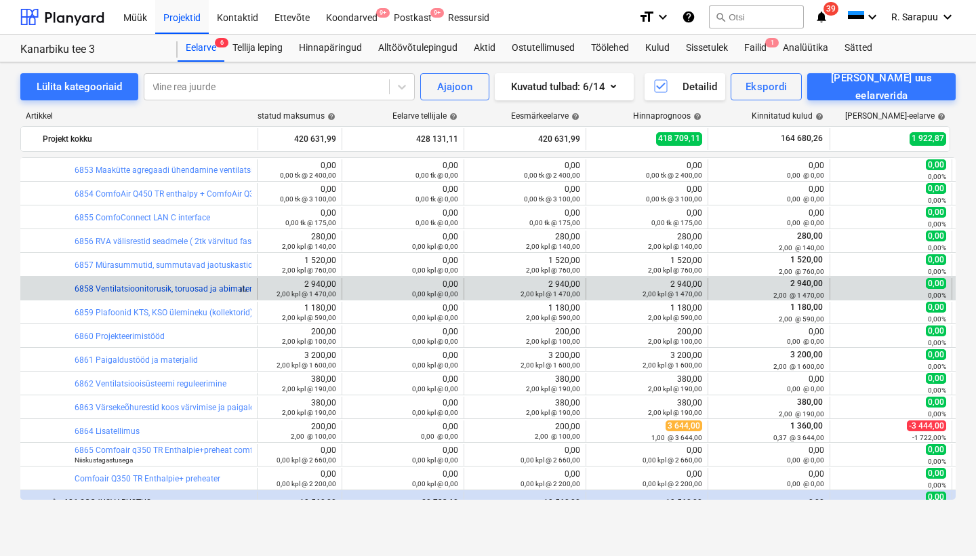
click at [213, 286] on link "6858 Ventilatsioonitorusik, toruosad ja abimaterjal" at bounding box center [168, 288] width 186 height 9
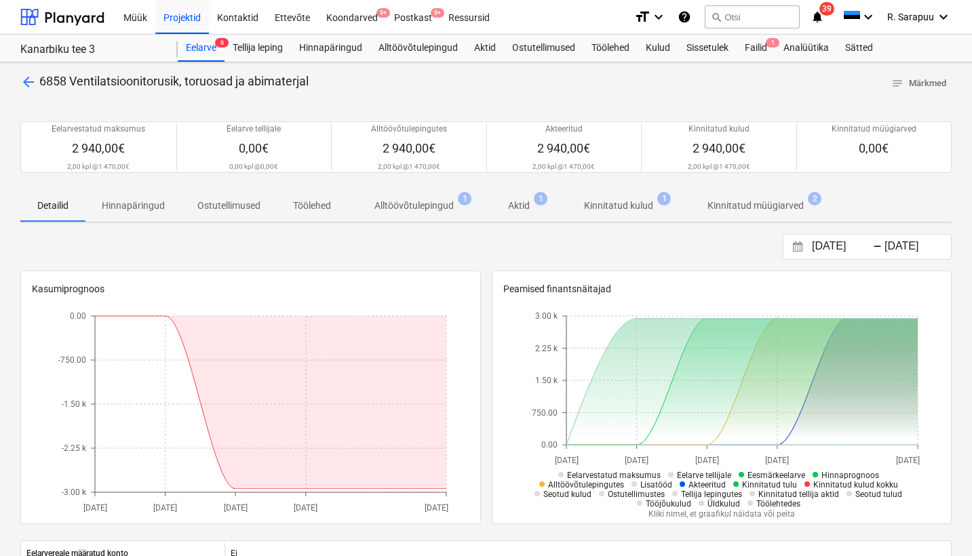
click at [627, 210] on p "Kinnitatud kulud" at bounding box center [618, 206] width 69 height 14
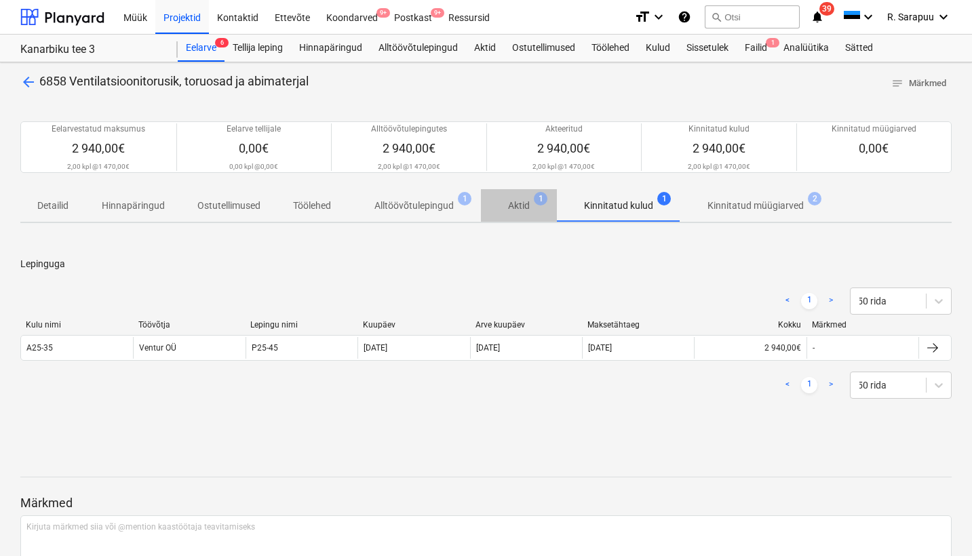
click at [518, 212] on p "Aktid" at bounding box center [519, 206] width 22 height 14
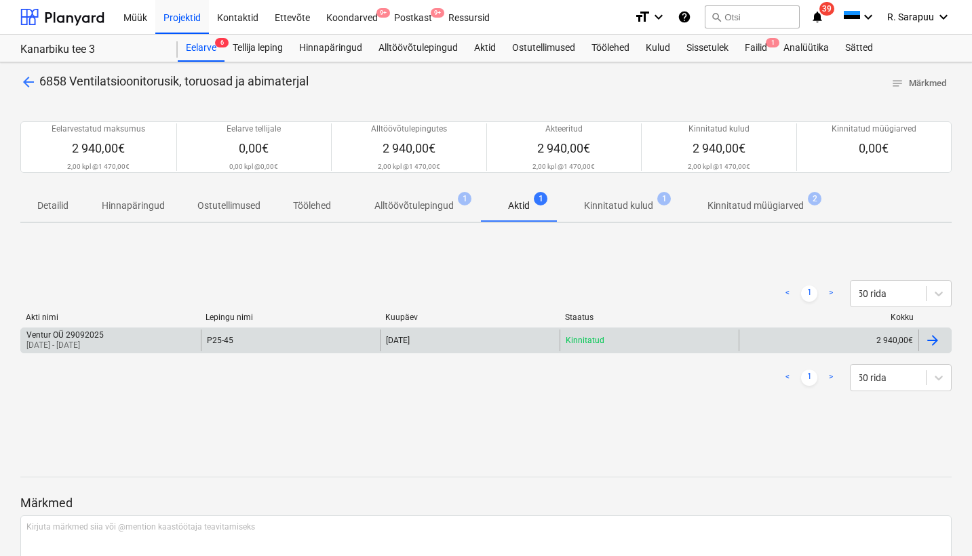
click at [97, 343] on p "[DATE] - [DATE]" at bounding box center [64, 346] width 77 height 12
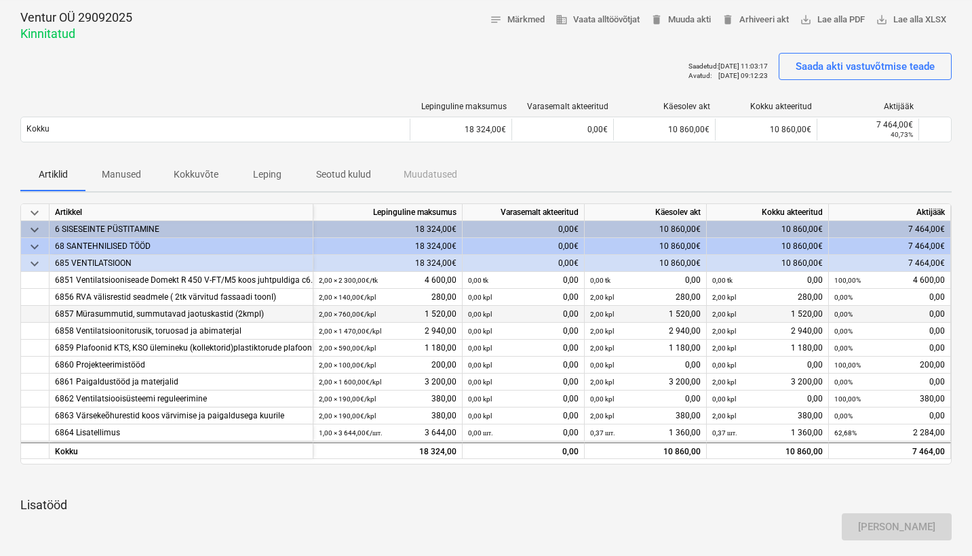
scroll to position [69, 0]
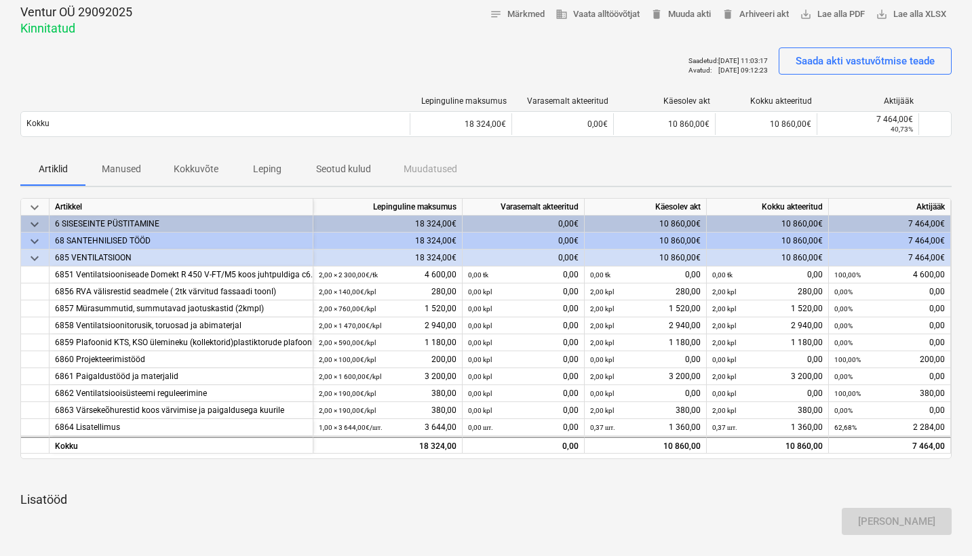
click at [35, 240] on span "keyboard_arrow_down" at bounding box center [34, 241] width 16 height 16
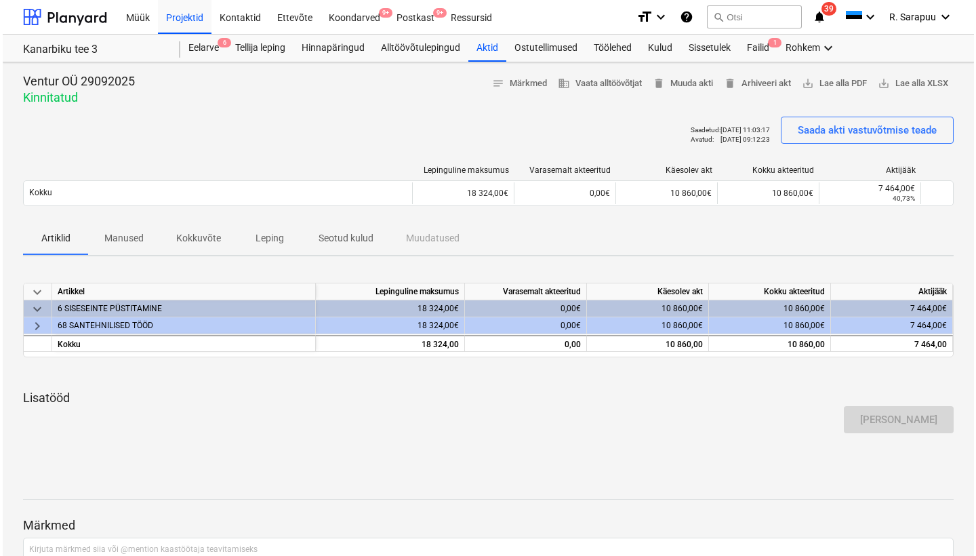
scroll to position [0, 0]
click at [450, 340] on div "18 324,00" at bounding box center [388, 344] width 138 height 17
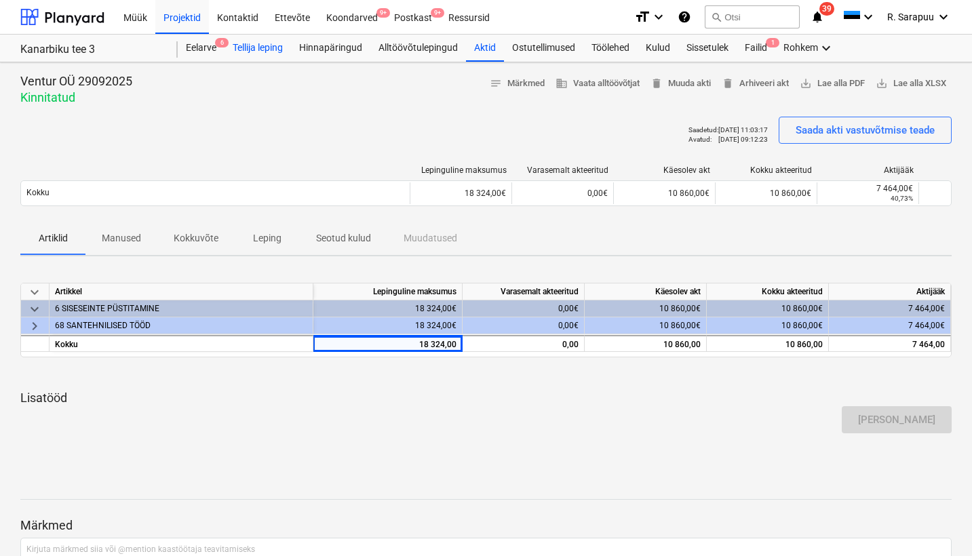
click at [226, 52] on div "Tellija leping" at bounding box center [257, 48] width 66 height 27
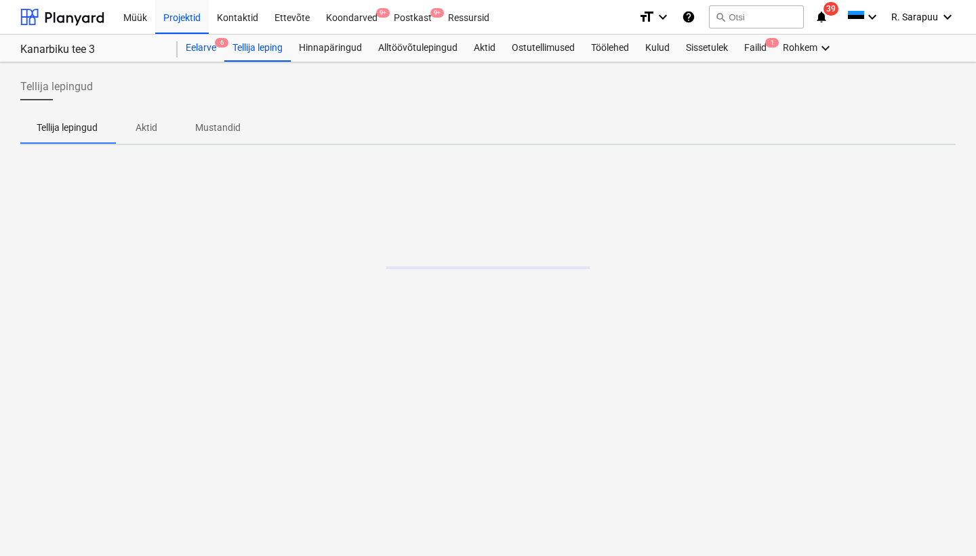
click at [210, 45] on div "Eelarve 6" at bounding box center [201, 48] width 47 height 27
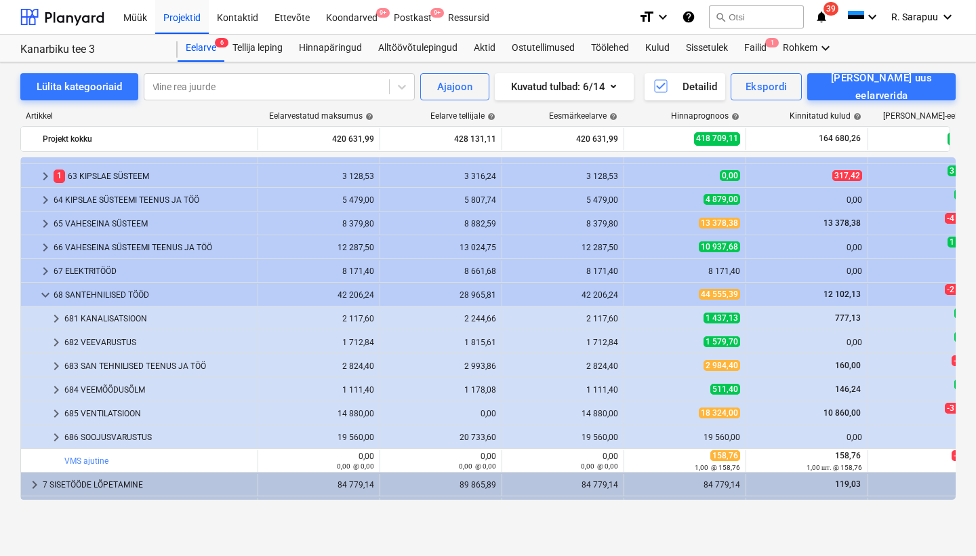
scroll to position [180, 0]
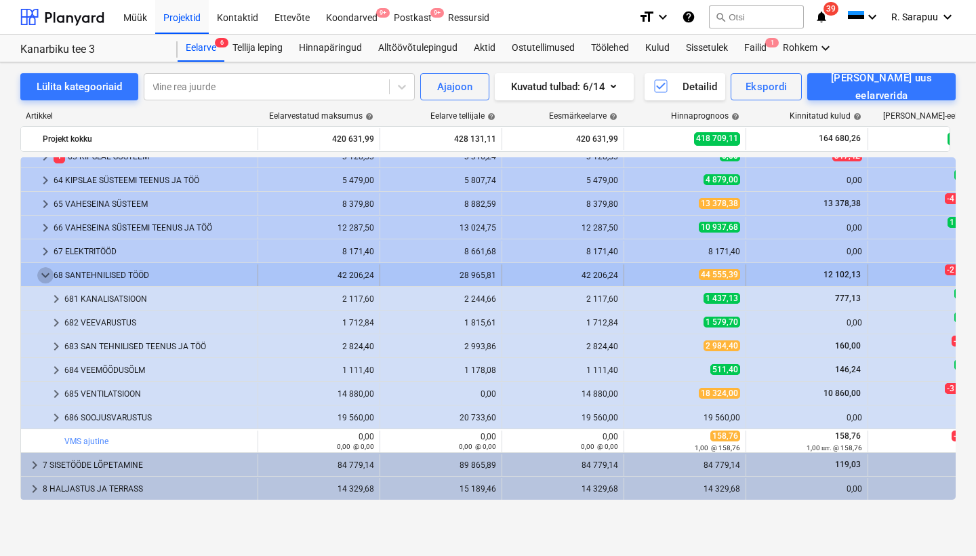
click at [44, 268] on span "keyboard_arrow_down" at bounding box center [45, 275] width 16 height 16
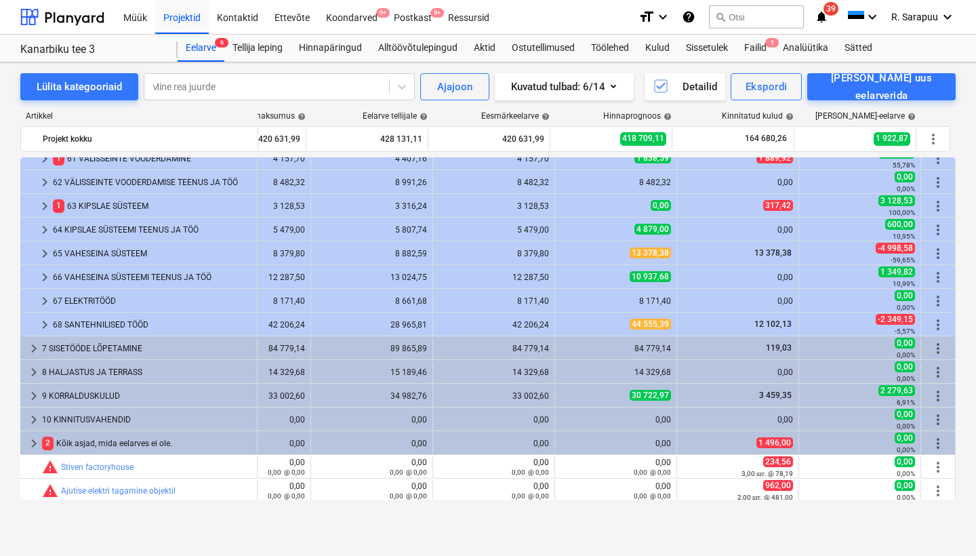
scroll to position [59, 74]
